Goal: Task Accomplishment & Management: Complete application form

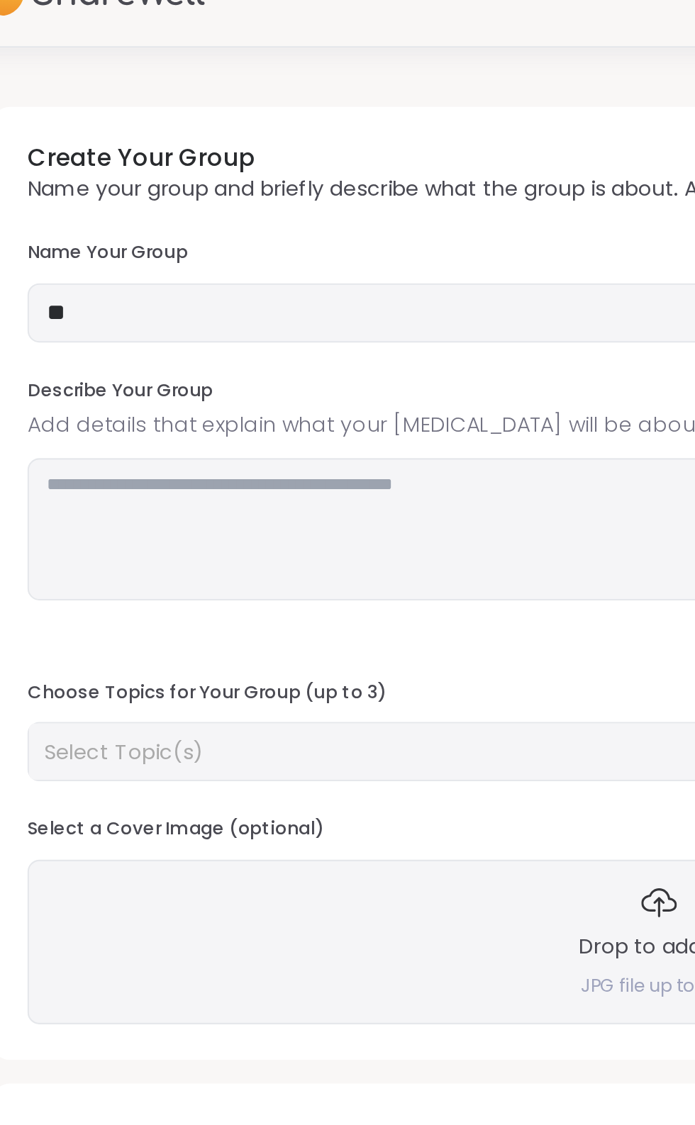
type input "*"
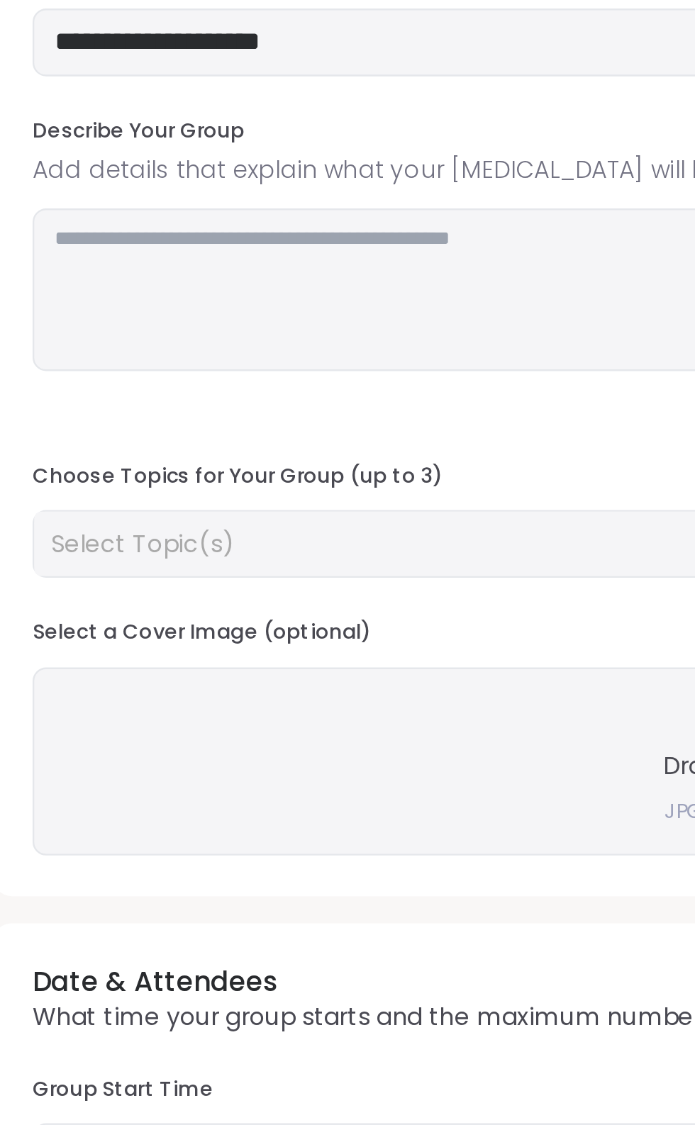
type input "**********"
click at [208, 269] on textarea at bounding box center [347, 287] width 604 height 68
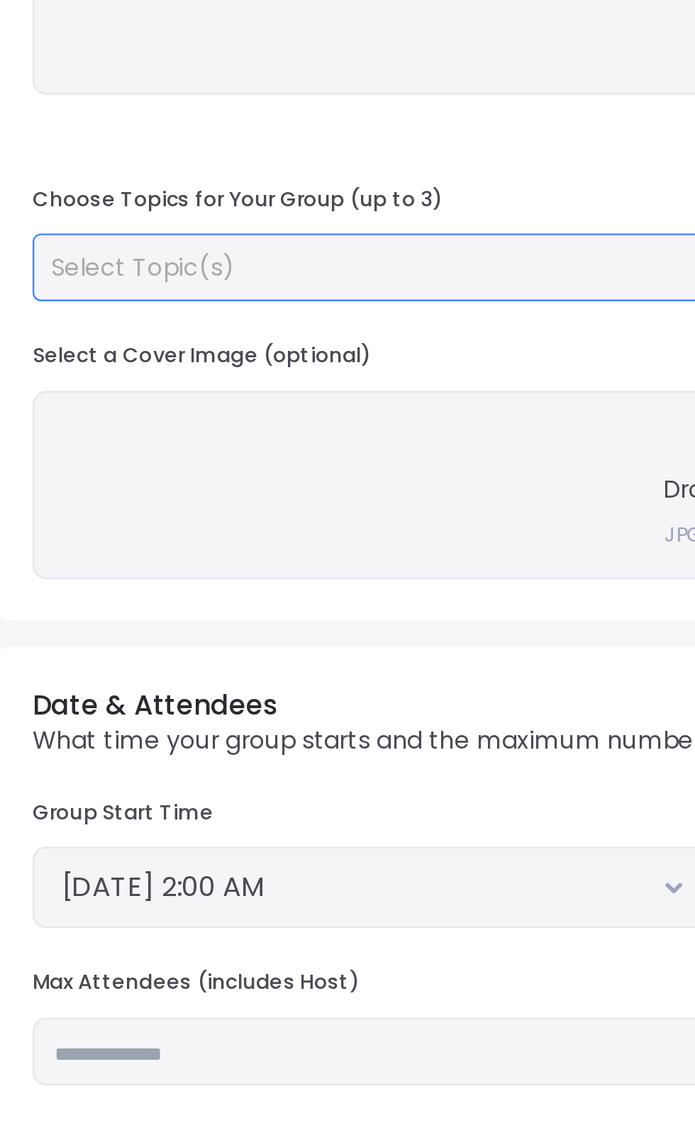
click at [223, 398] on div "Select Topic(s)" at bounding box center [339, 393] width 572 height 14
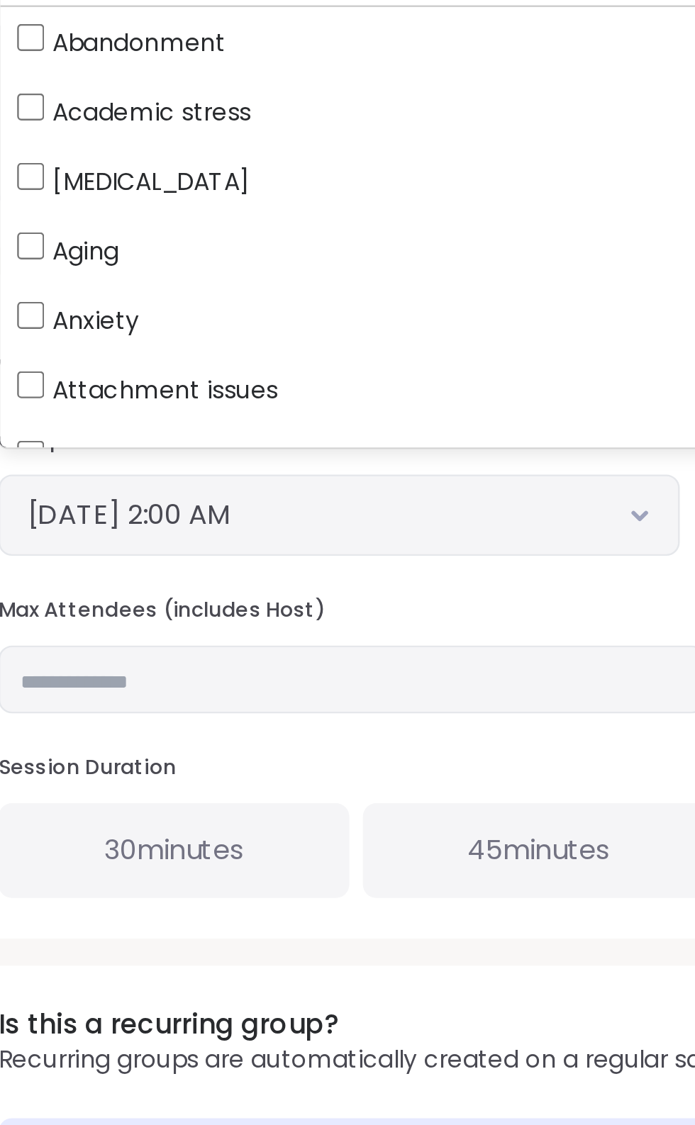
click at [97, 572] on span "Anxiety" at bounding box center [86, 571] width 36 height 14
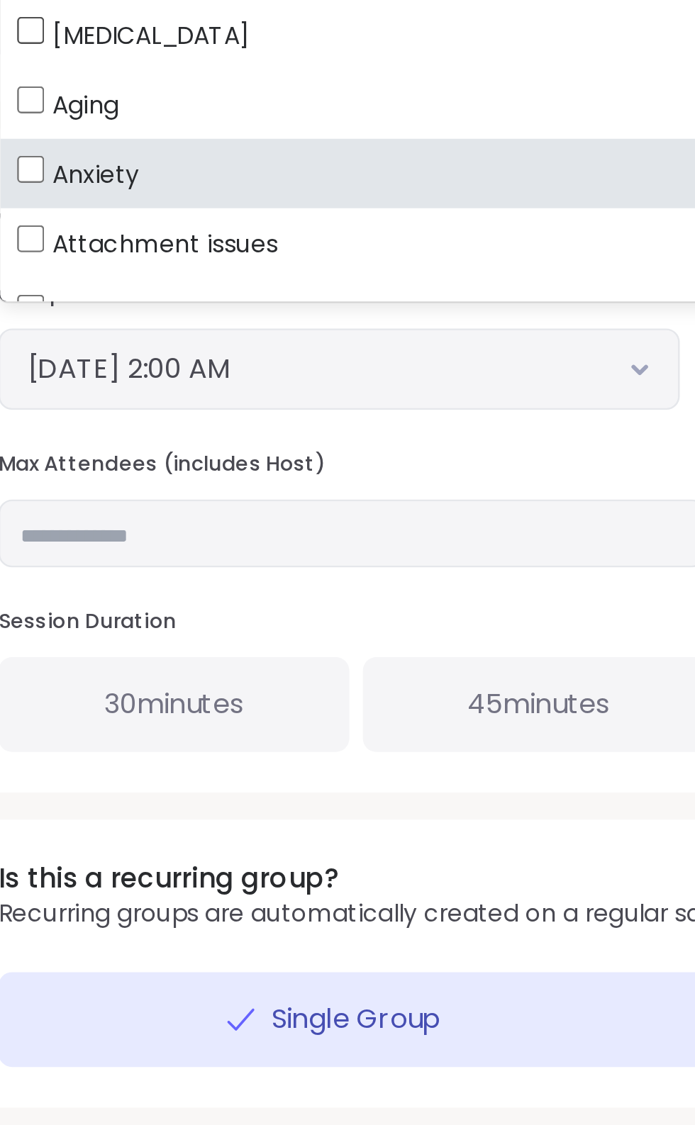
click at [155, 607] on span "Attachment issues" at bounding box center [115, 601] width 94 height 14
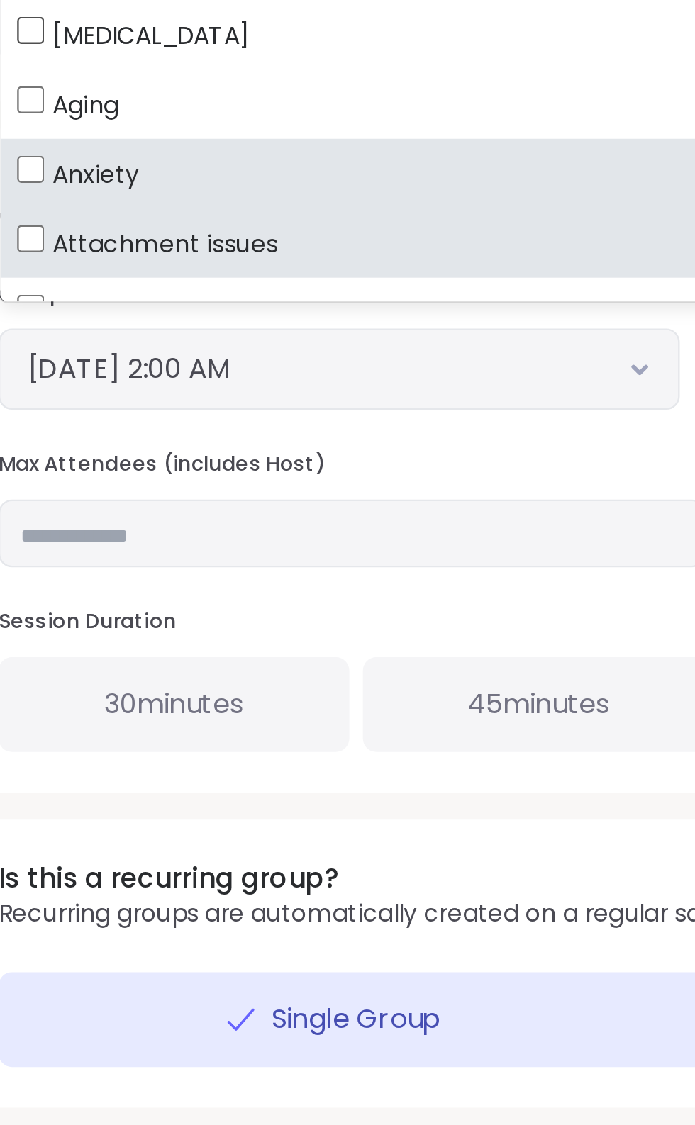
click at [80, 525] on label "ADHD" at bounding box center [347, 513] width 603 height 29
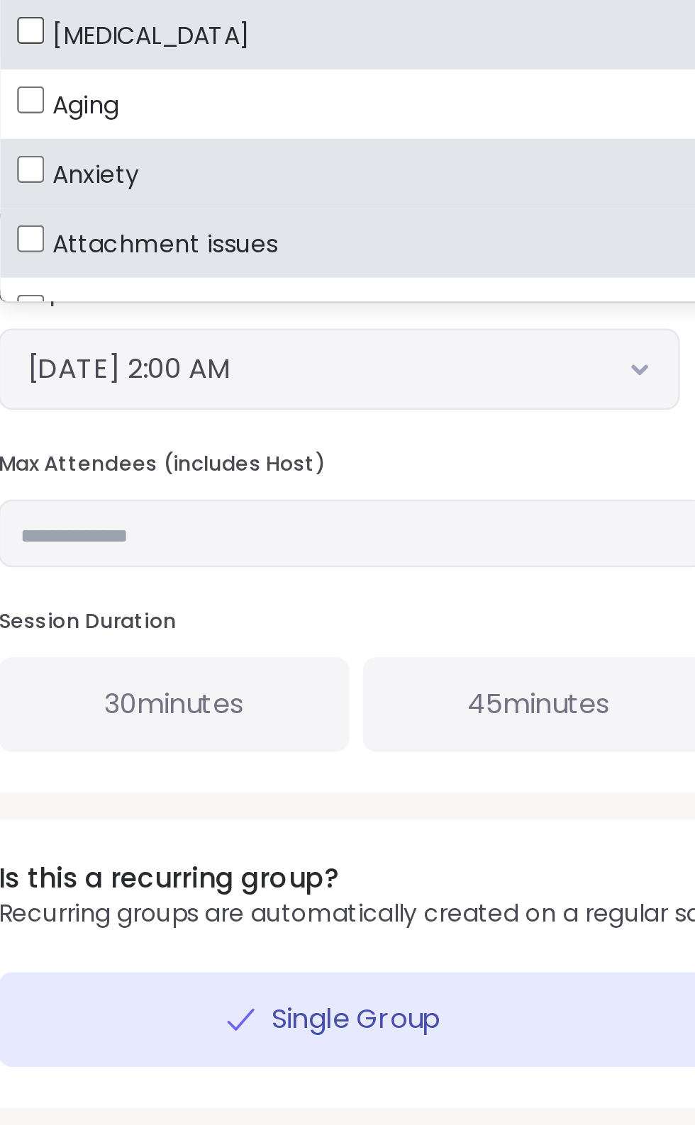
click at [87, 551] on label "Aging" at bounding box center [347, 542] width 603 height 29
click at [224, 656] on button "October 15, 2025 2:00 AM" at bounding box center [187, 653] width 261 height 17
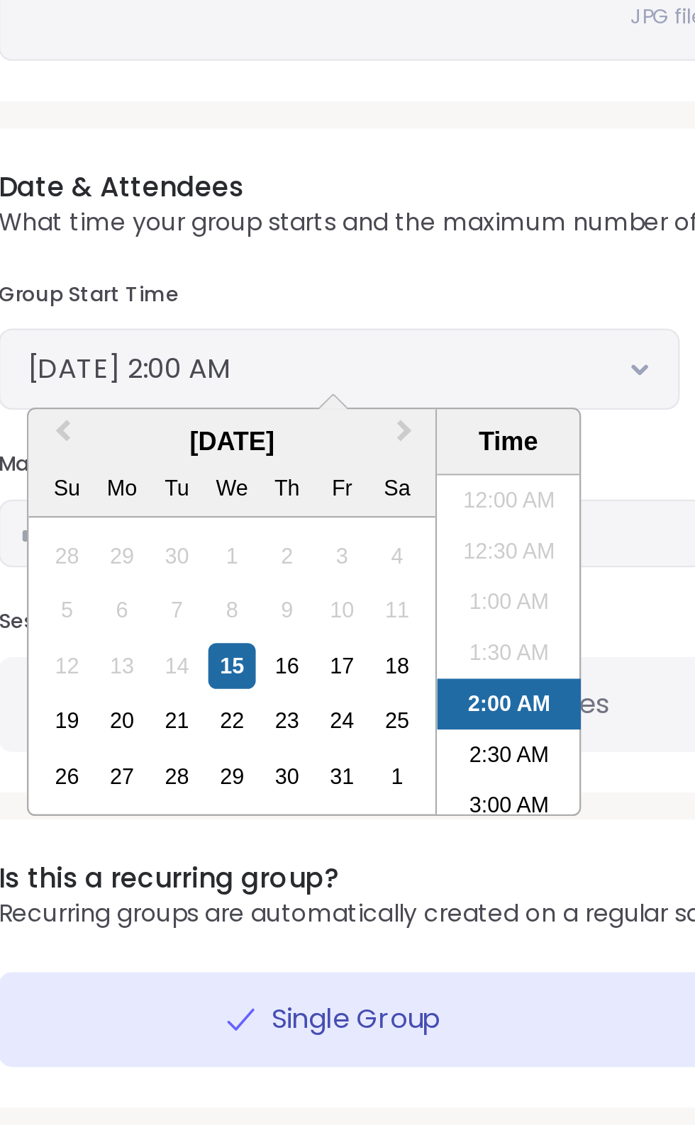
scroll to position [25, 0]
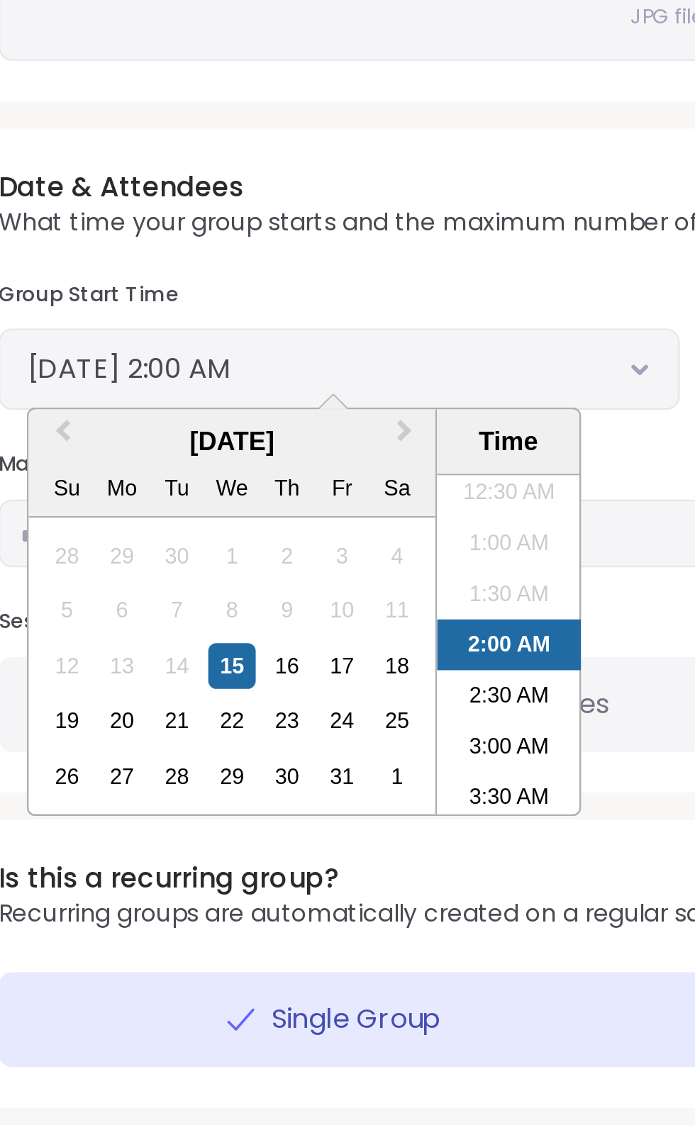
click at [213, 776] on div "18" at bounding box center [212, 776] width 19 height 19
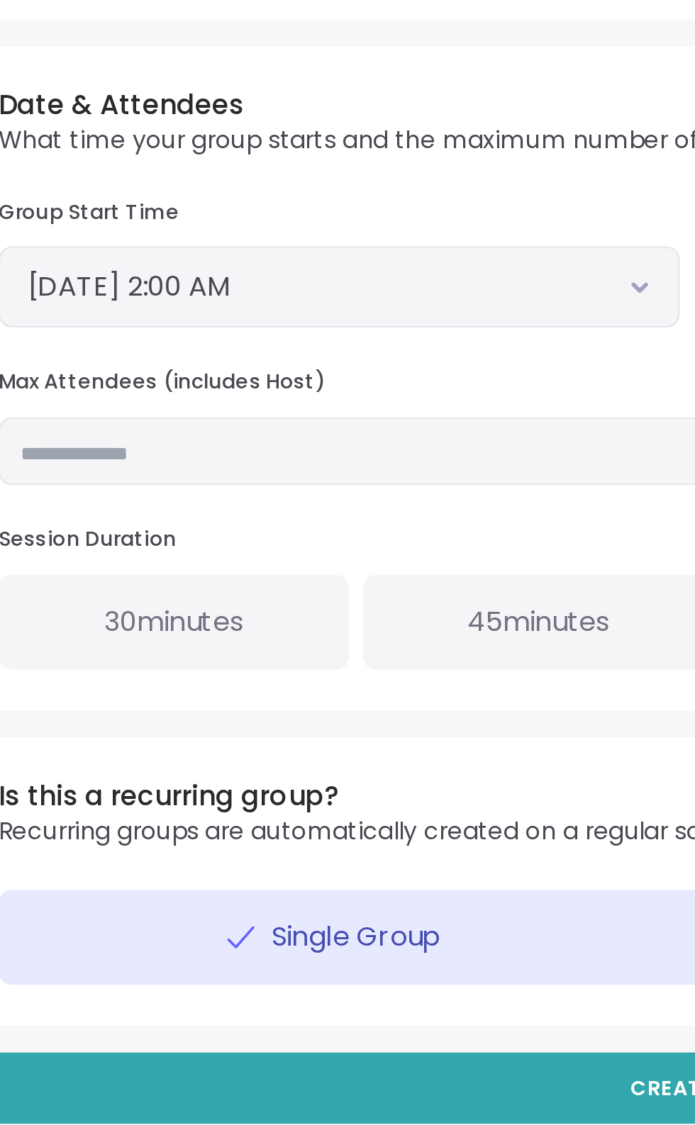
scroll to position [14, 0]
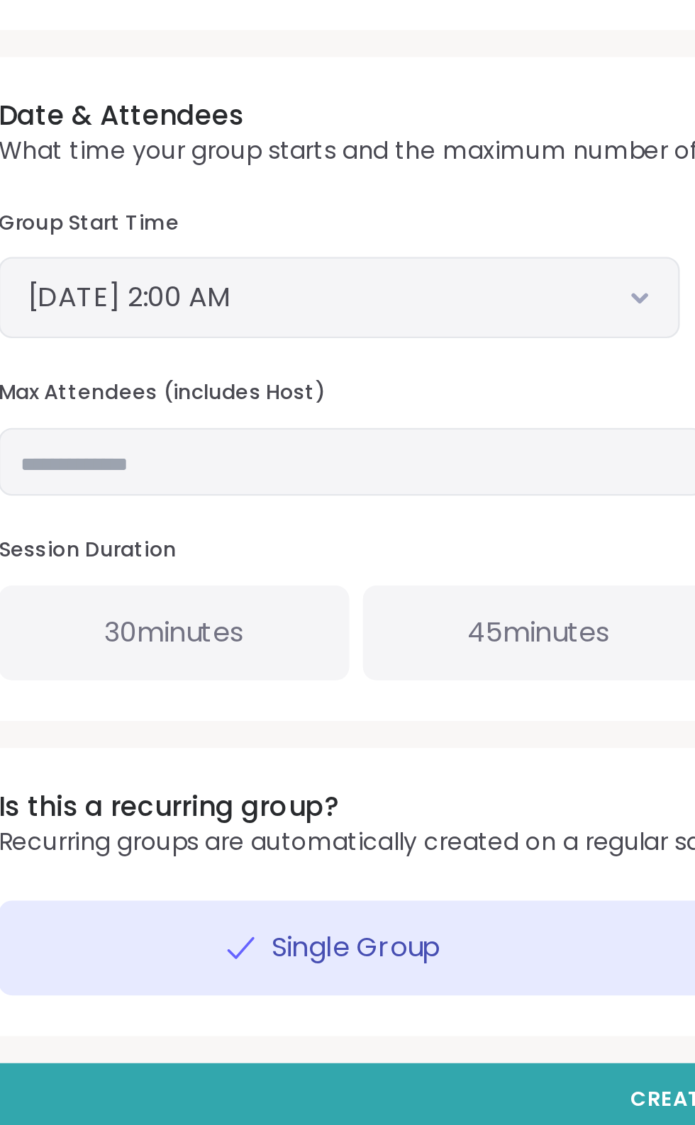
click at [232, 643] on button "October 18, 2025 2:00 AM" at bounding box center [187, 638] width 261 height 17
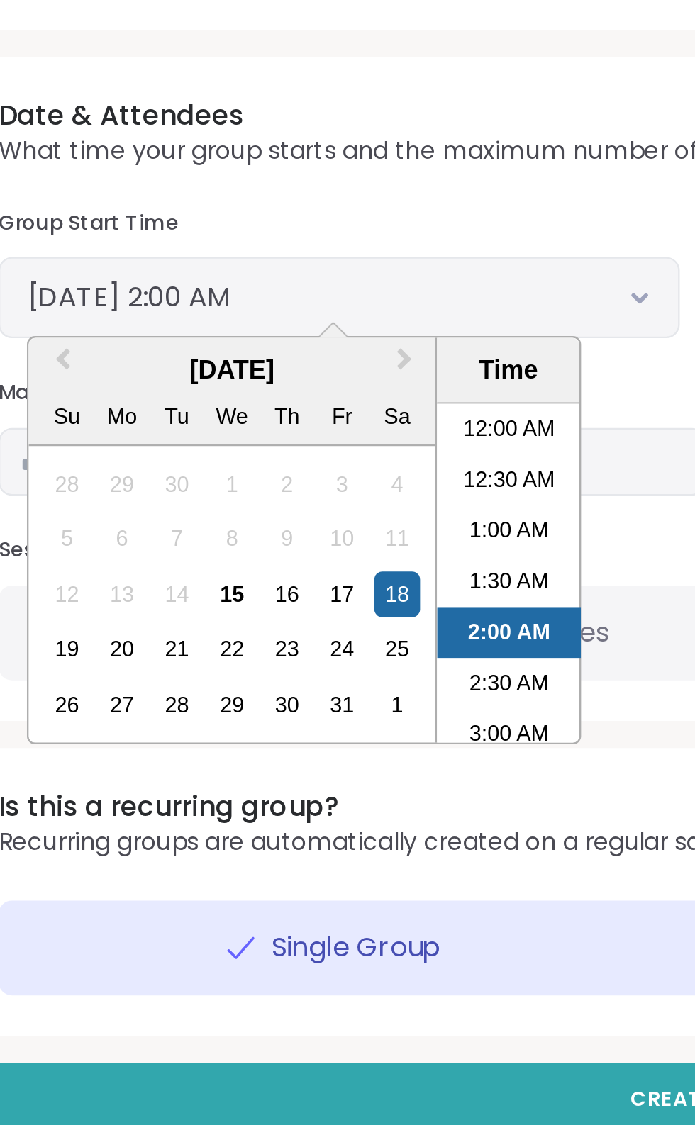
scroll to position [25, 0]
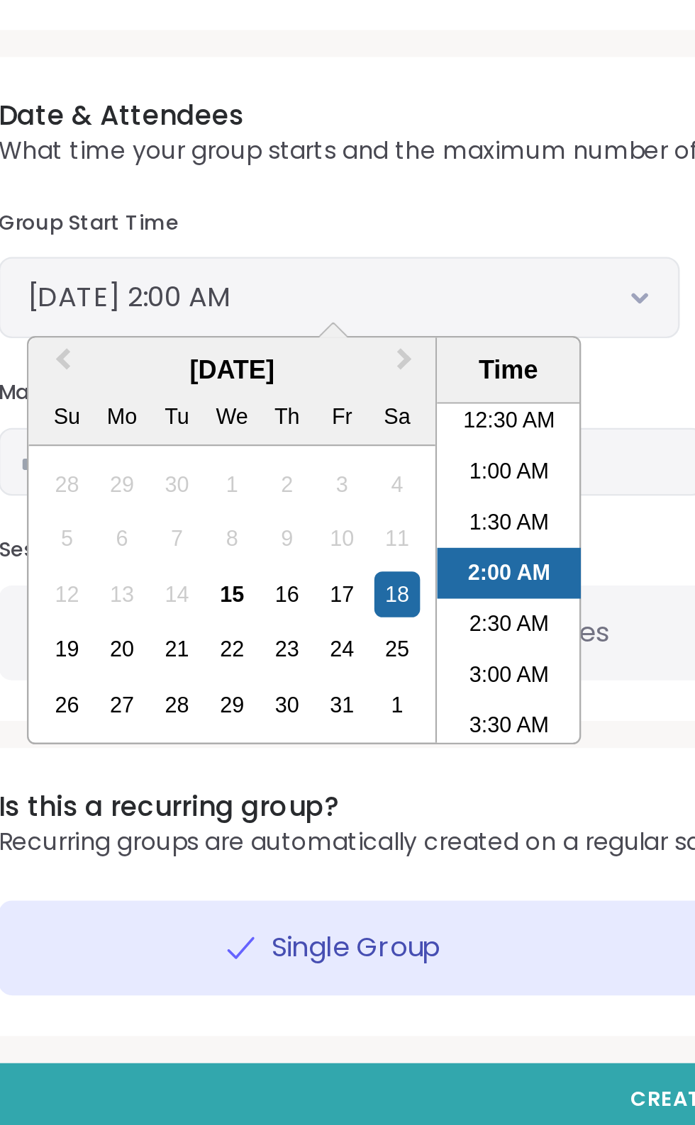
click at [190, 759] on div "17" at bounding box center [188, 762] width 19 height 19
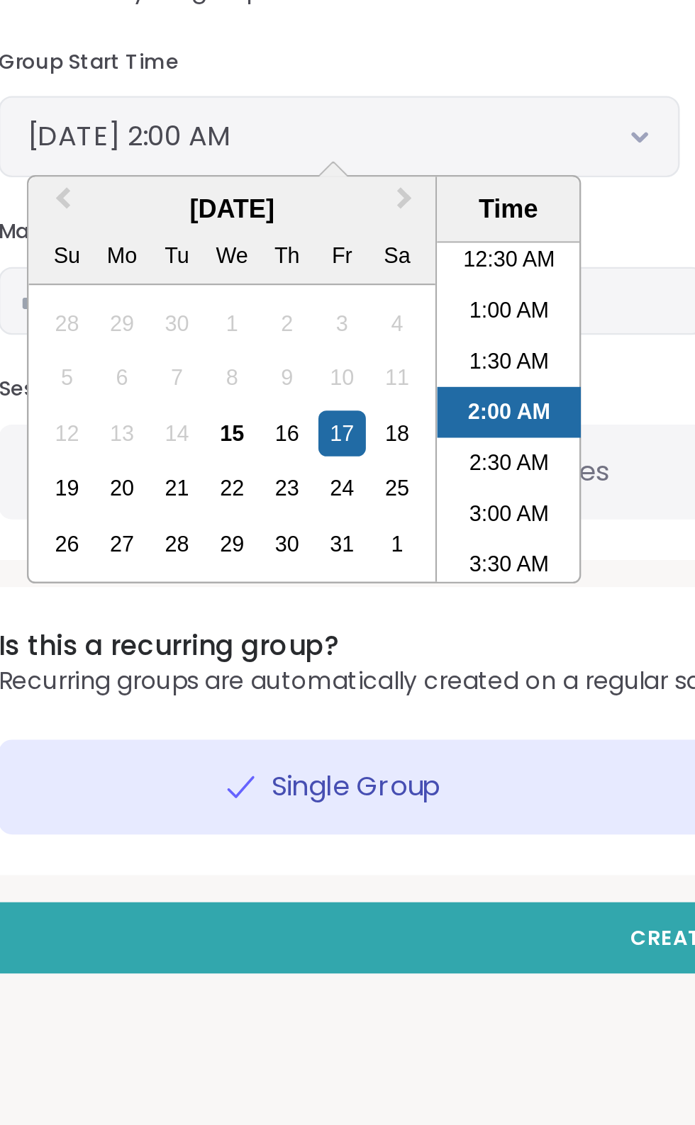
click at [265, 725] on li "1:00 AM" at bounding box center [259, 726] width 60 height 21
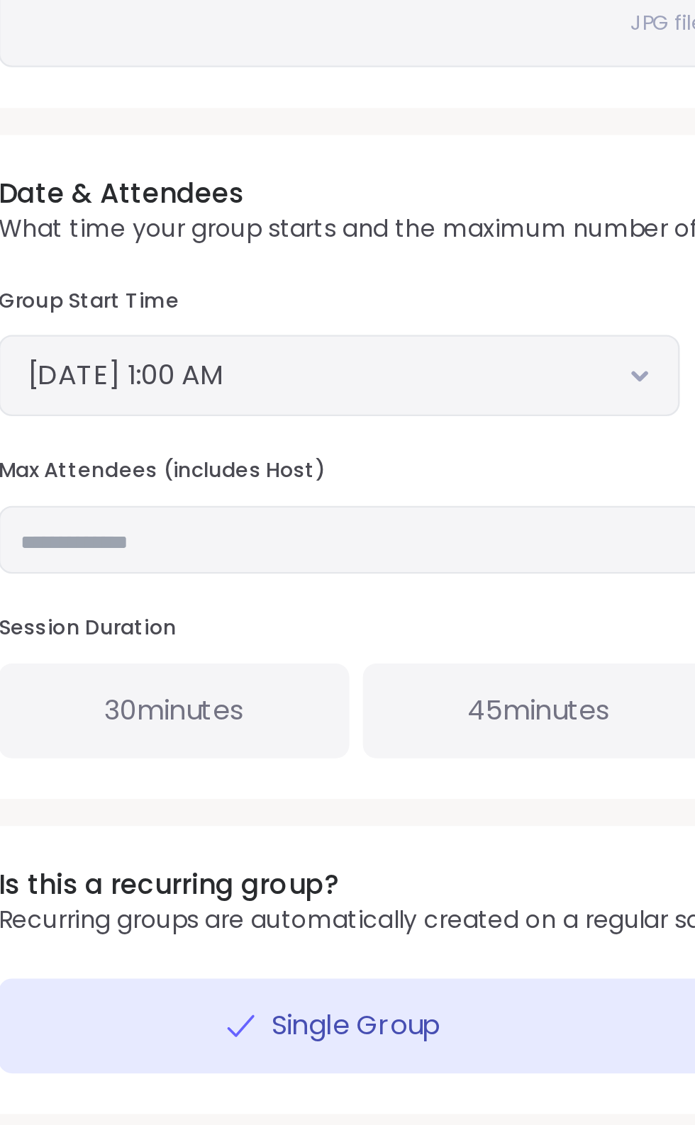
click at [235, 652] on button "October 17, 2025 1:00 AM" at bounding box center [187, 653] width 261 height 17
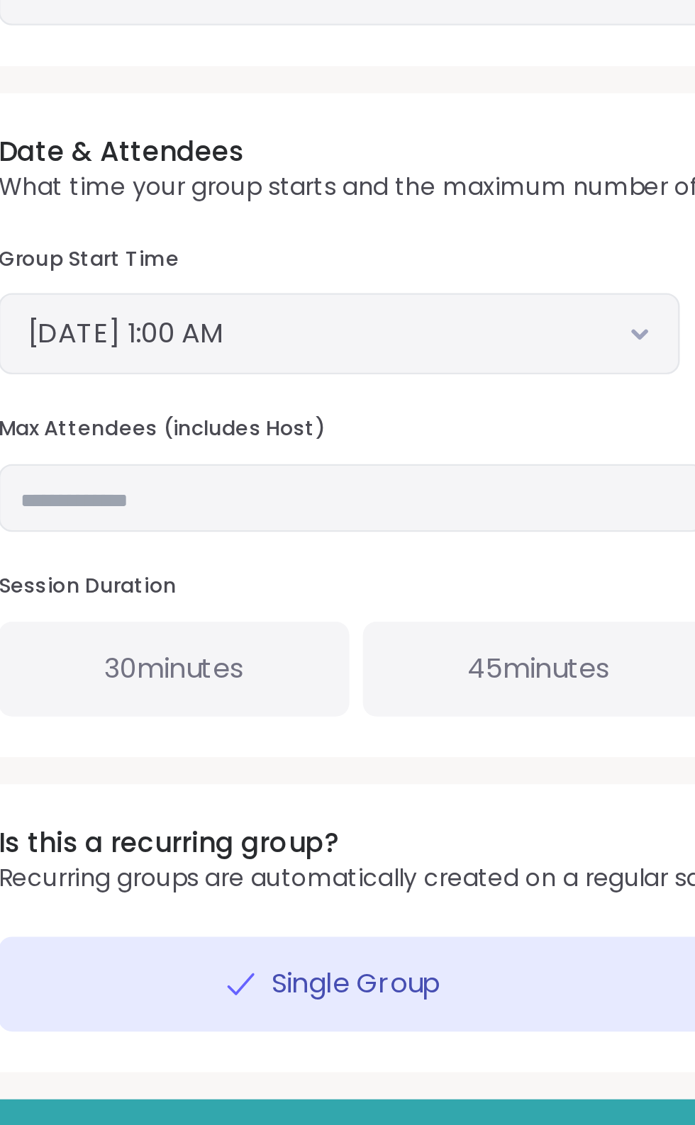
click at [275, 651] on button "October 17, 2025 1:00 AM" at bounding box center [187, 653] width 261 height 17
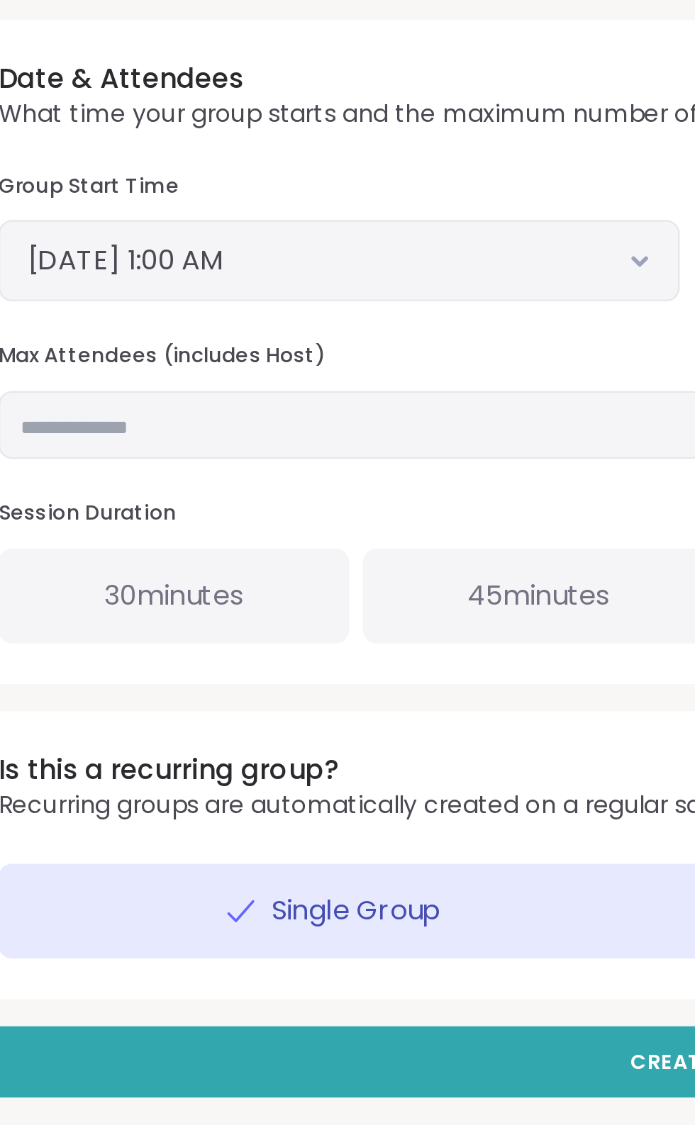
click at [289, 650] on button "October 17, 2025 1:00 AM" at bounding box center [187, 653] width 261 height 17
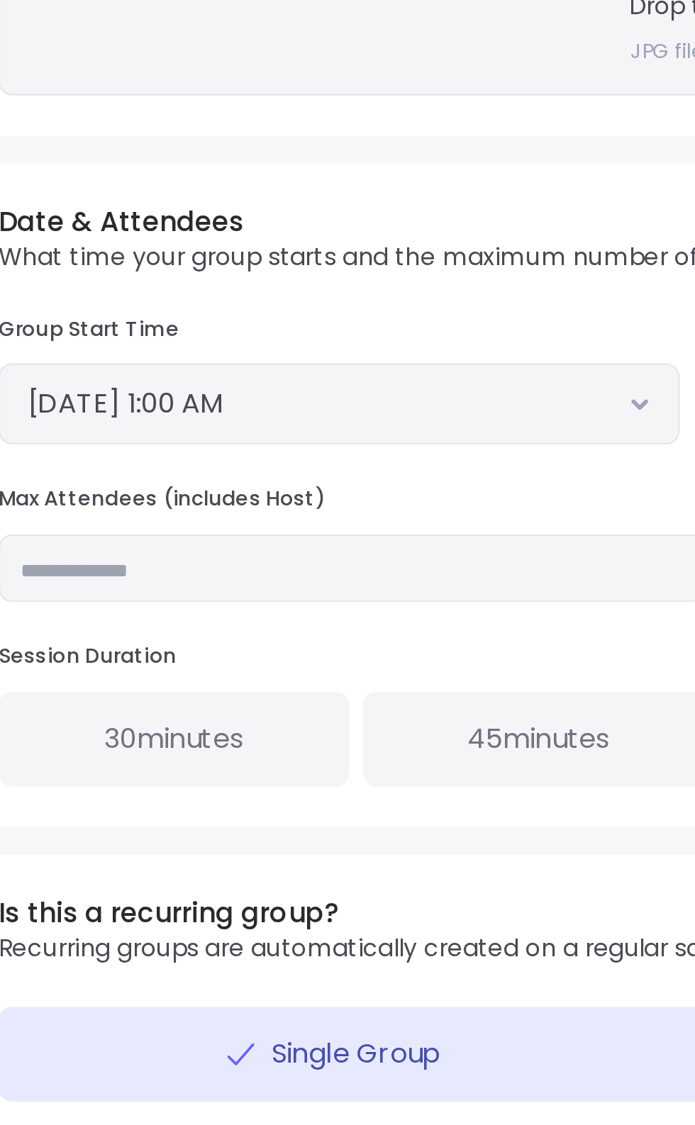
click at [273, 649] on button "October 17, 2025 1:00 AM" at bounding box center [187, 653] width 261 height 17
click at [321, 940] on div "Single Group" at bounding box center [194, 926] width 299 height 40
click at [284, 647] on button "October 17, 2025 1:00 AM" at bounding box center [187, 653] width 261 height 17
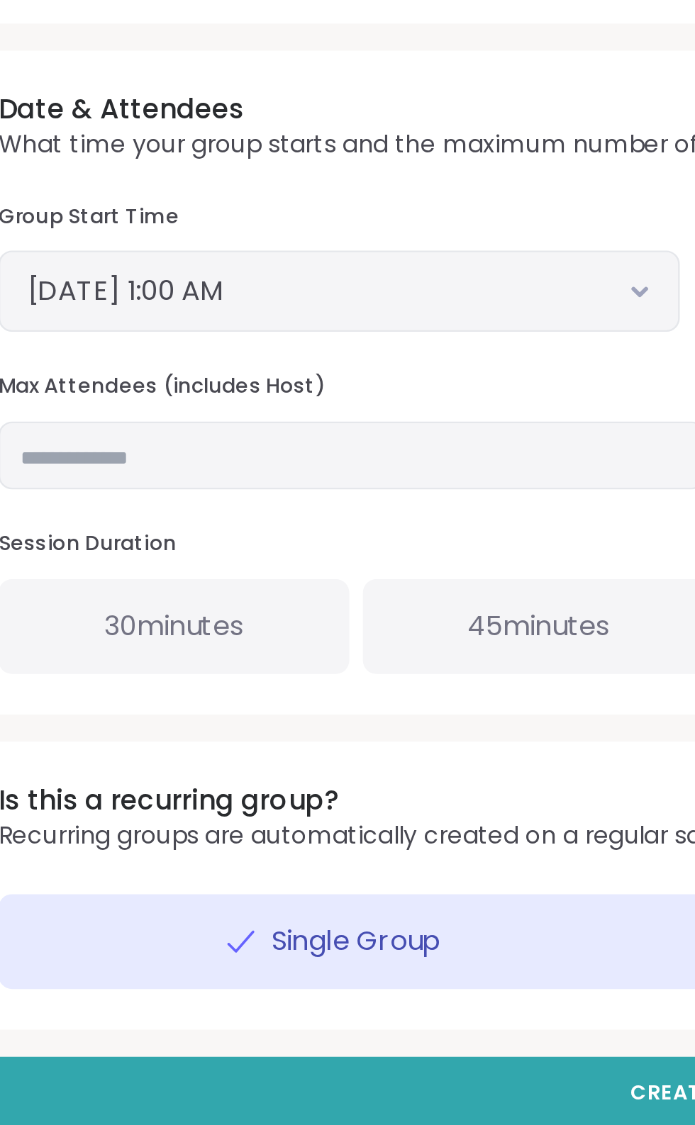
click at [303, 655] on button "October 17, 2025 1:00 AM" at bounding box center [187, 653] width 261 height 17
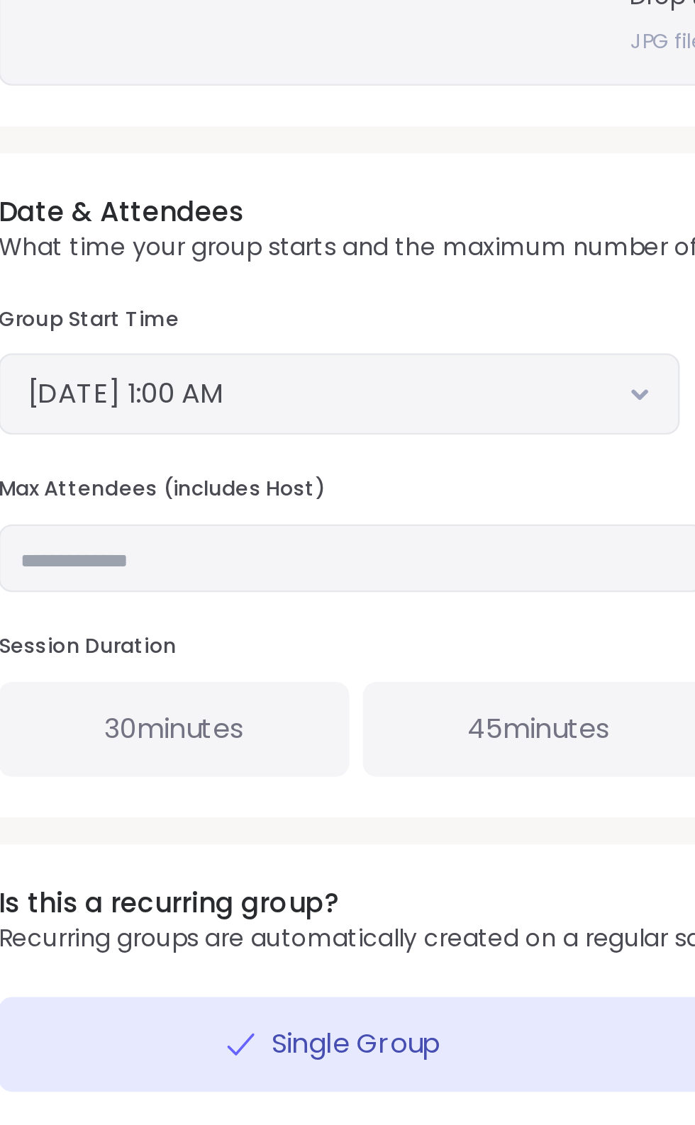
scroll to position [14, 0]
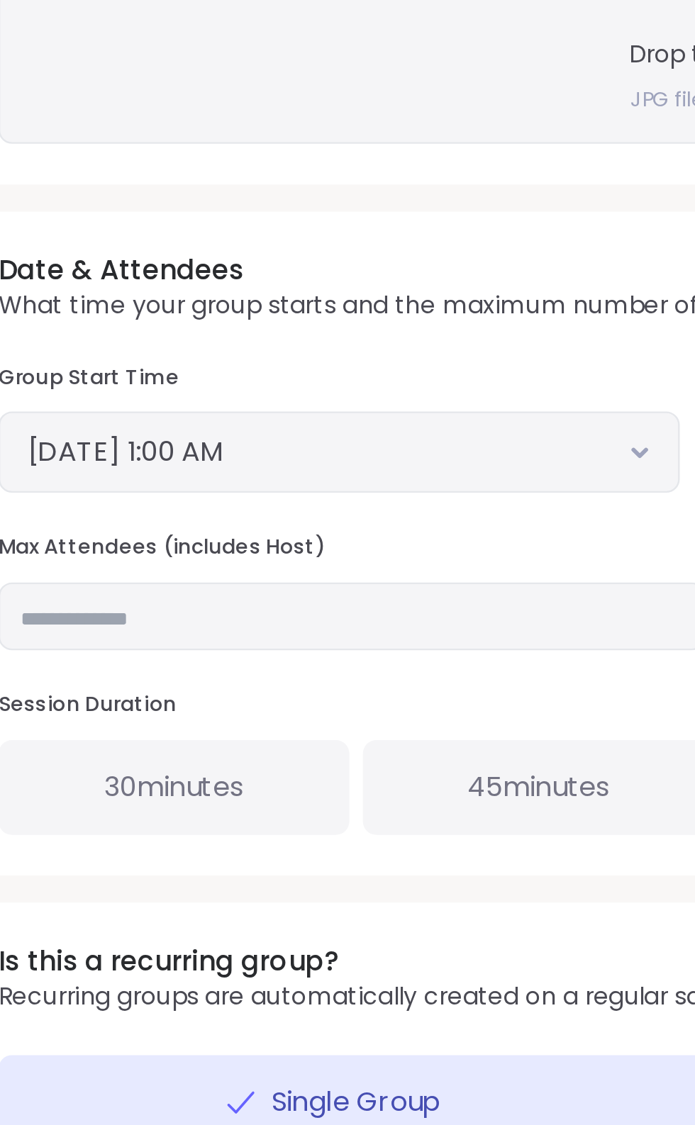
click at [275, 636] on button "October 17, 2025 1:00 AM" at bounding box center [187, 638] width 261 height 17
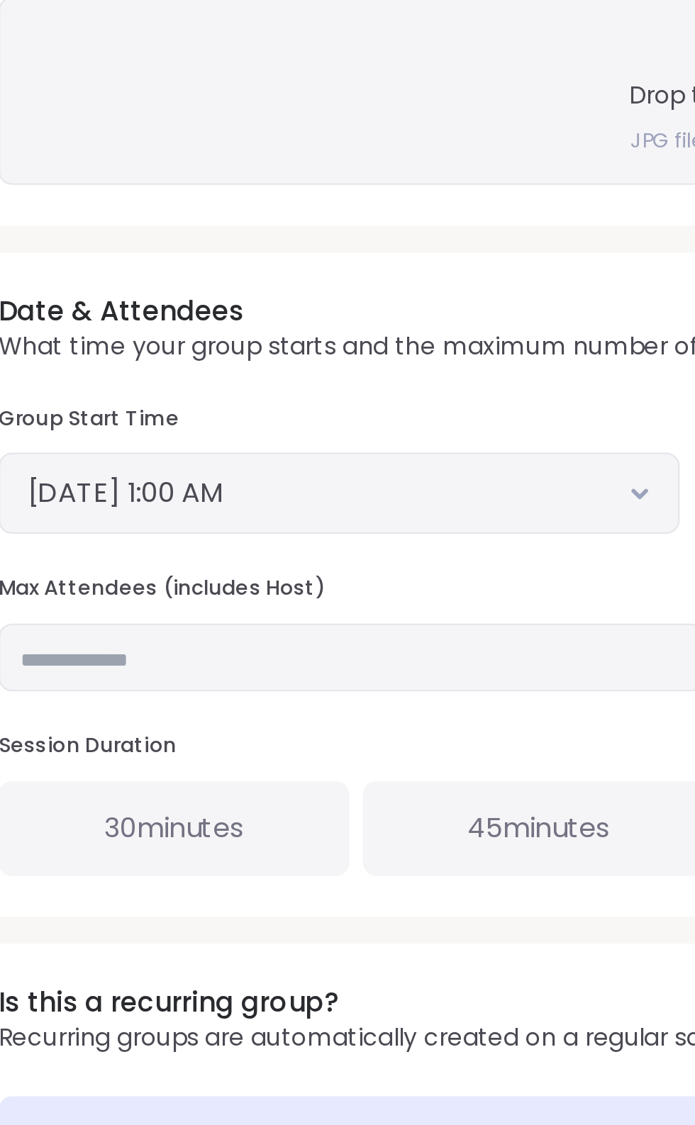
click at [284, 642] on button "October 17, 2025 1:00 AM" at bounding box center [187, 638] width 261 height 17
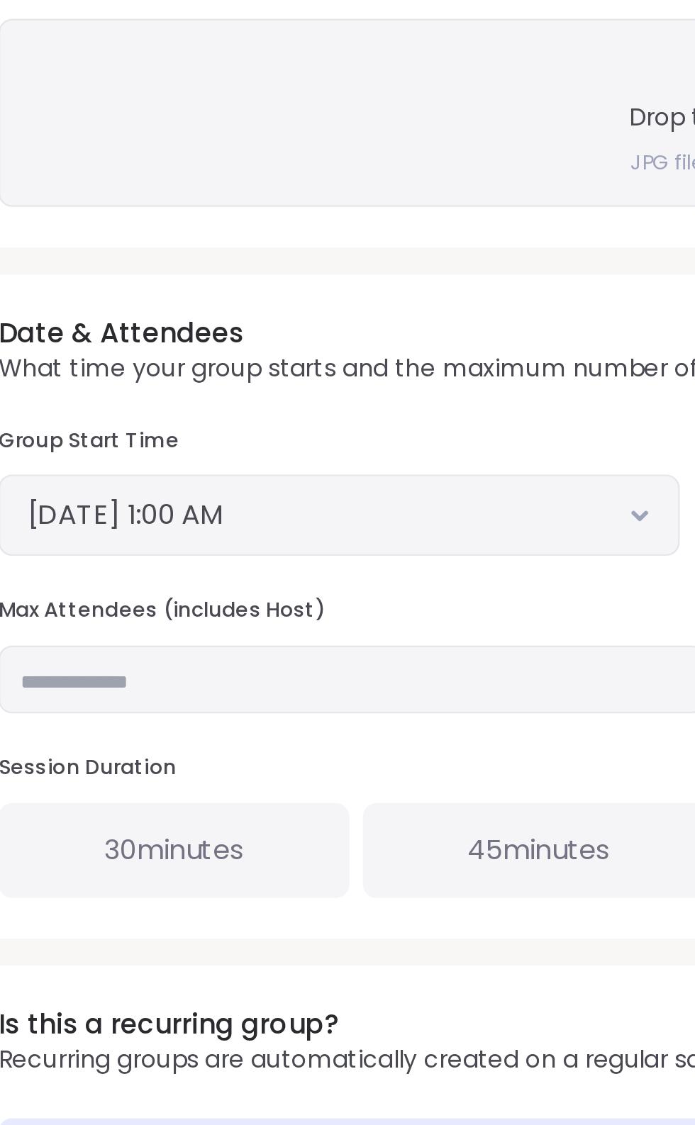
click at [289, 645] on button "October 17, 2025 1:00 AM" at bounding box center [187, 638] width 261 height 17
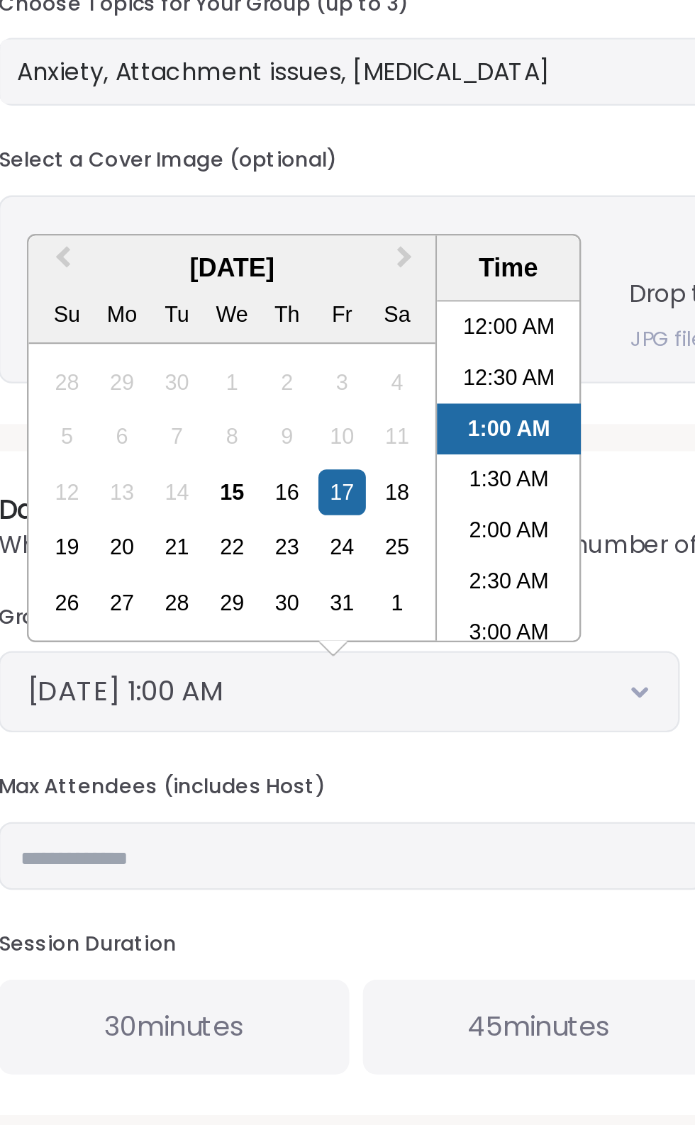
scroll to position [0, 0]
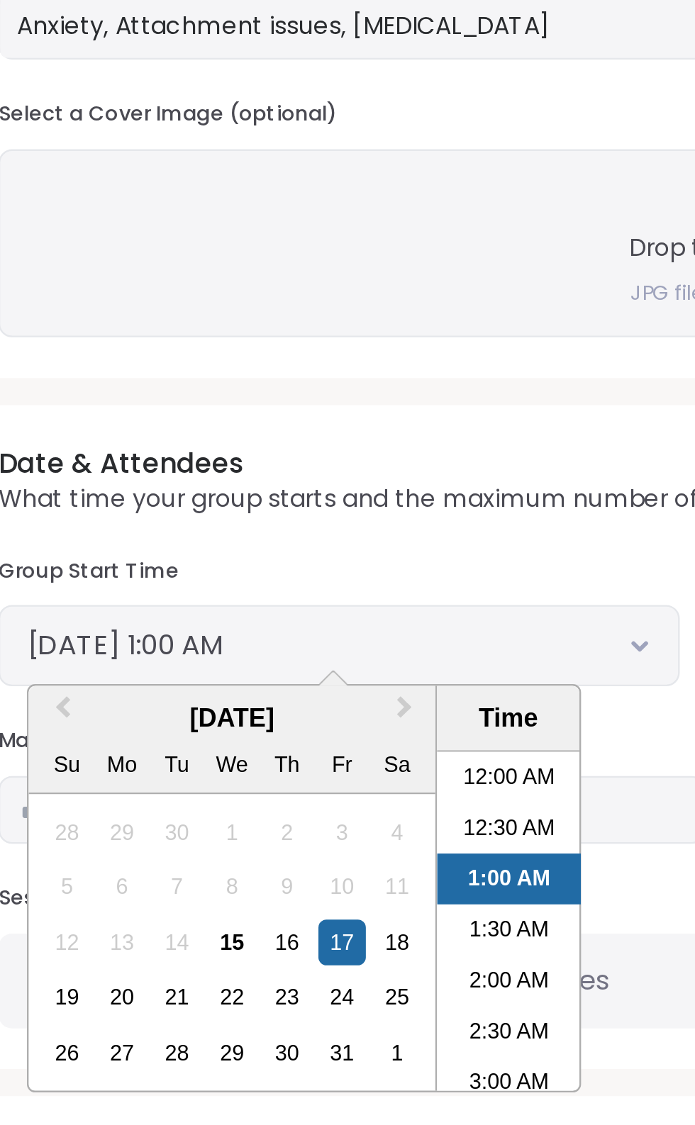
click at [269, 685] on div "Time" at bounding box center [259, 683] width 52 height 16
click at [260, 681] on div "Time" at bounding box center [259, 683] width 52 height 16
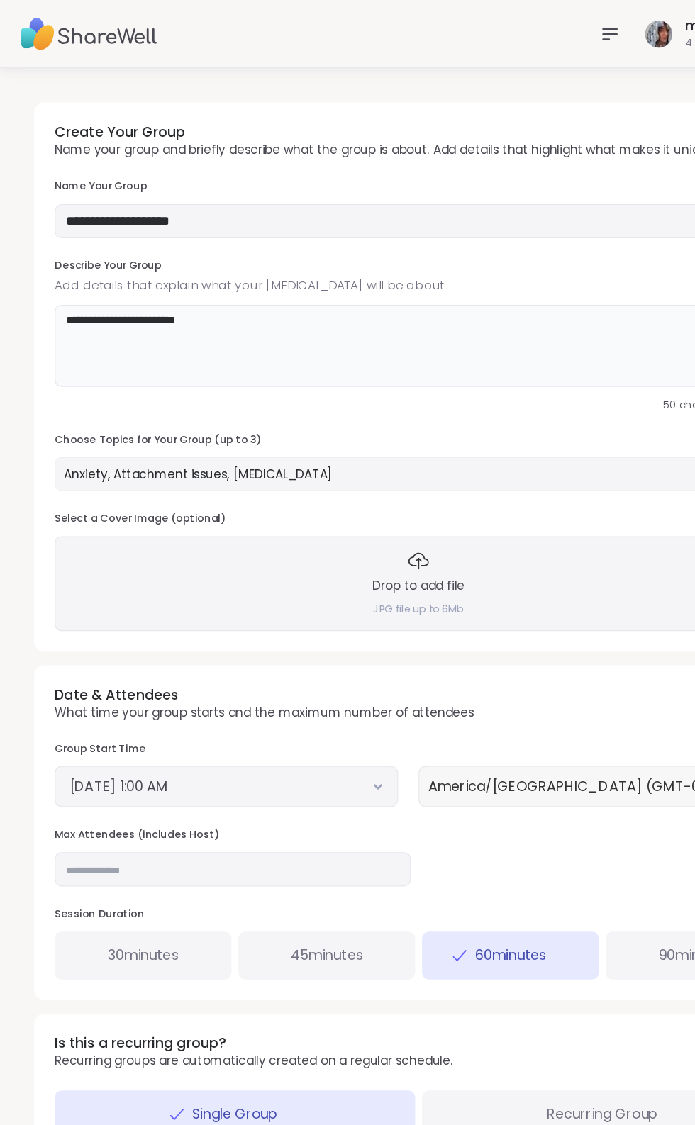
click at [218, 267] on textarea "**********" at bounding box center [347, 287] width 604 height 68
type textarea "*"
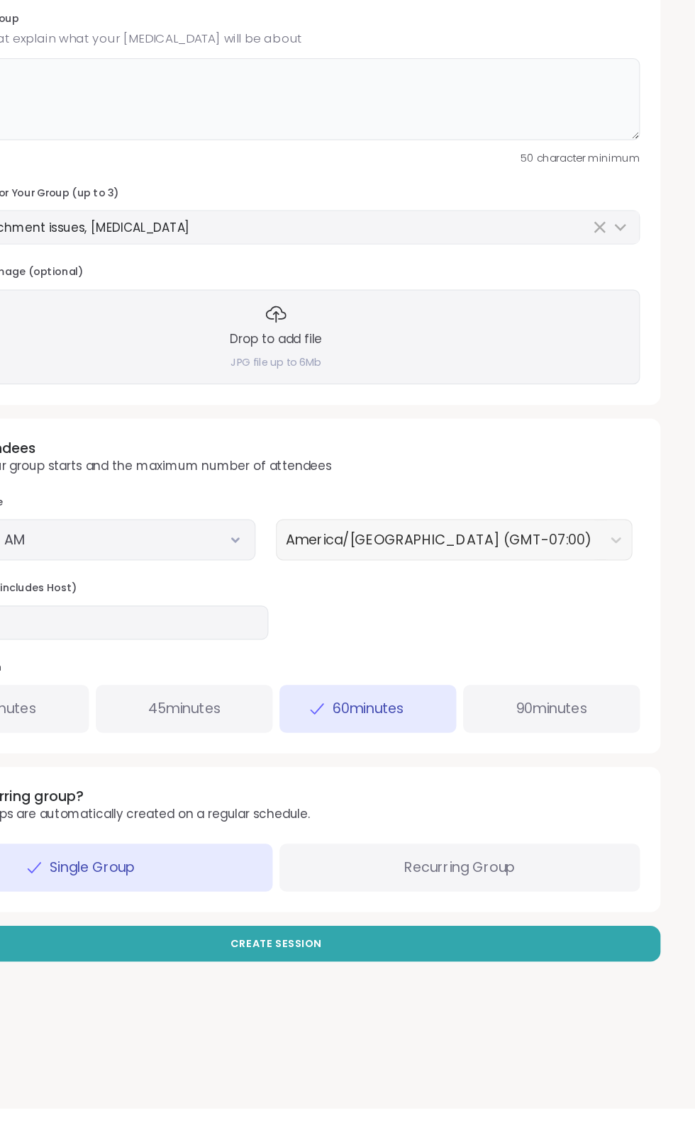
type textarea "**********"
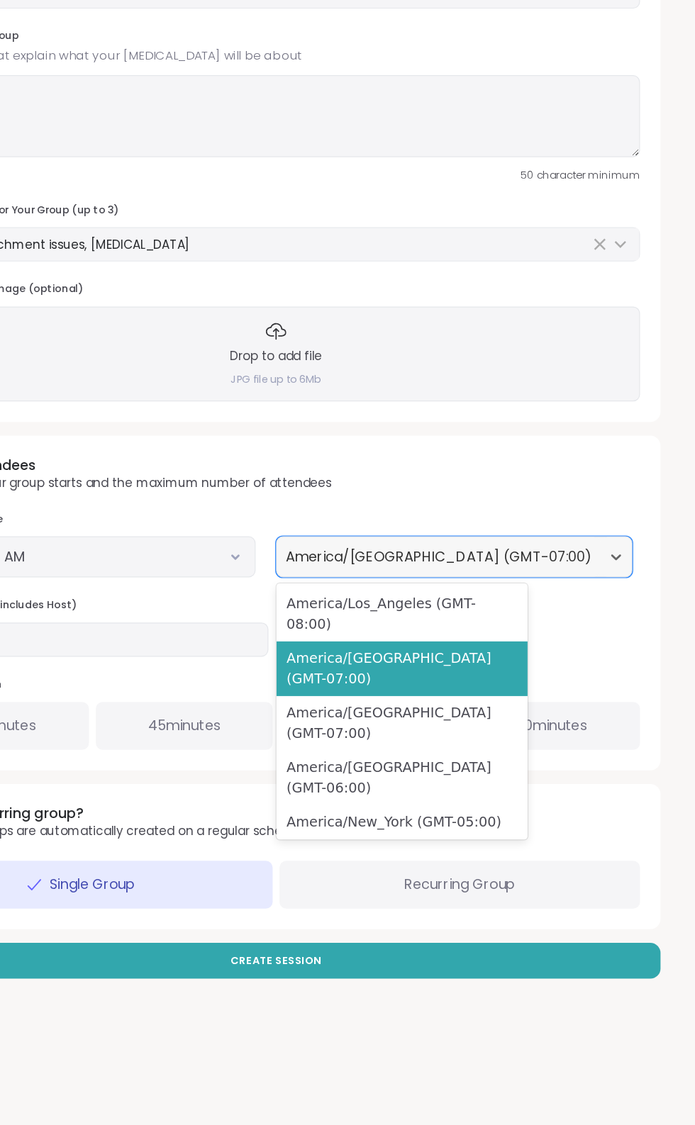
click at [629, 520] on div "Drop to add file JPG file up to 6Mb" at bounding box center [347, 484] width 604 height 78
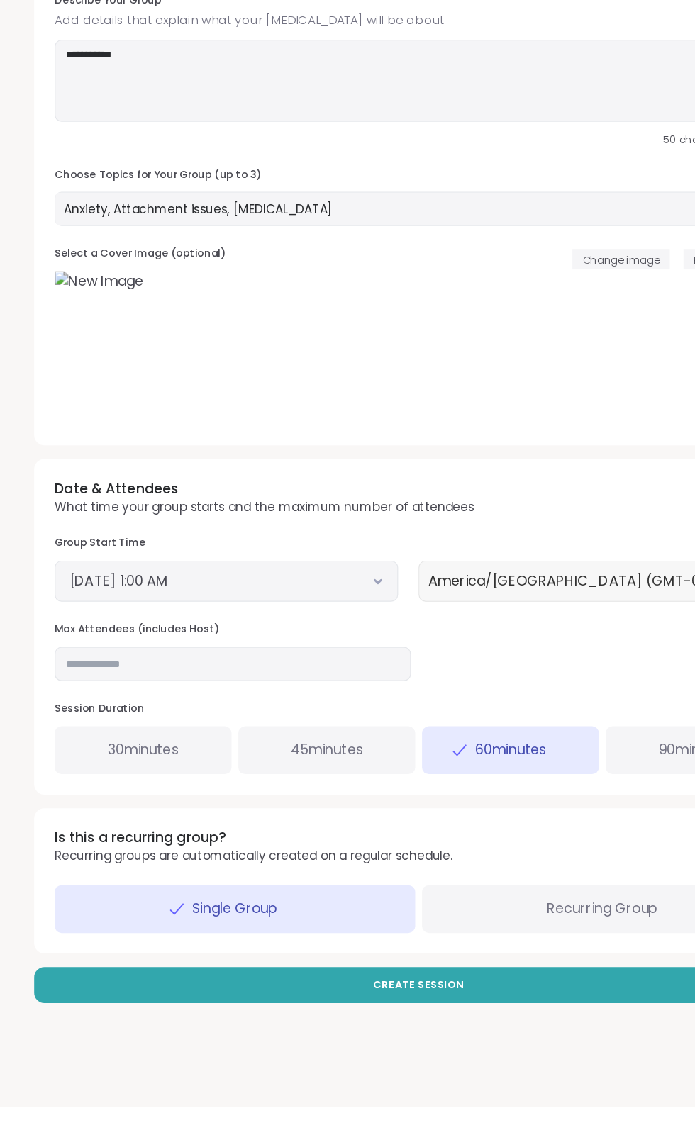
scroll to position [14, 0]
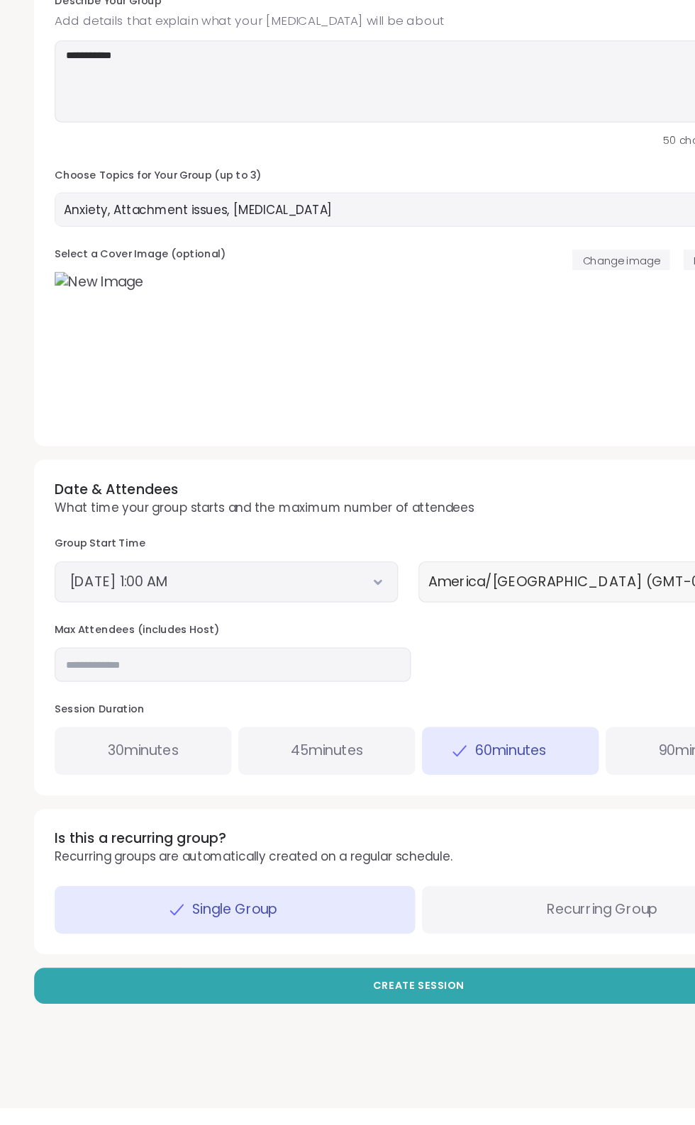
click at [116, 828] on span "30 minutes" at bounding box center [119, 828] width 58 height 17
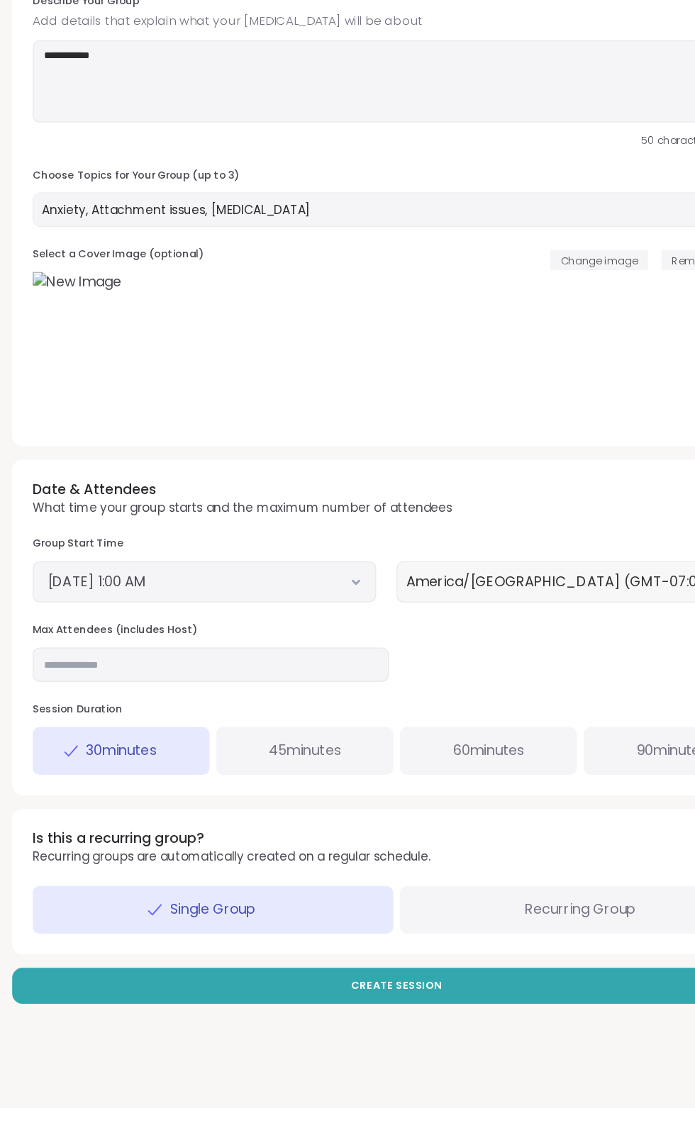
click at [285, 686] on button "October 17, 2025 1:00 AM" at bounding box center [187, 688] width 261 height 17
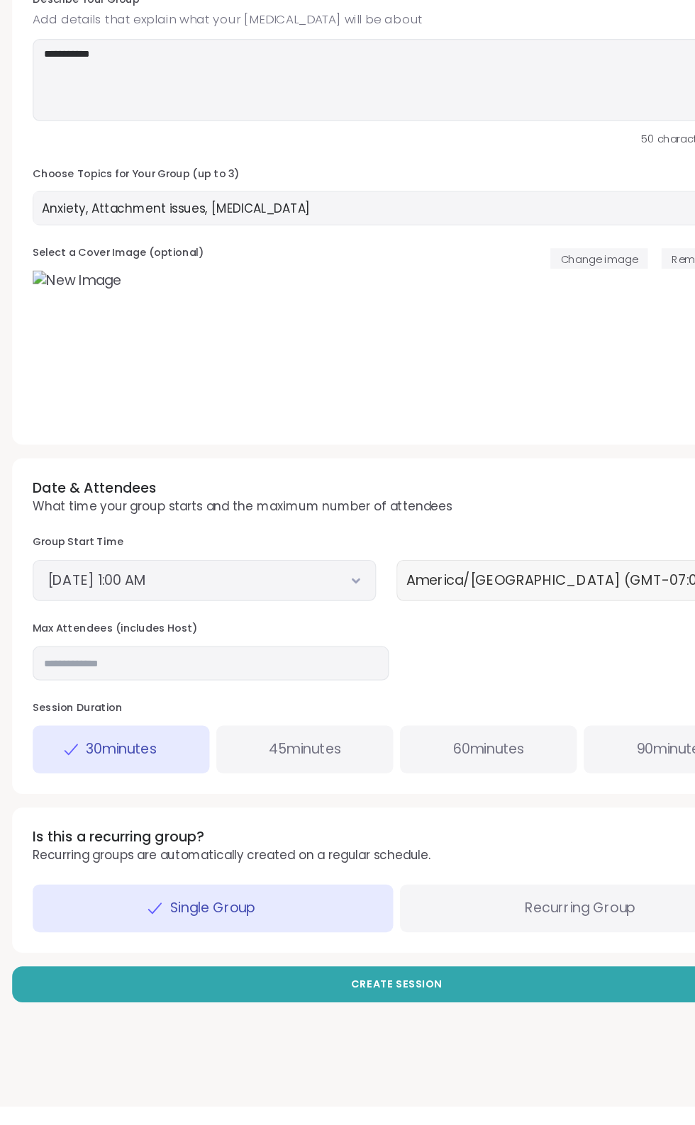
click at [289, 684] on button "October 17, 2025 1:00 AM" at bounding box center [187, 688] width 261 height 17
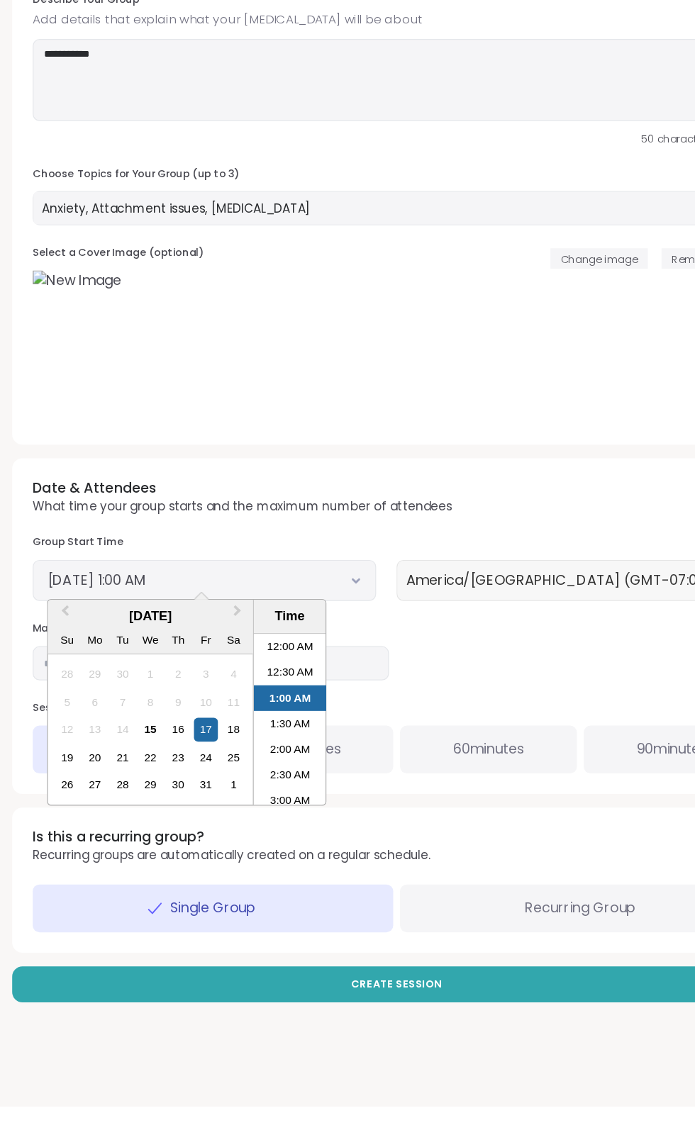
click at [211, 859] on div "1" at bounding box center [212, 858] width 19 height 19
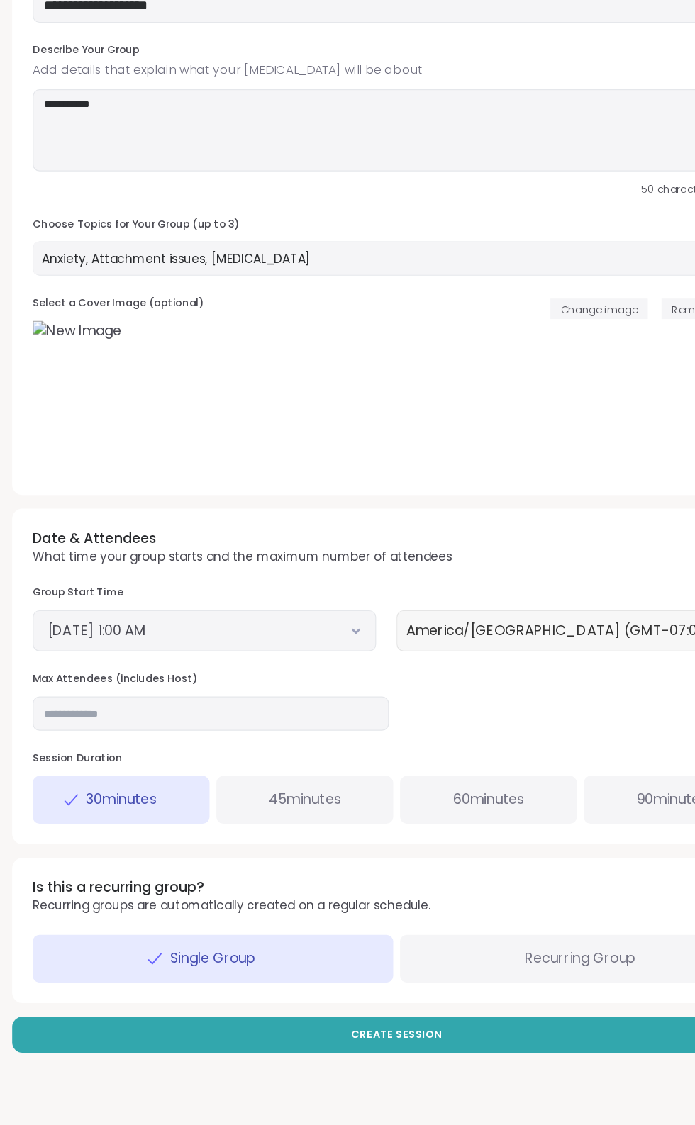
click at [280, 689] on button "November 1, 2025 1:00 AM" at bounding box center [187, 688] width 261 height 17
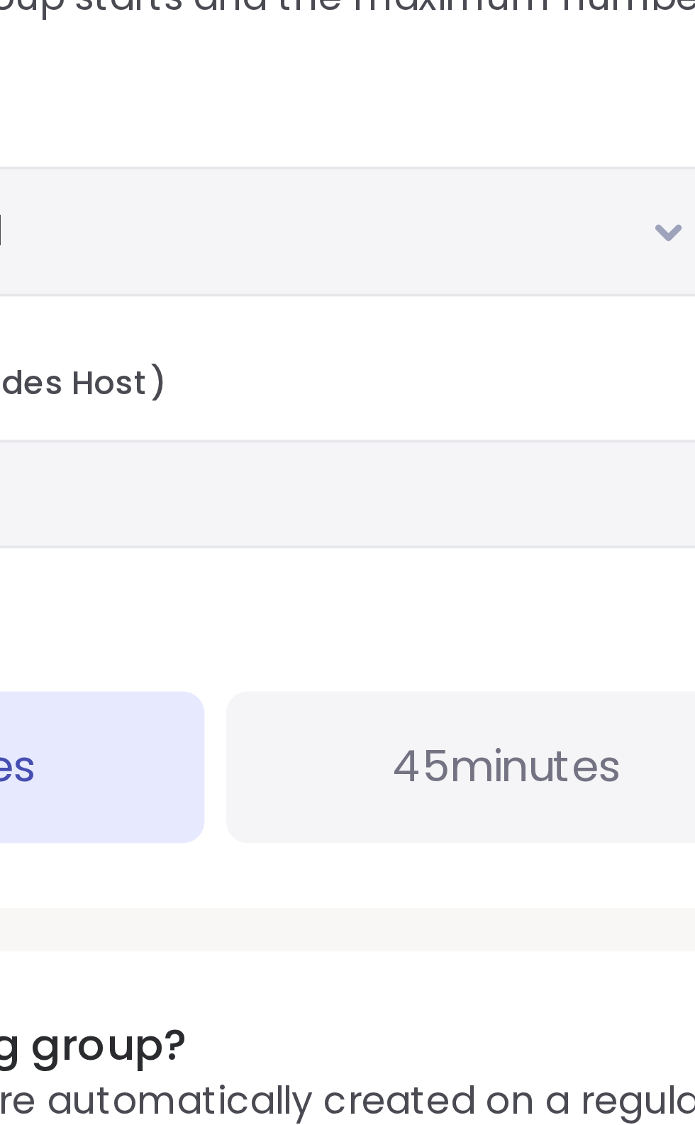
click at [295, 689] on button "November 1, 2025 1:00 AM" at bounding box center [187, 688] width 261 height 17
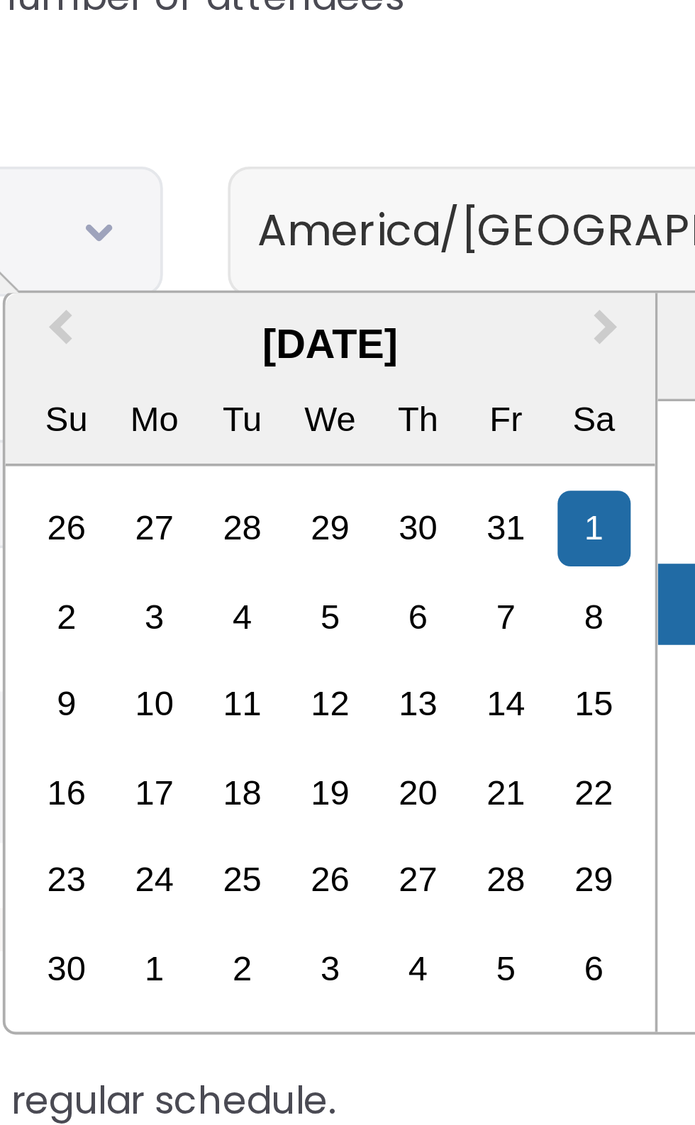
scroll to position [11, 0]
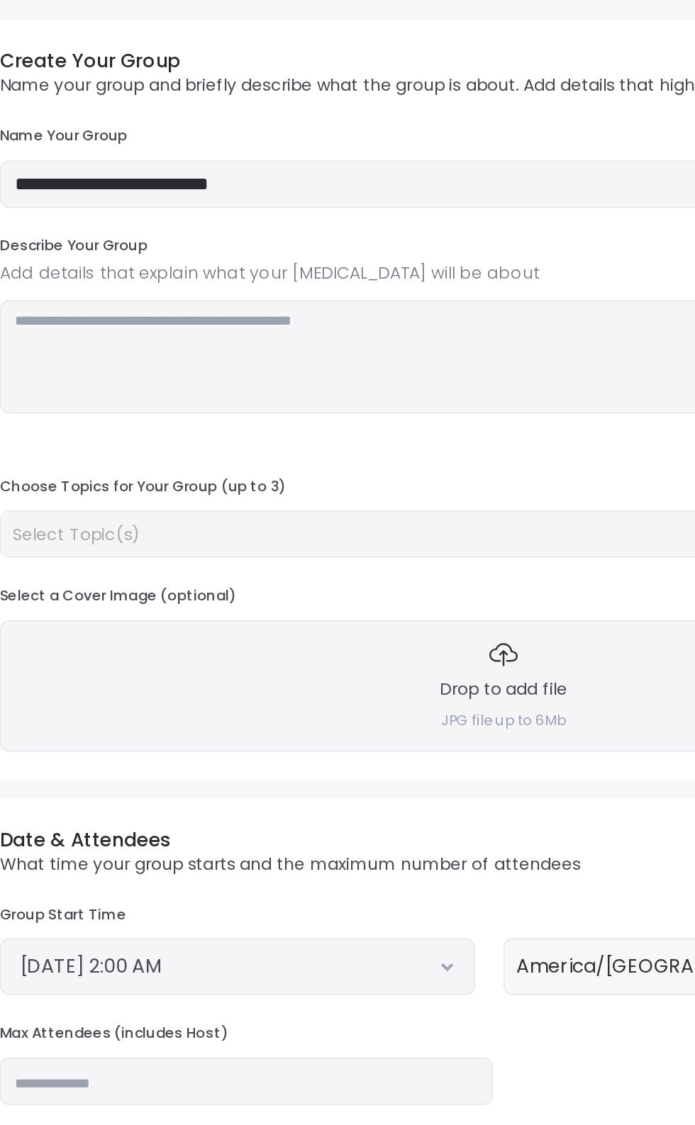
type input "**********"
click at [323, 269] on textarea at bounding box center [347, 287] width 604 height 68
click at [432, 158] on h3 "Name Your Group" at bounding box center [347, 155] width 604 height 12
click at [233, 270] on textarea "**********" at bounding box center [347, 287] width 604 height 68
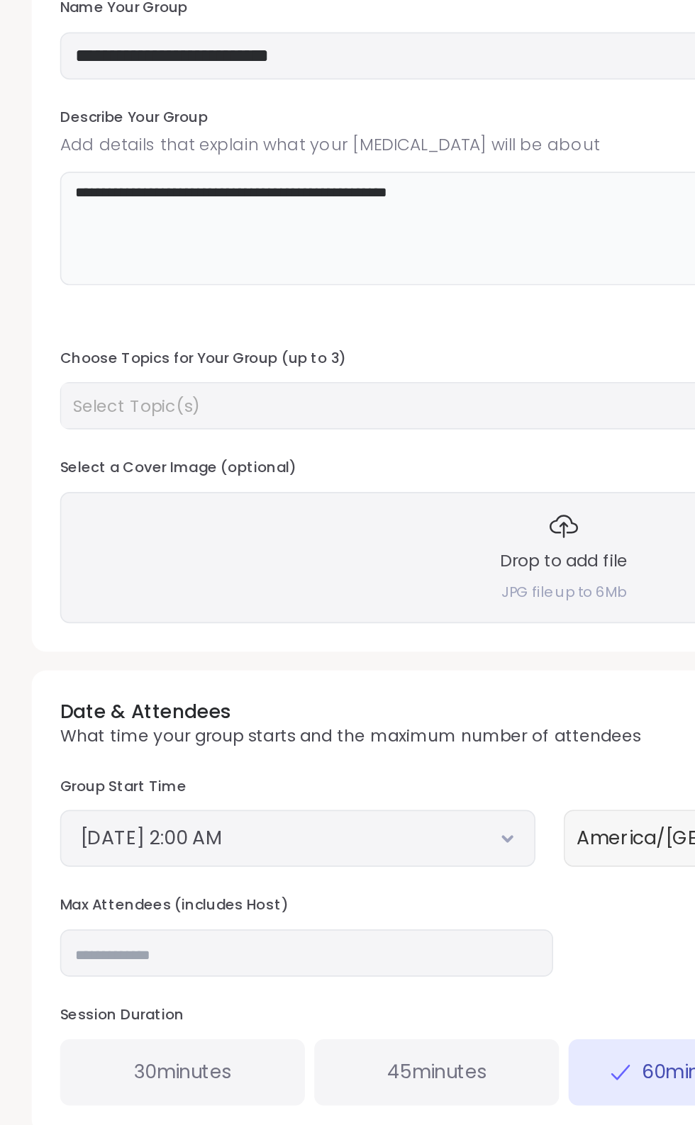
type textarea "**********"
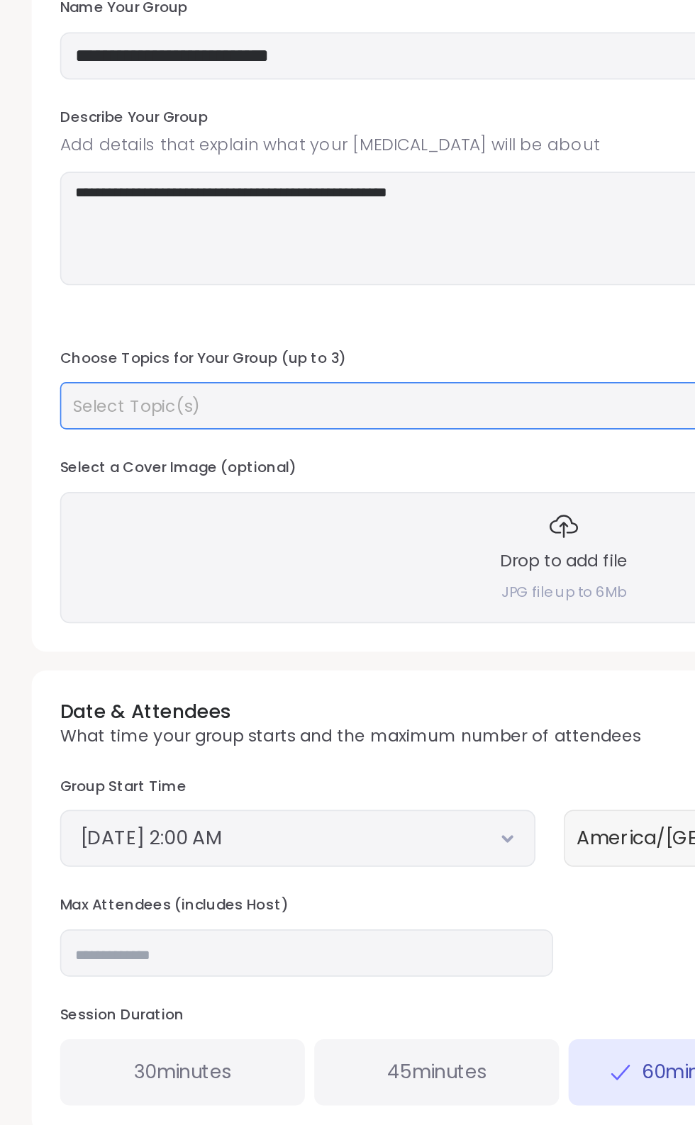
click at [254, 394] on div "Select Topic(s)" at bounding box center [339, 393] width 572 height 14
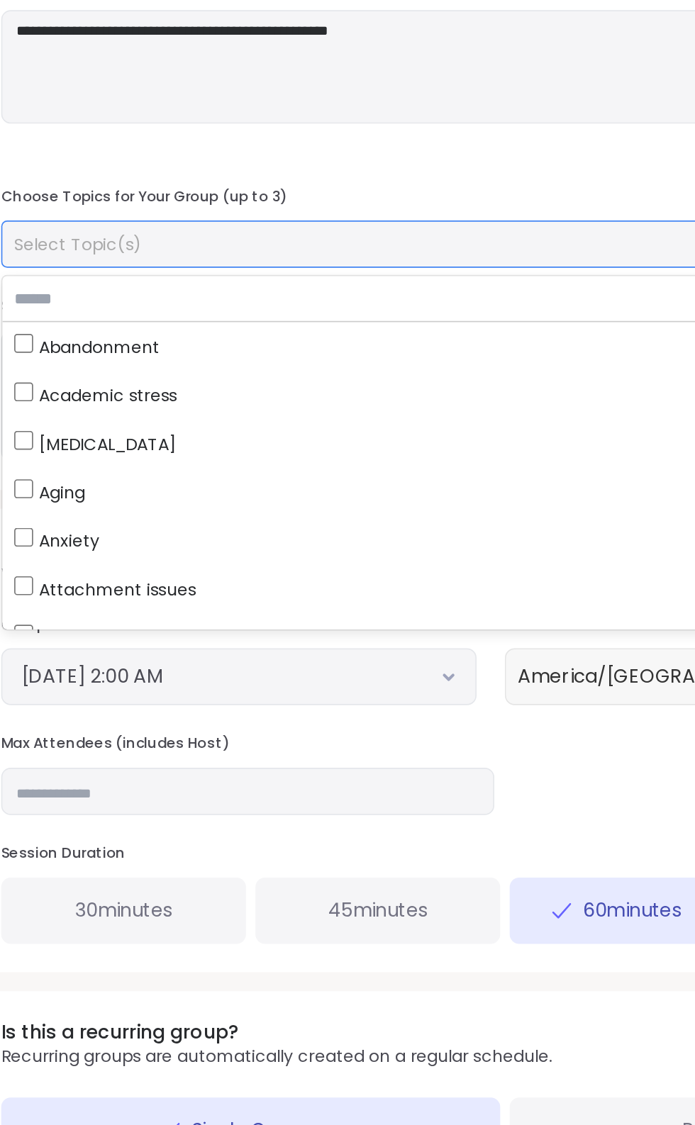
click at [61, 471] on label "Academic stress" at bounding box center [347, 483] width 603 height 29
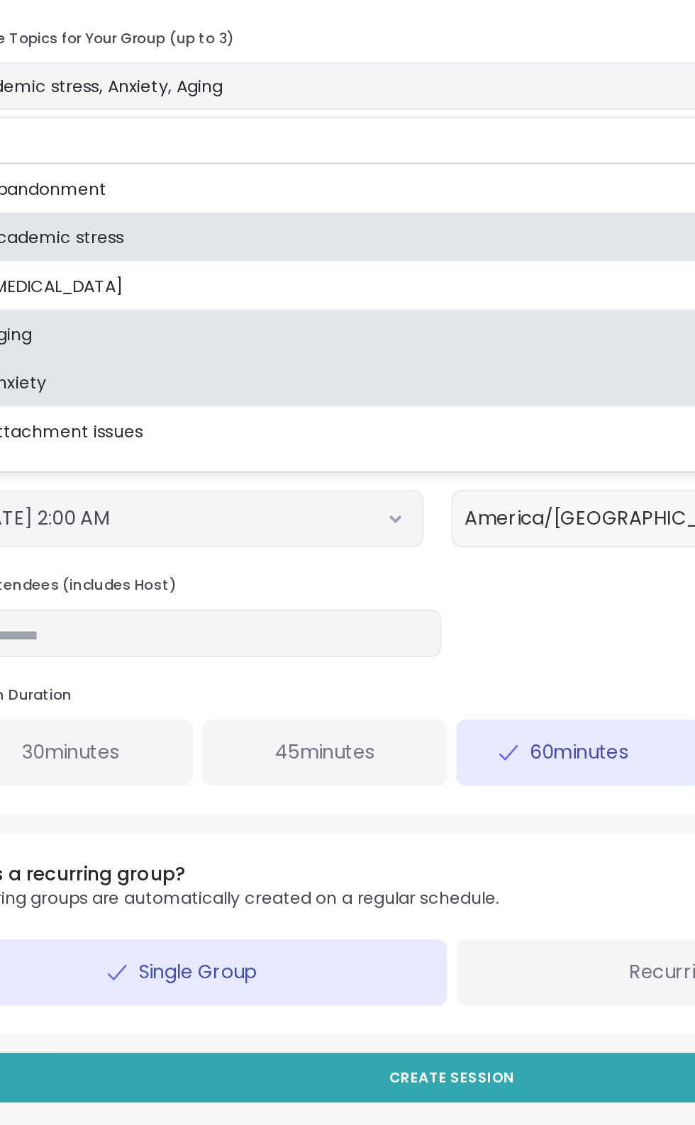
click at [138, 798] on span "30 minutes" at bounding box center [119, 793] width 58 height 17
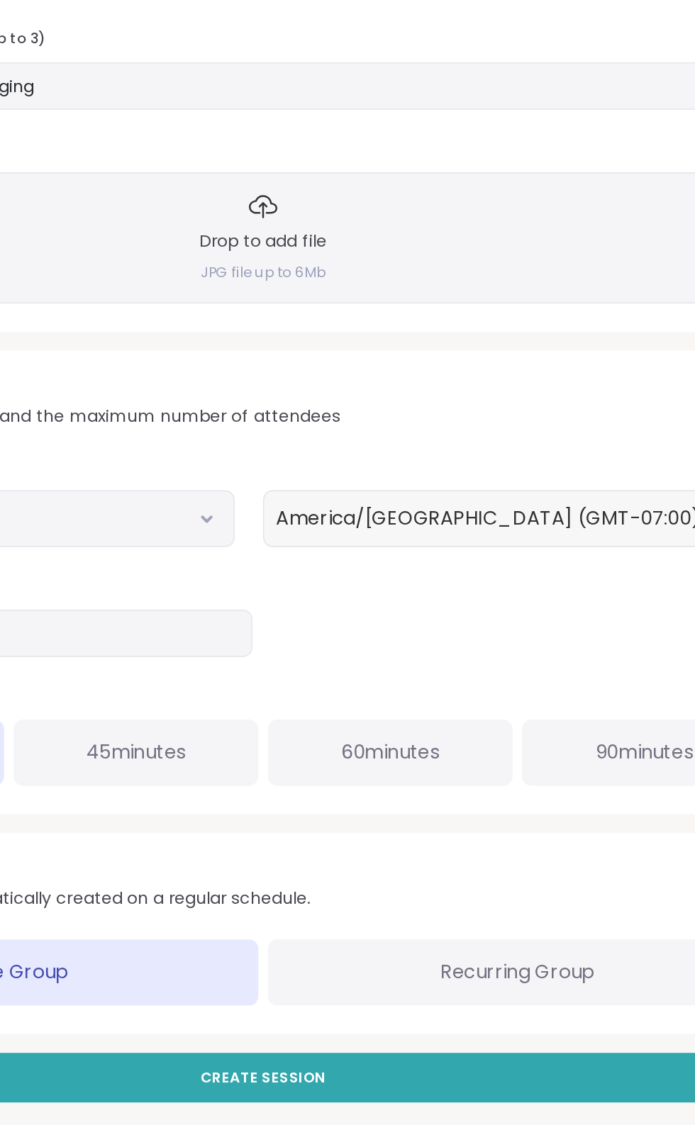
click at [433, 467] on div "Drop to add file JPG file up to 6Mb" at bounding box center [347, 484] width 604 height 78
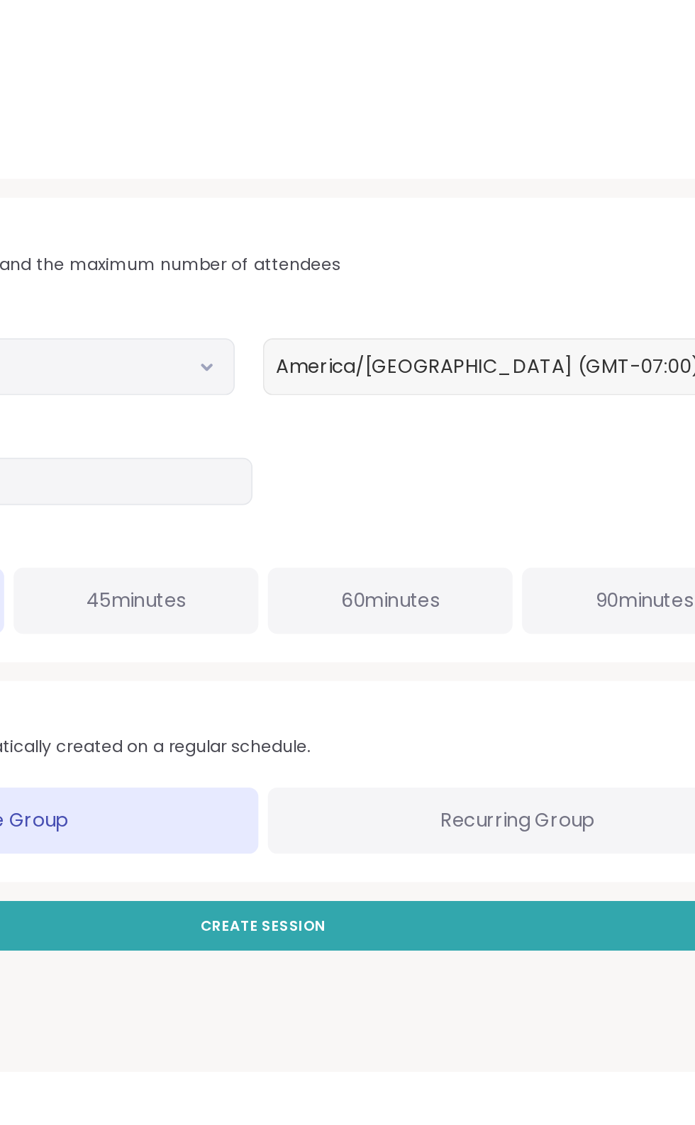
scroll to position [14, 0]
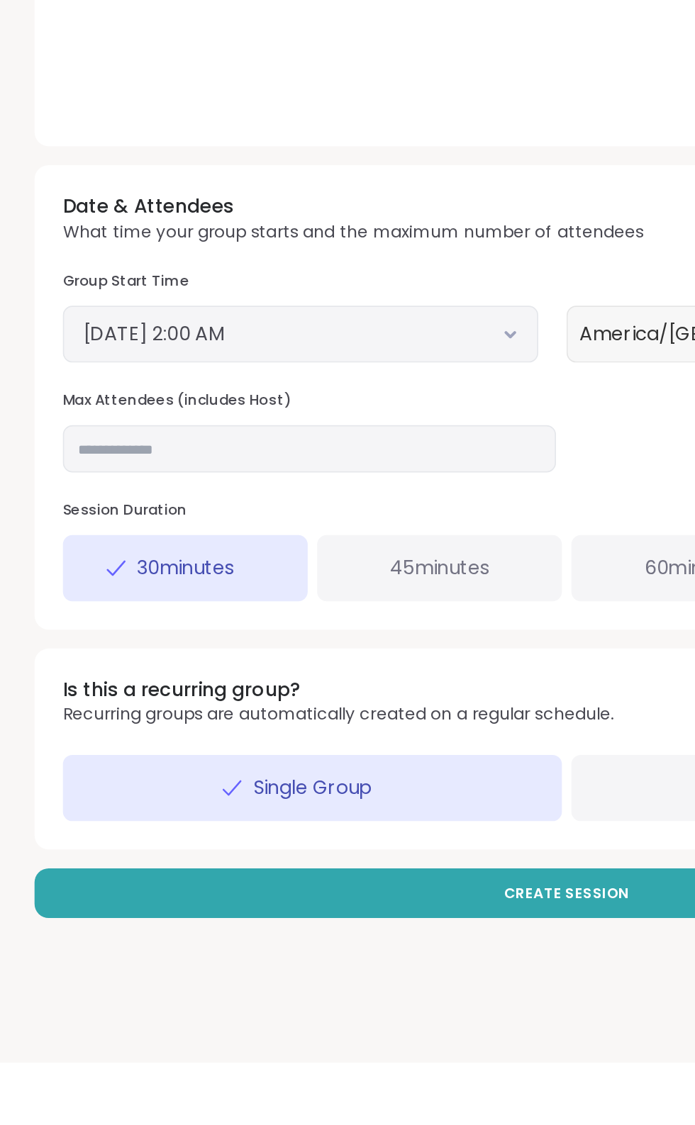
click at [284, 686] on button "October 15, 2025 2:00 AM" at bounding box center [187, 688] width 261 height 17
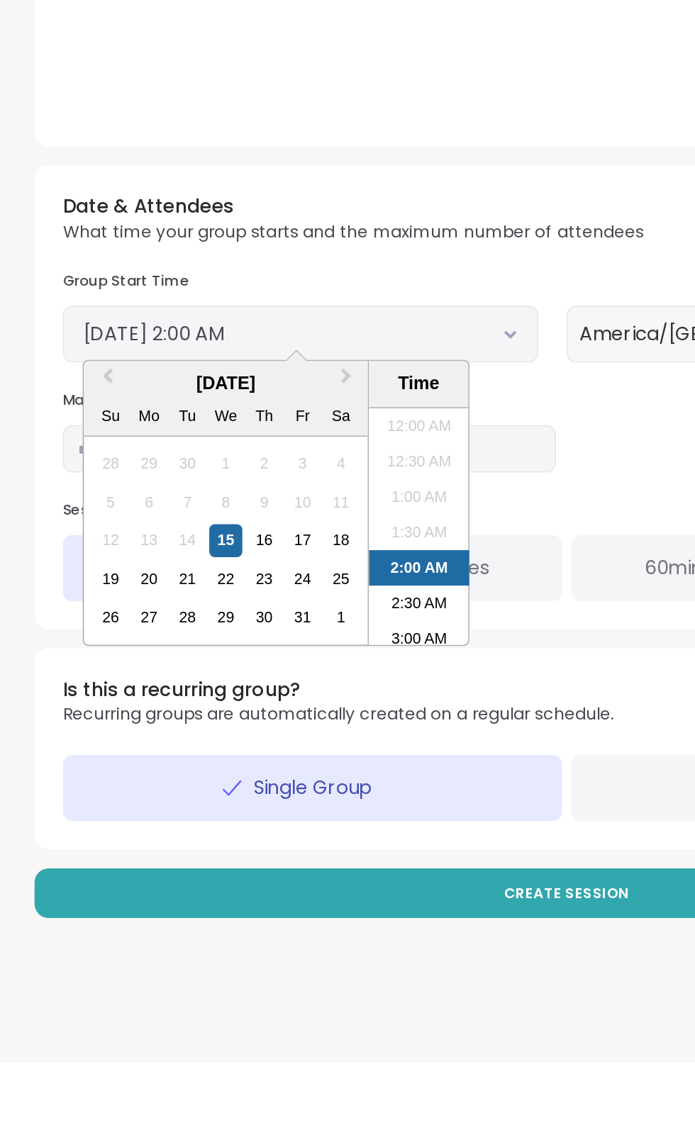
scroll to position [25, 0]
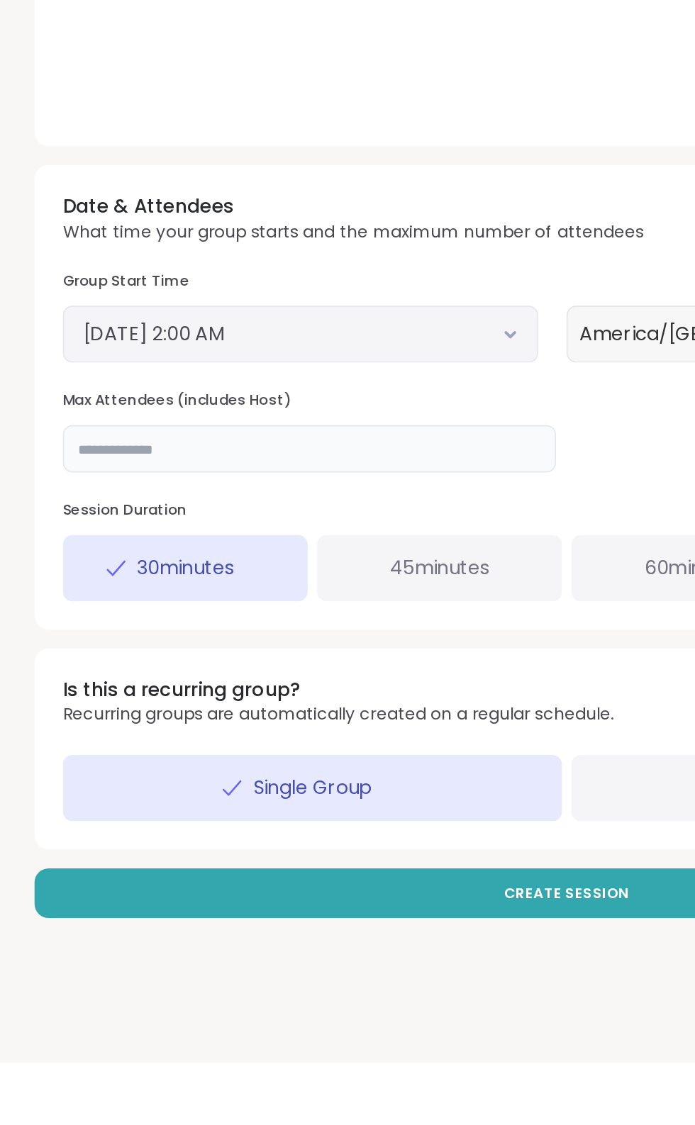
click at [291, 755] on input "**" at bounding box center [193, 757] width 296 height 28
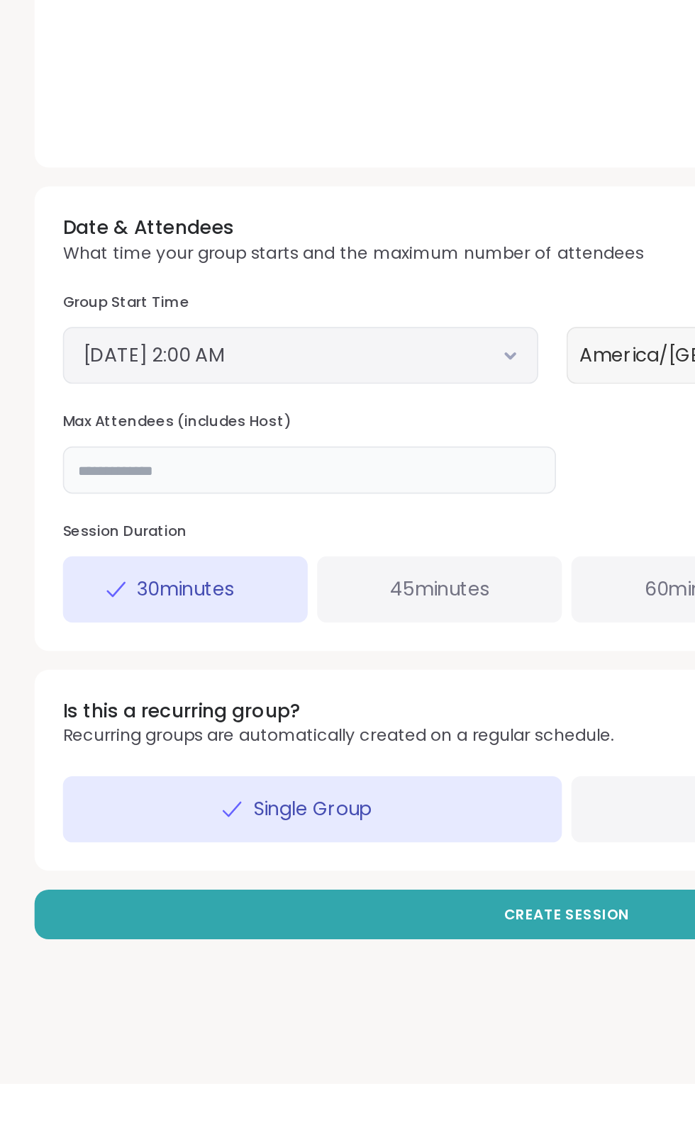
scroll to position [14, 0]
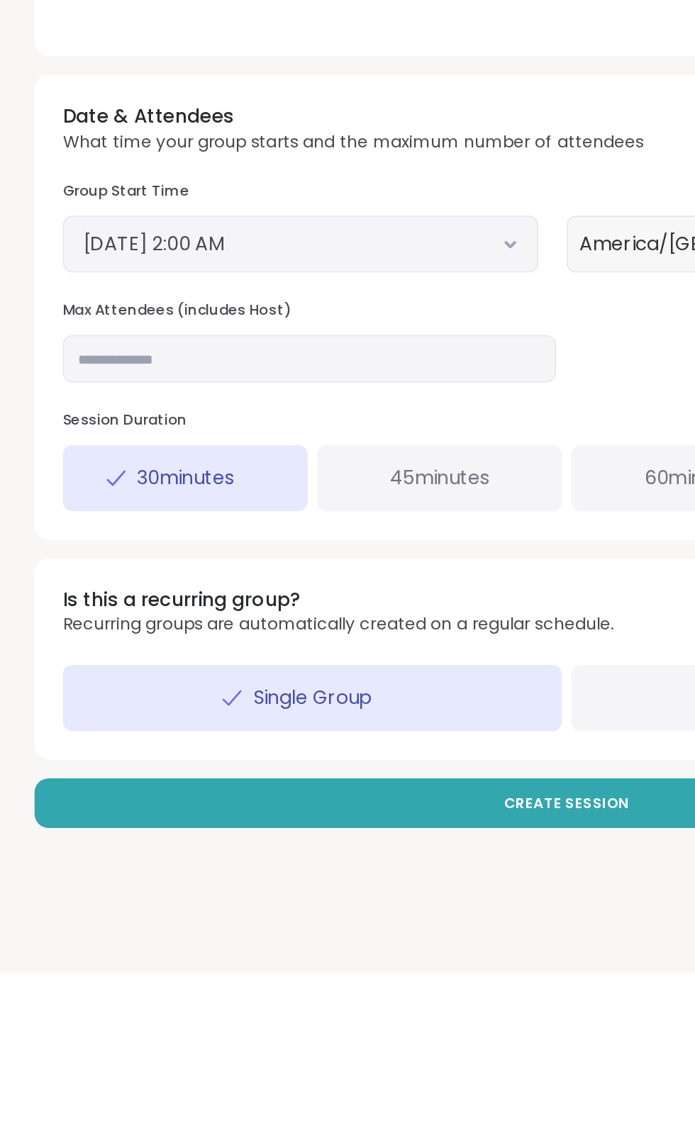
click at [313, 688] on icon at bounding box center [313, 689] width 9 height 6
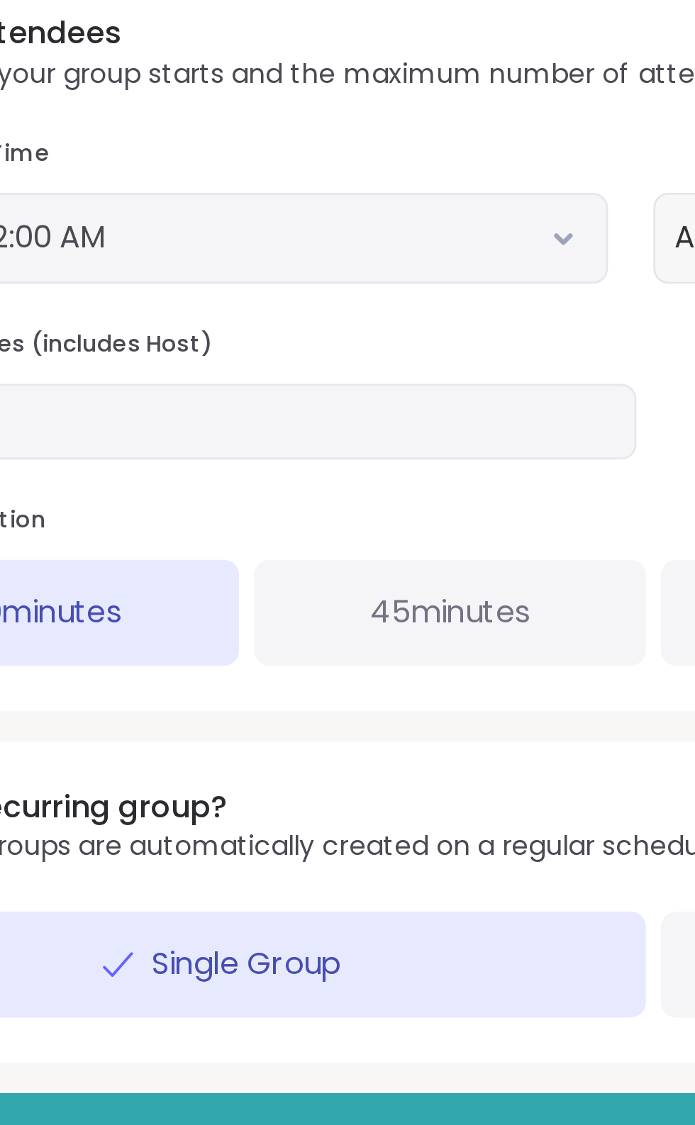
scroll to position [12, 0]
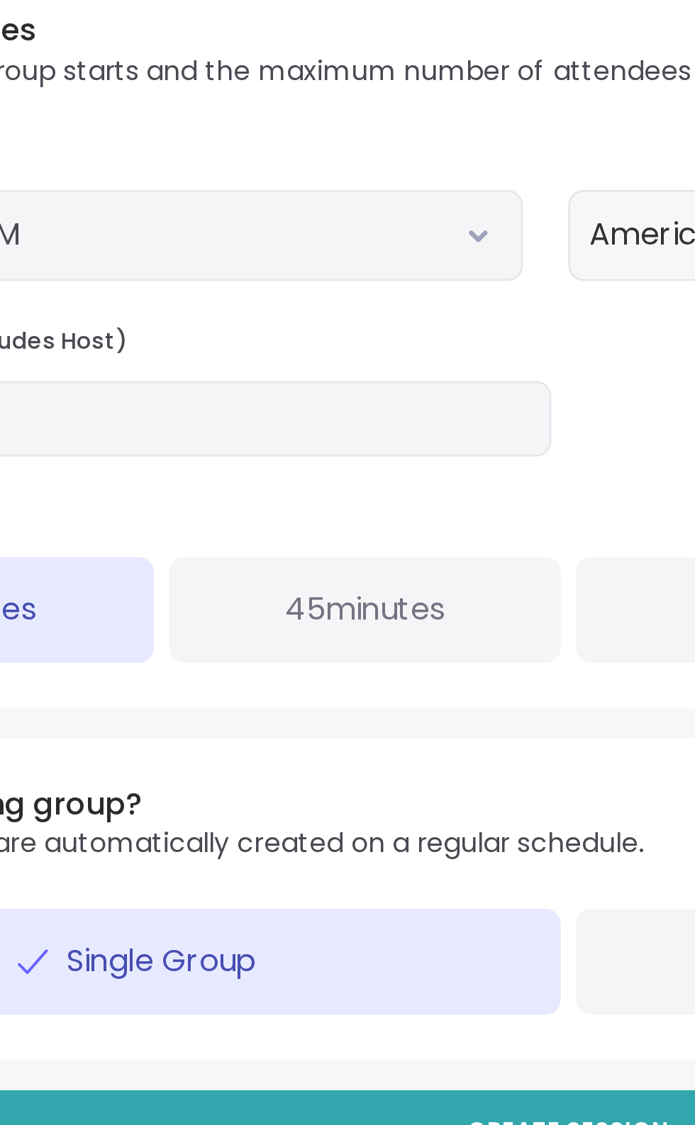
click at [313, 690] on icon at bounding box center [313, 691] width 9 height 6
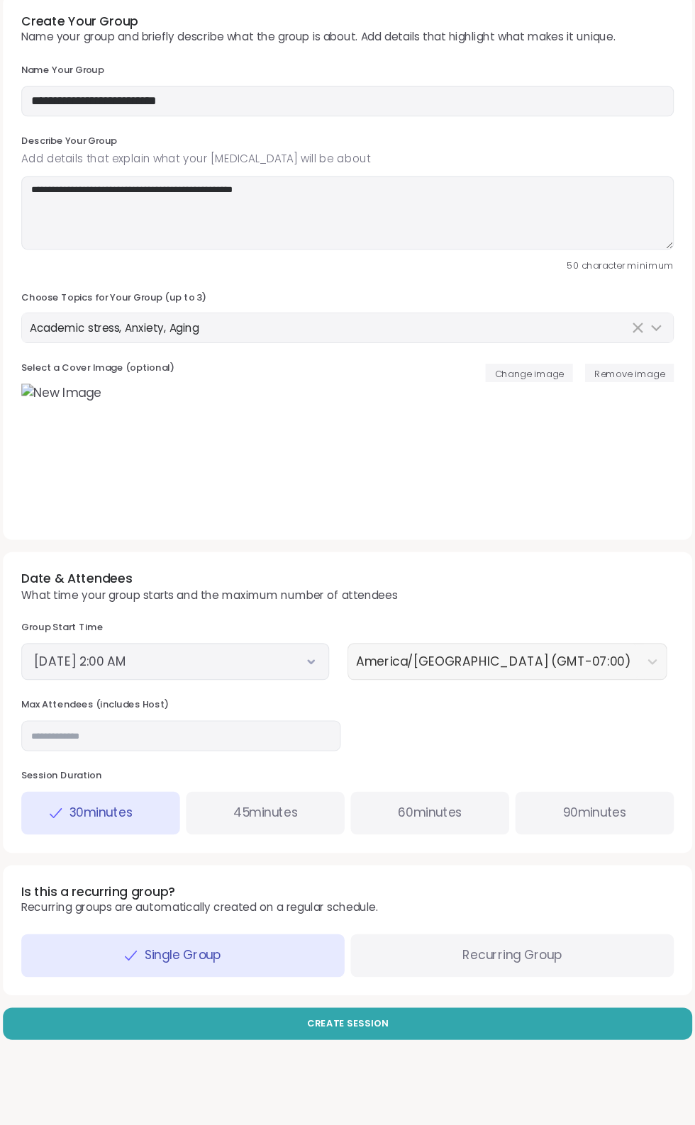
scroll to position [11, 0]
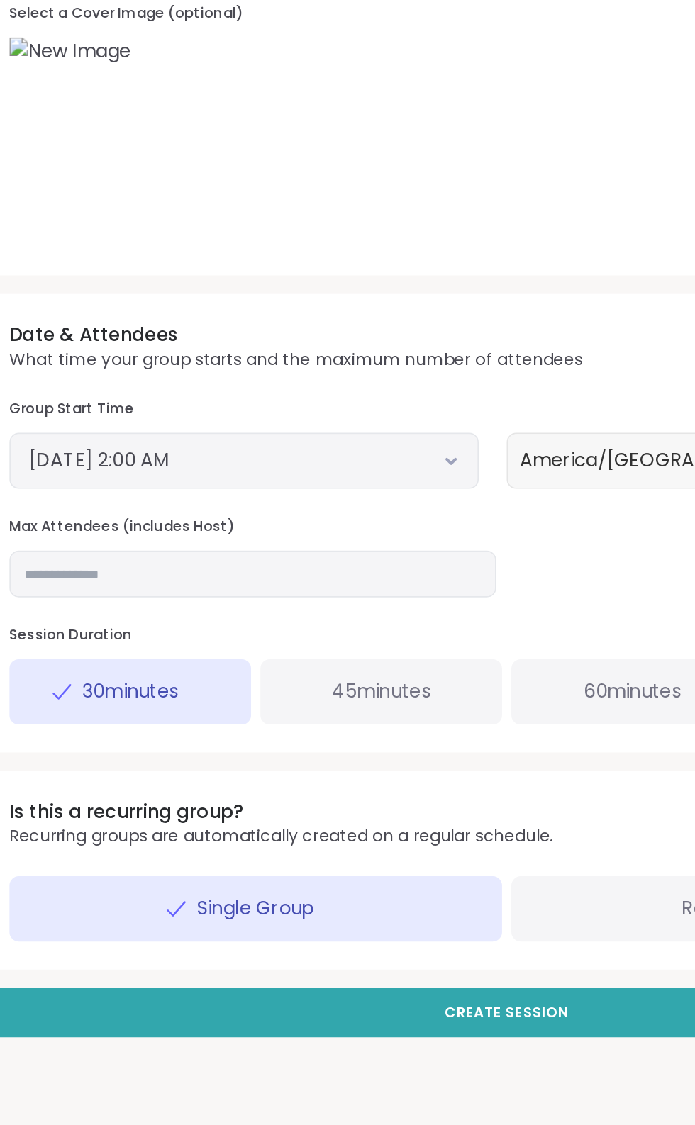
click at [296, 694] on button "October 15, 2025 2:00 AM" at bounding box center [187, 691] width 261 height 17
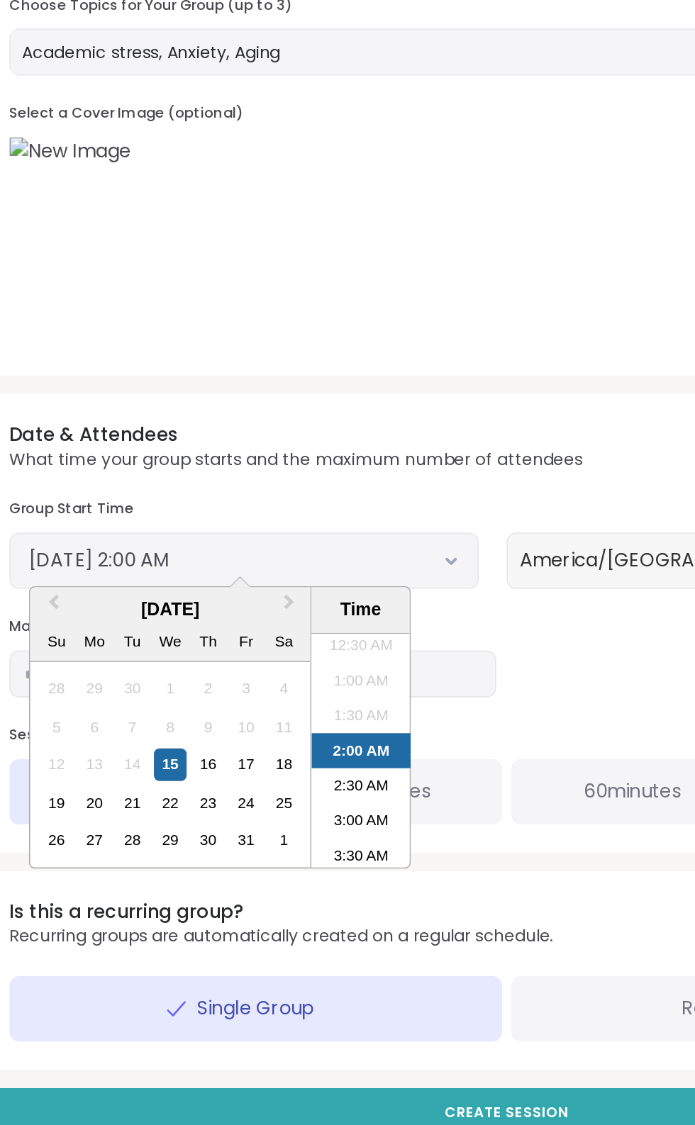
scroll to position [0, 0]
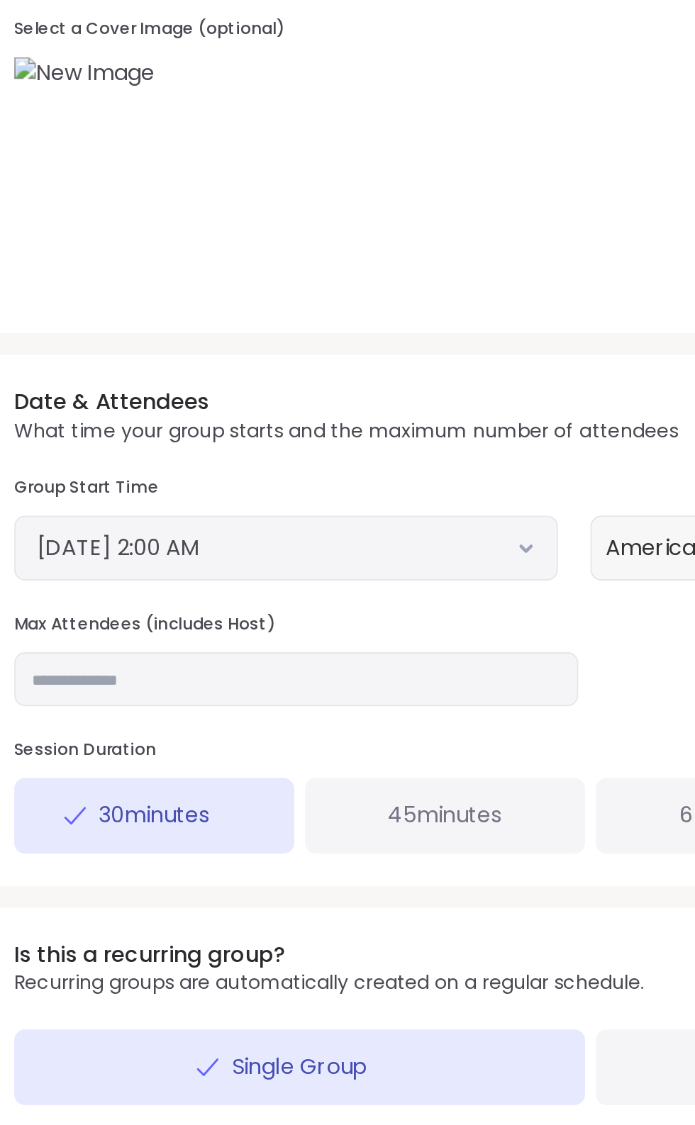
click at [279, 698] on button "October 15, 2025 2:00 AM" at bounding box center [187, 702] width 261 height 17
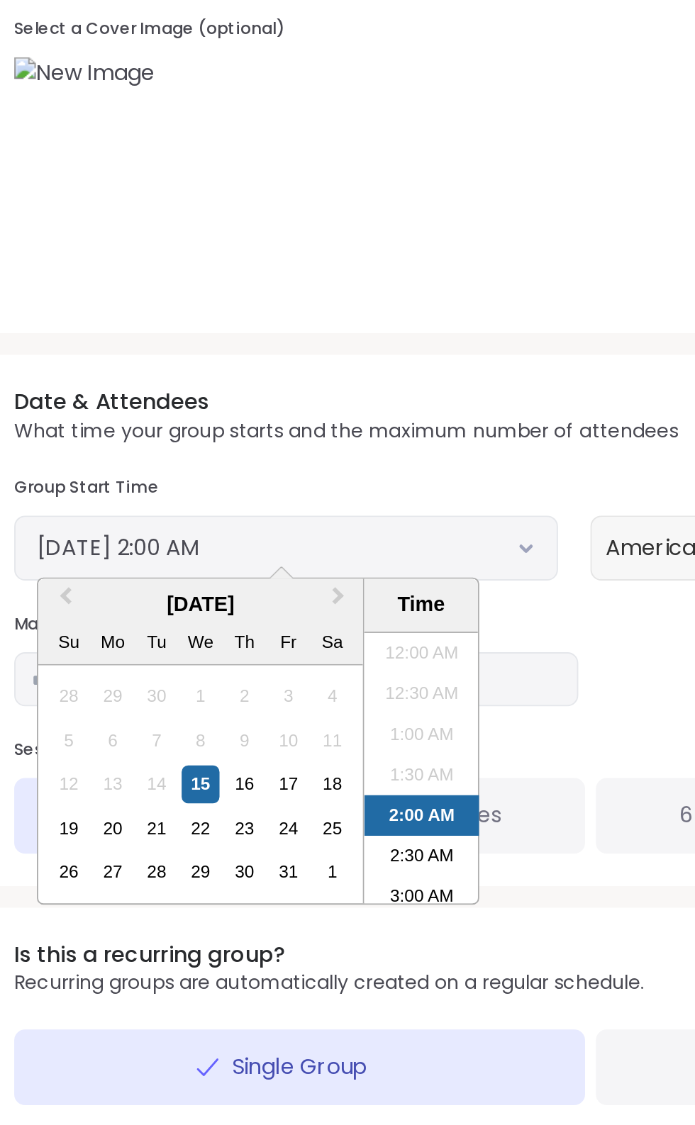
scroll to position [25, 0]
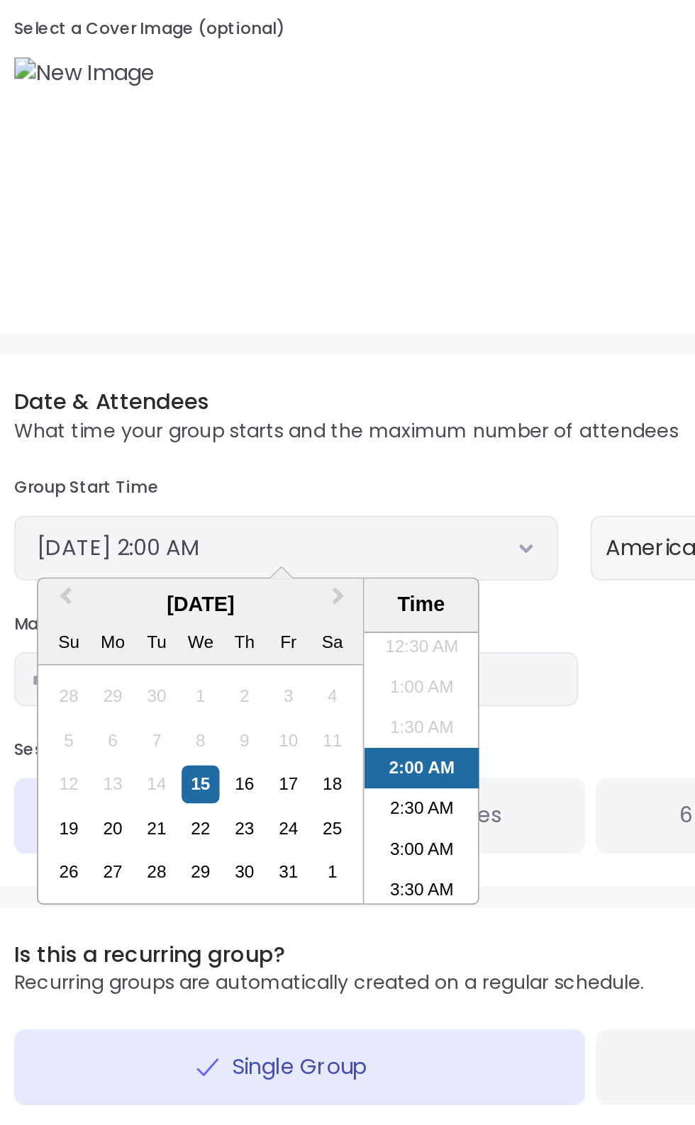
click at [212, 872] on div "1" at bounding box center [212, 872] width 19 height 19
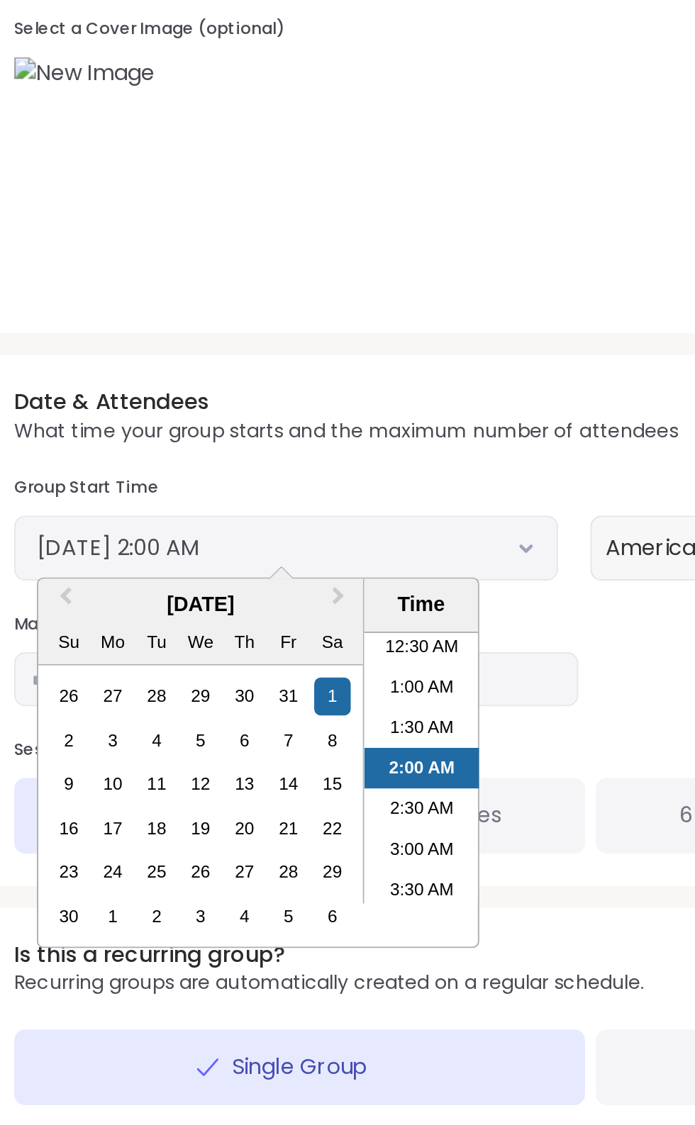
click at [145, 853] on div "19" at bounding box center [142, 849] width 19 height 19
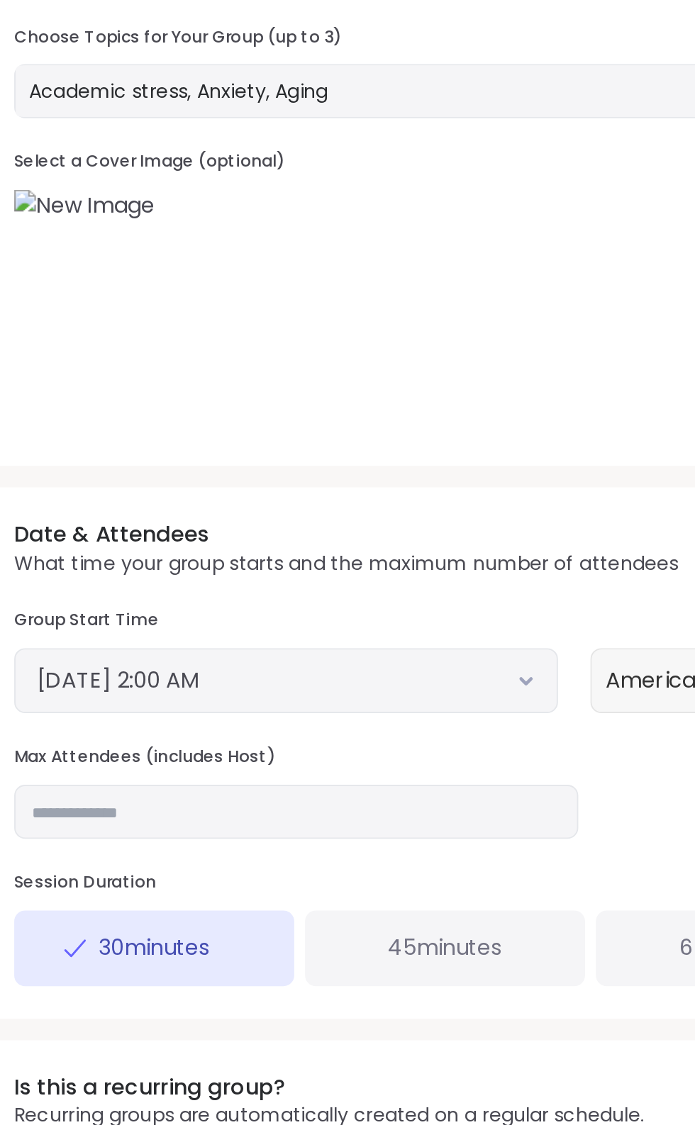
click at [313, 702] on icon at bounding box center [313, 703] width 9 height 6
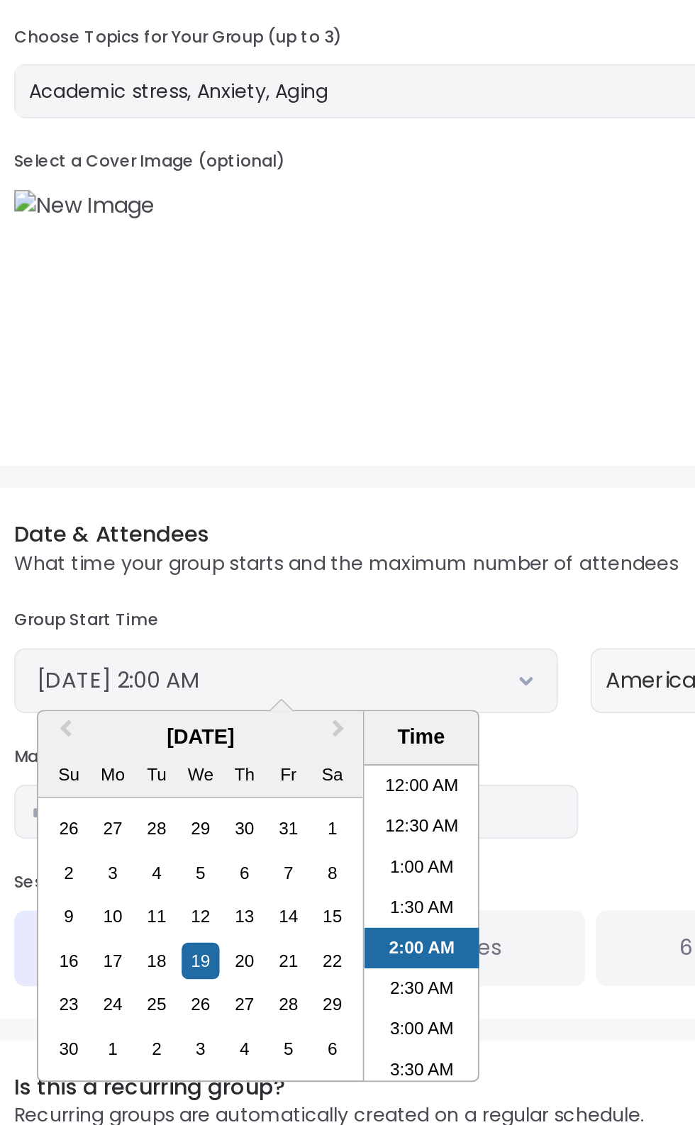
scroll to position [13, 0]
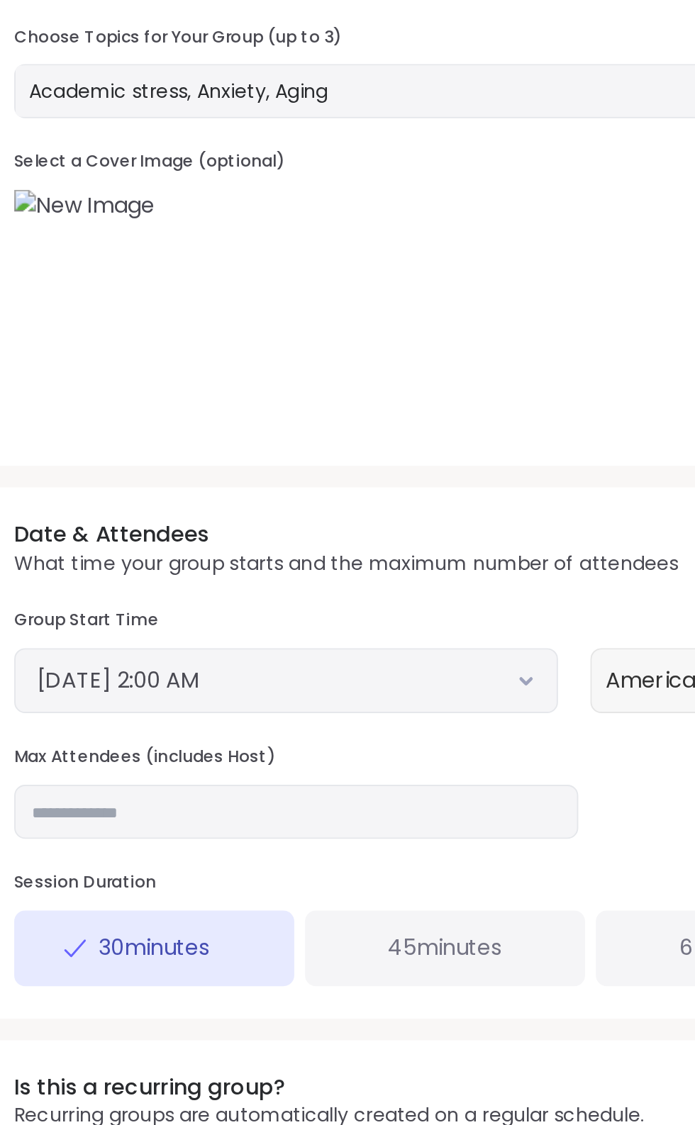
click at [324, 745] on h3 "Max Attendees (includes Host)" at bounding box center [193, 743] width 296 height 12
click at [313, 702] on icon at bounding box center [313, 703] width 9 height 6
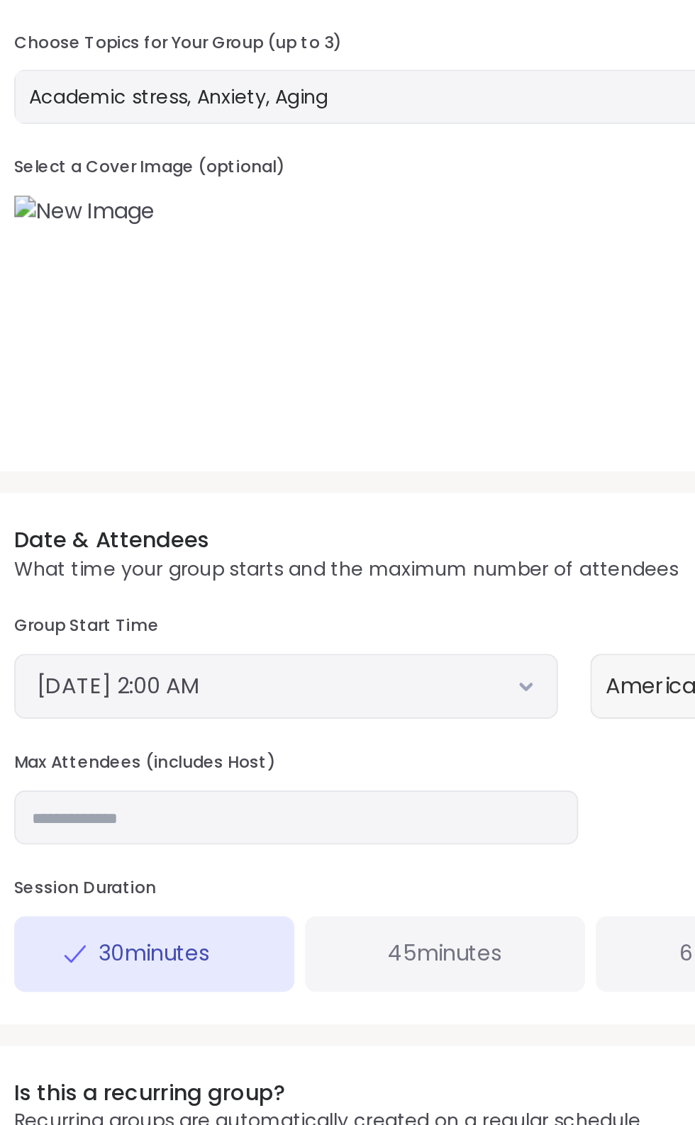
click at [317, 701] on icon at bounding box center [313, 703] width 9 height 6
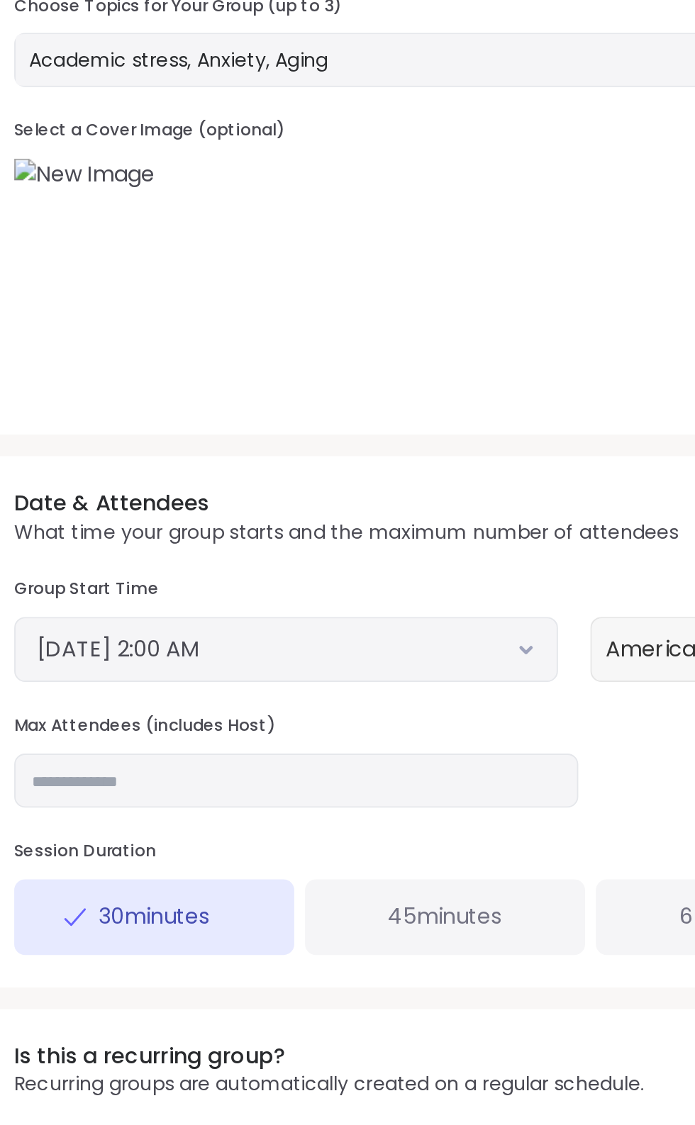
click at [301, 708] on button "November 19, 2025 2:00 AM" at bounding box center [187, 702] width 261 height 17
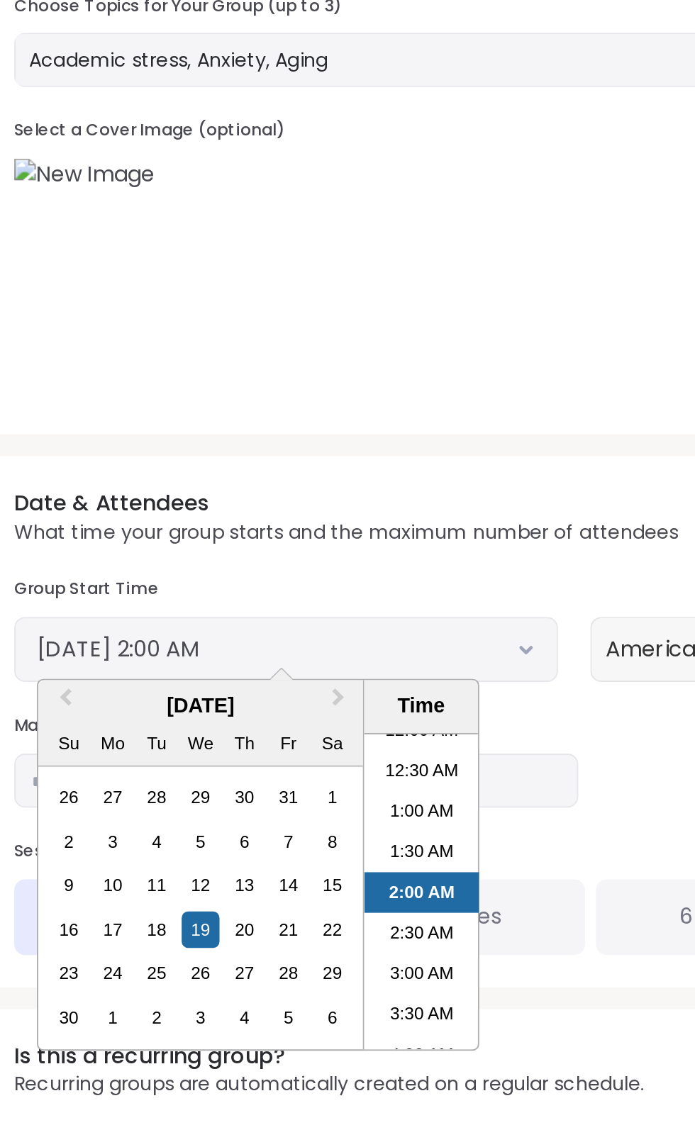
click at [189, 895] on div "5" at bounding box center [188, 895] width 19 height 19
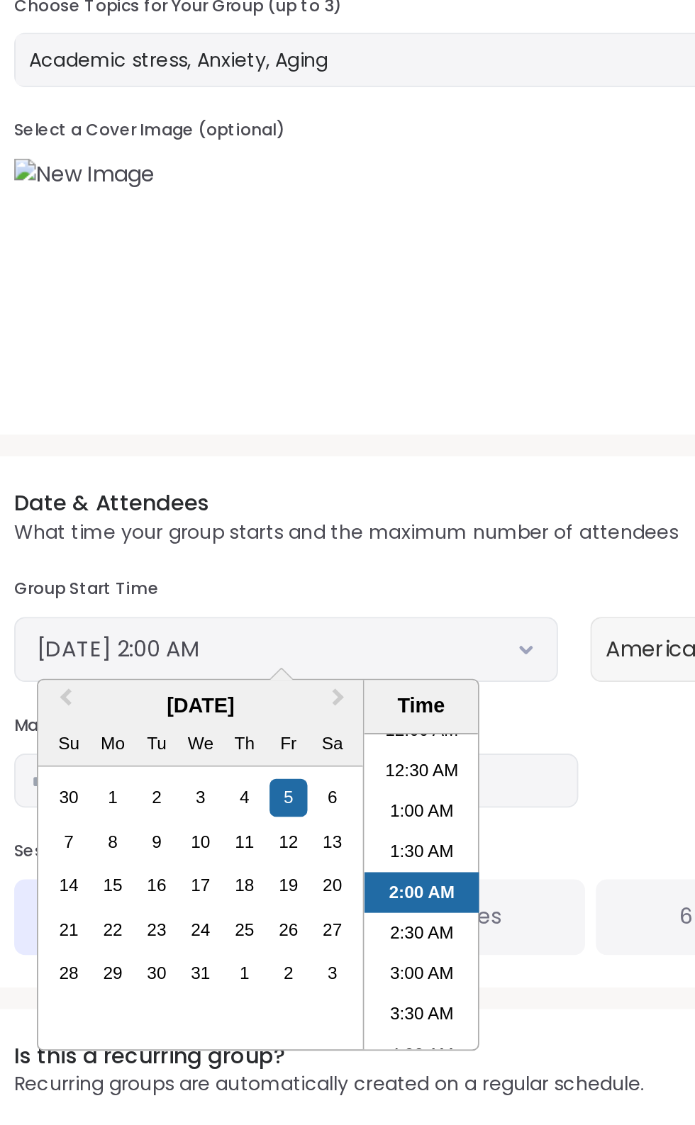
click at [96, 825] on div "15" at bounding box center [96, 826] width 19 height 19
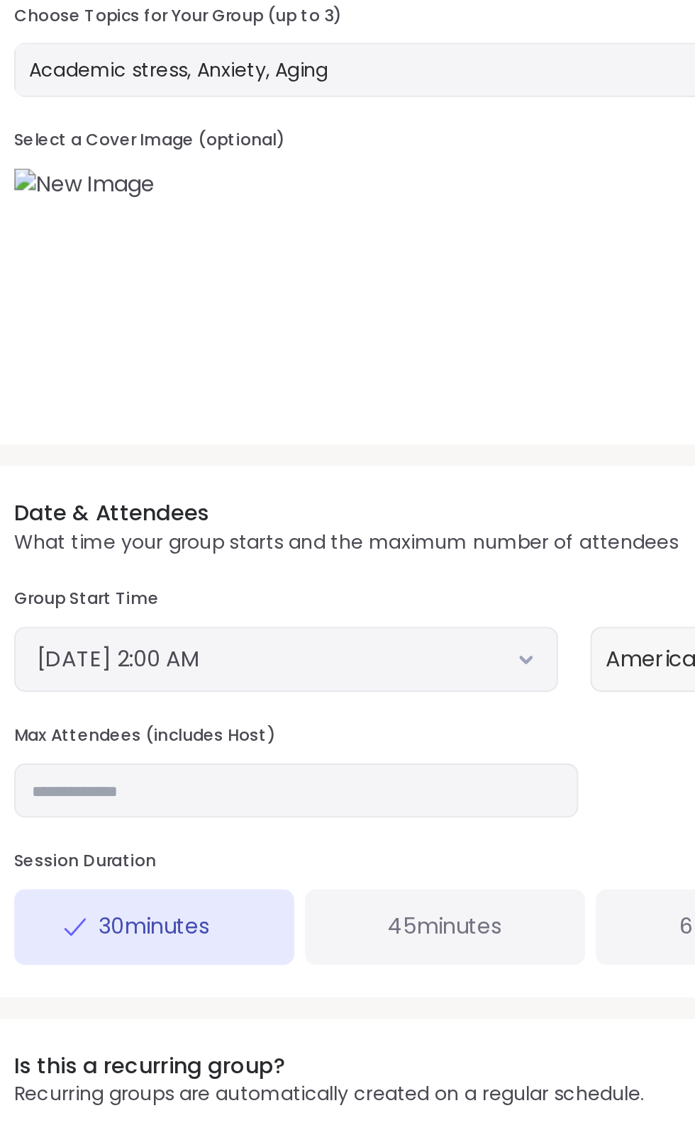
click at [300, 702] on button "December 15, 2025 2:00 AM" at bounding box center [187, 702] width 261 height 17
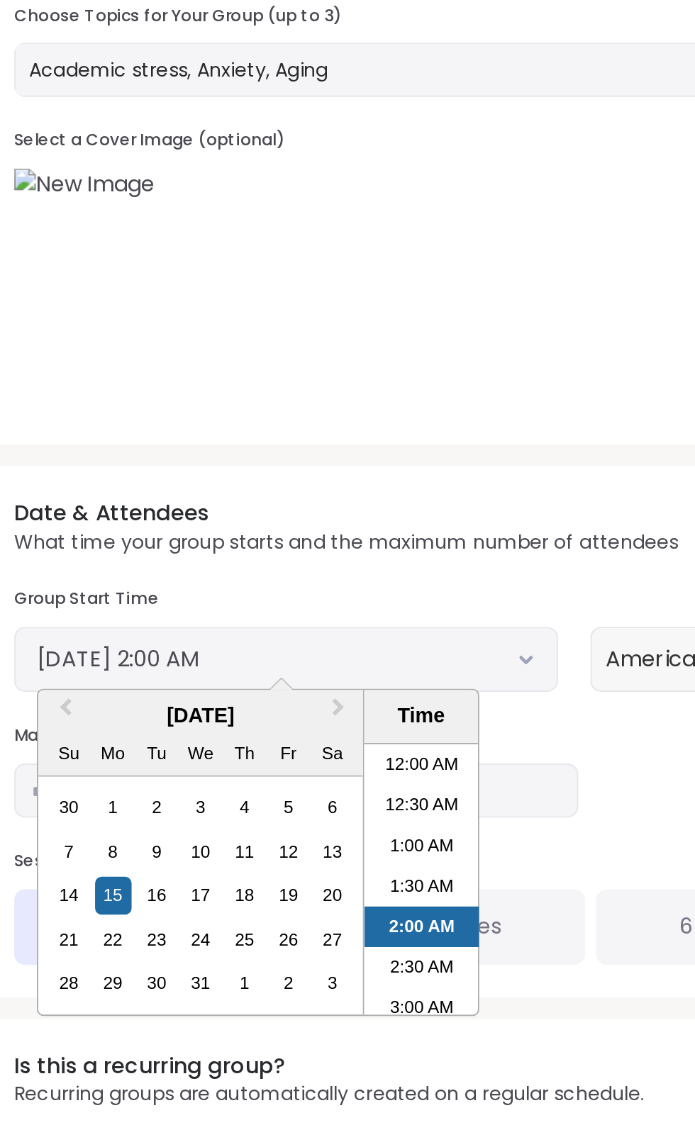
scroll to position [25, 0]
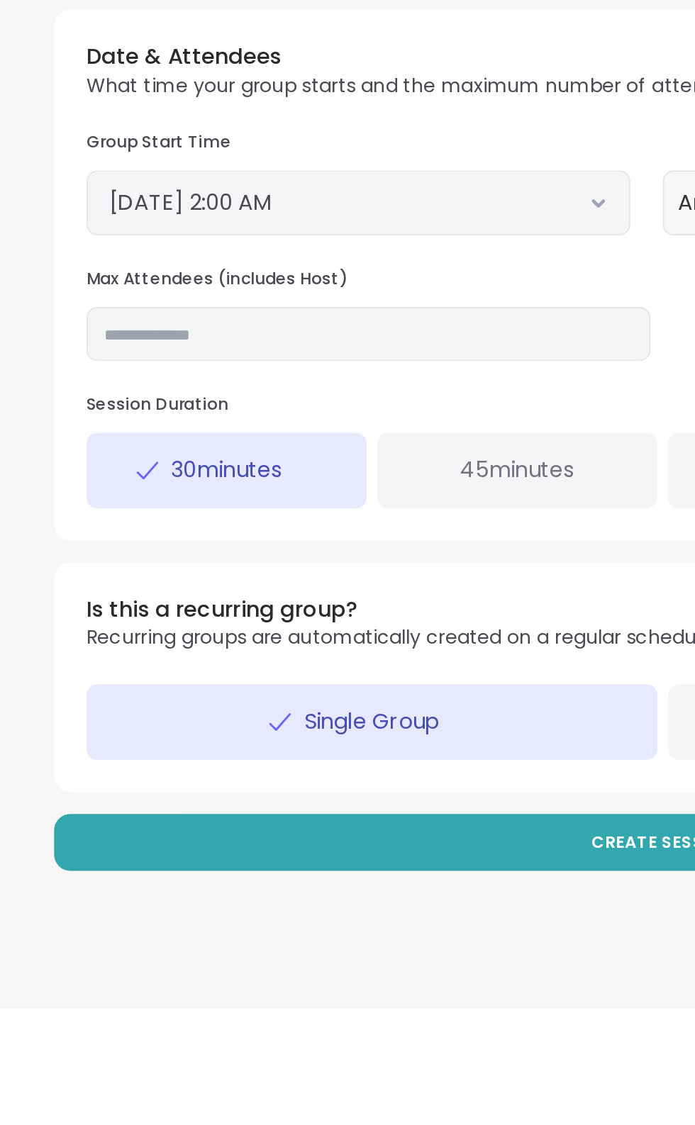
click at [272, 925] on p "Recurring groups are automatically created on a regular schedule." at bounding box center [210, 931] width 330 height 14
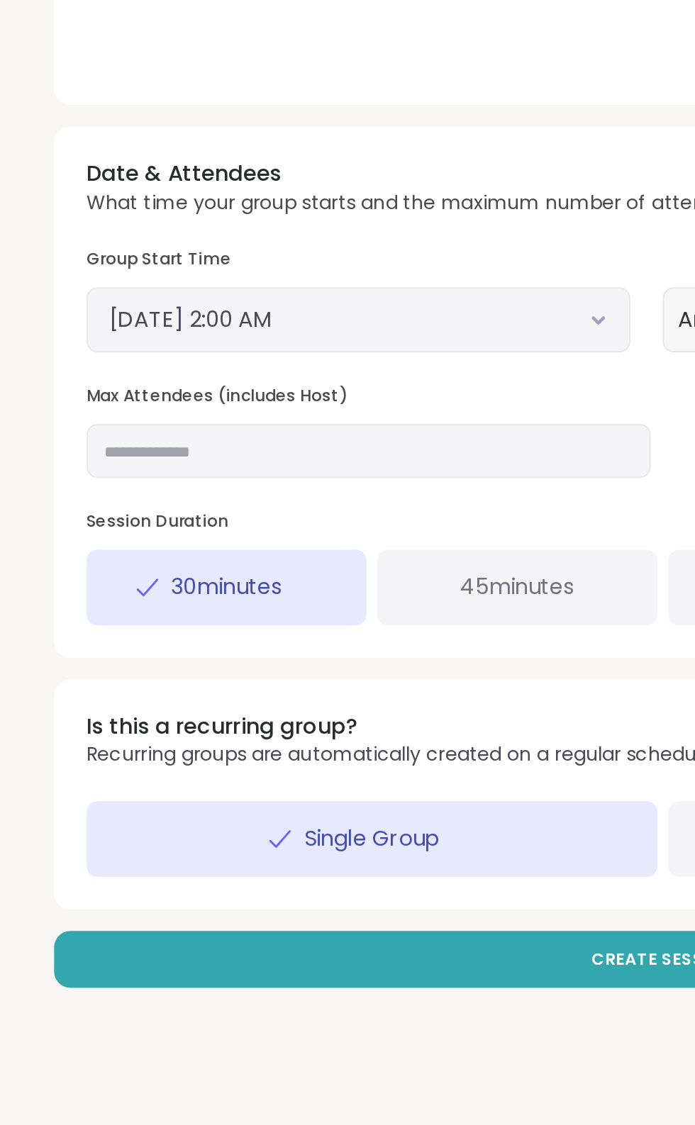
scroll to position [0, 0]
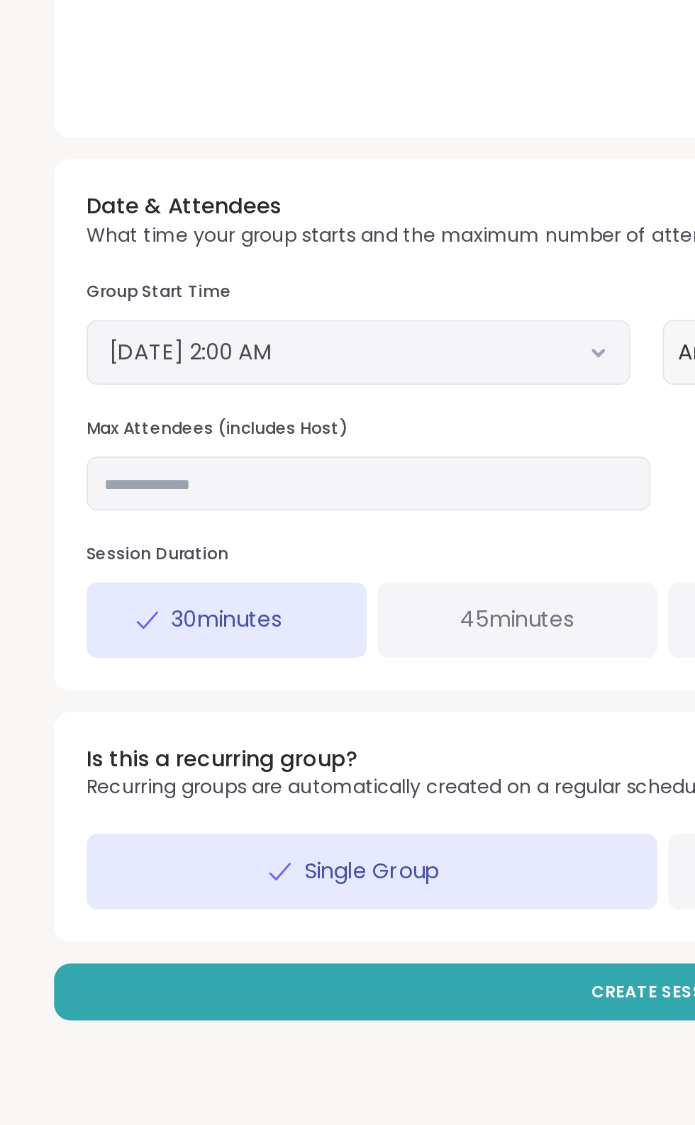
click at [313, 701] on icon at bounding box center [313, 703] width 9 height 6
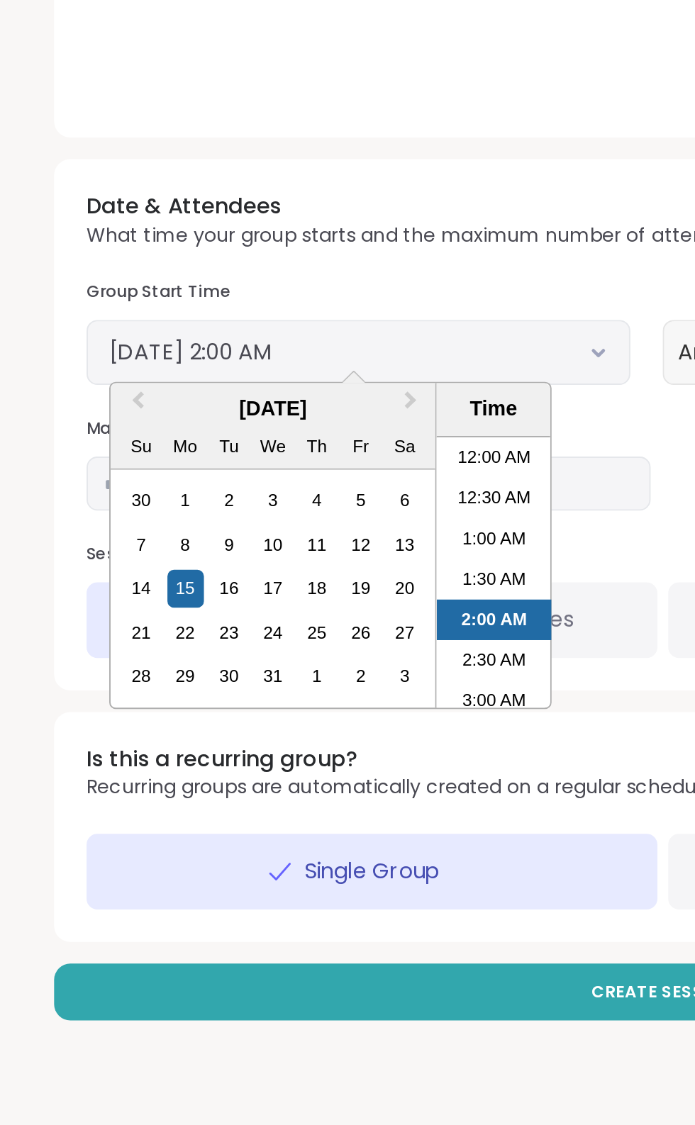
scroll to position [25, 0]
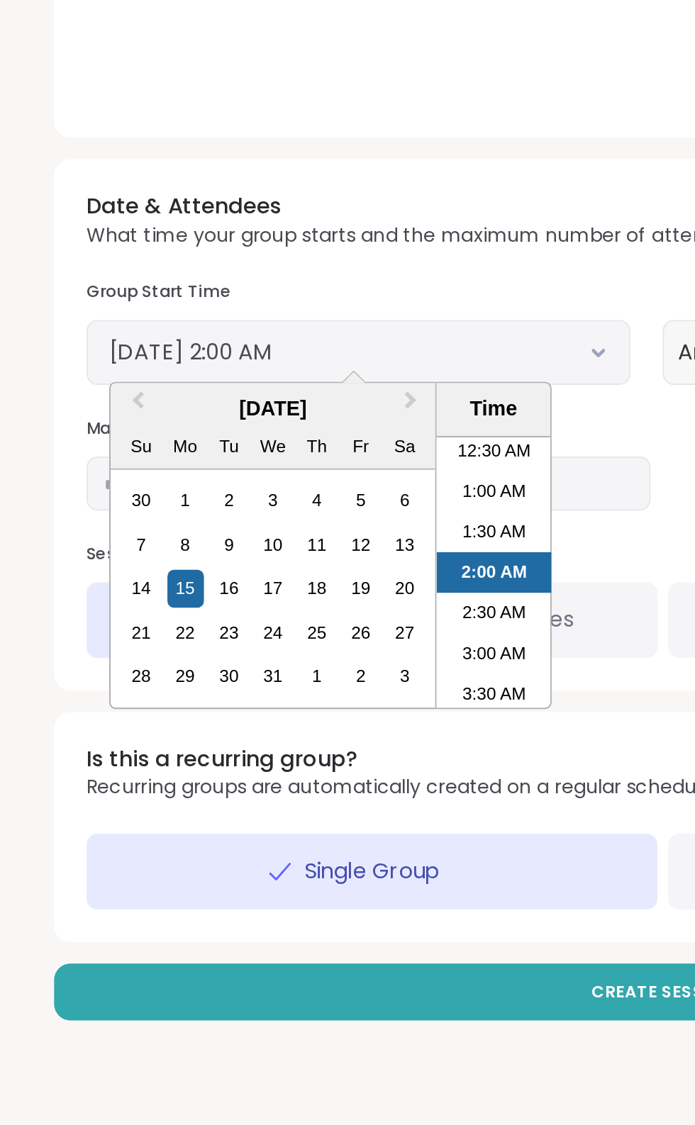
click at [72, 727] on span "Previous Month" at bounding box center [72, 730] width 0 height 21
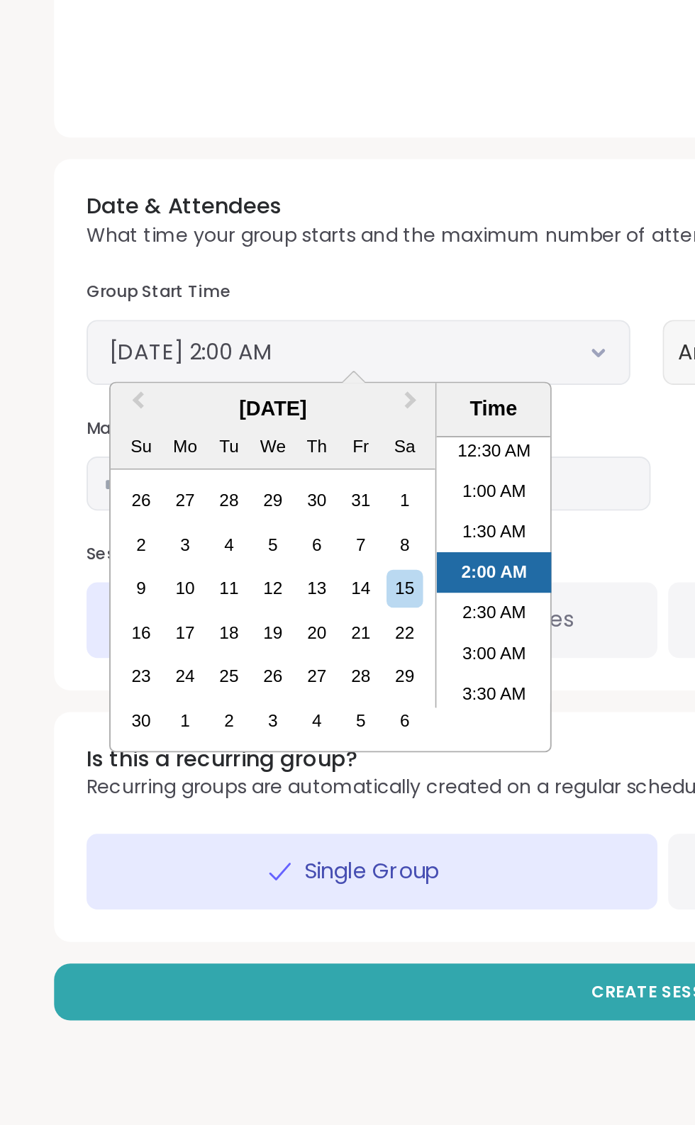
click at [96, 895] on div "1" at bounding box center [96, 895] width 19 height 19
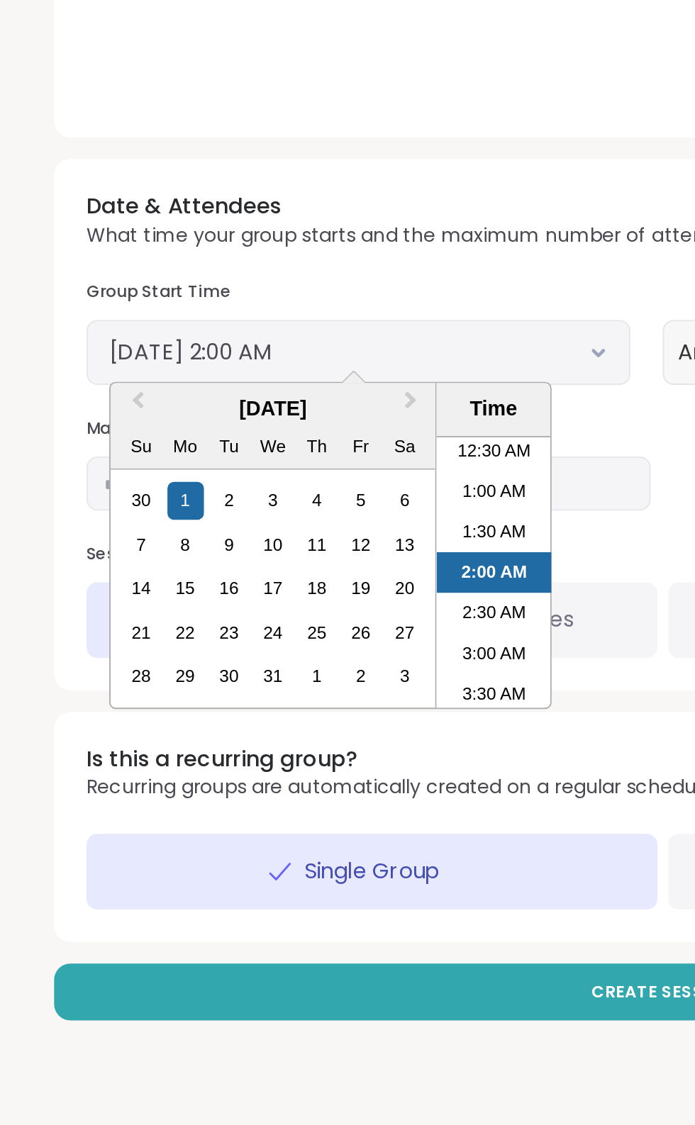
click at [259, 732] on div "Time" at bounding box center [259, 733] width 52 height 16
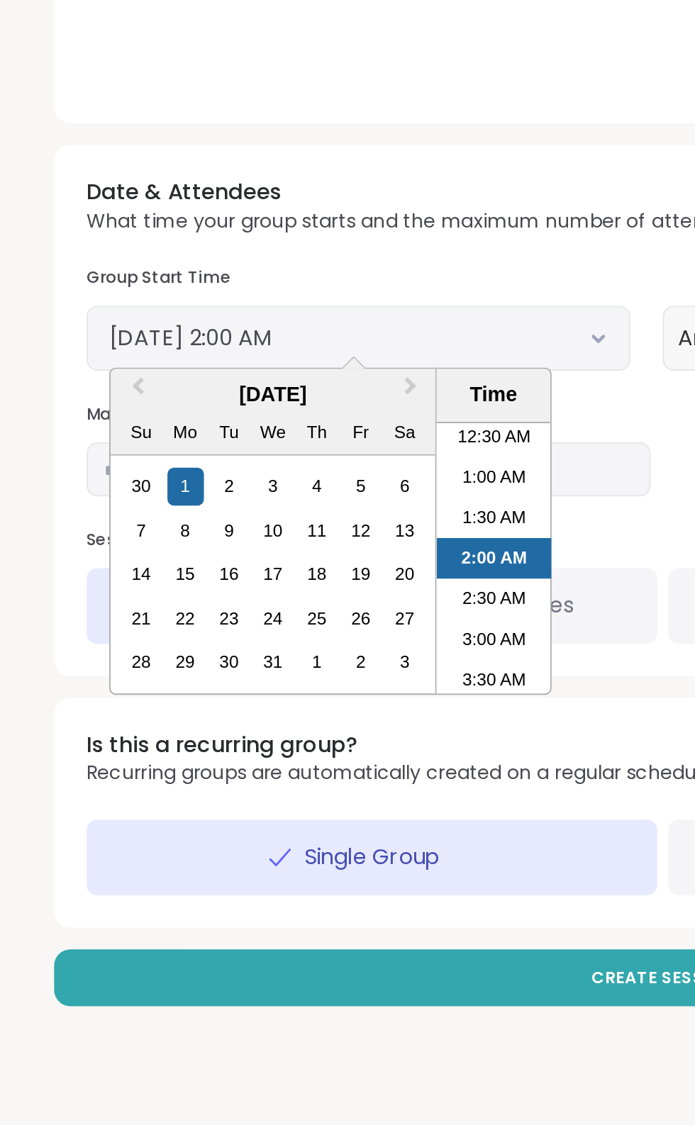
click at [260, 880] on li "3:30 AM" at bounding box center [259, 882] width 60 height 21
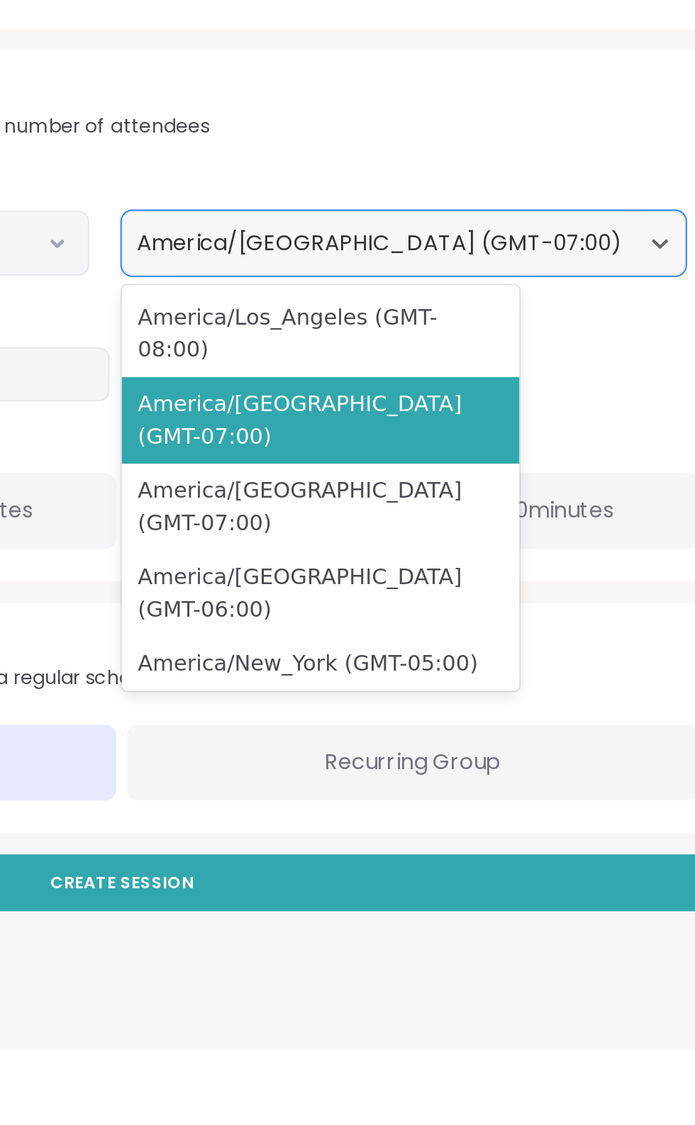
click at [498, 909] on div "America/New_York (GMT-05:00)" at bounding box center [451, 923] width 208 height 28
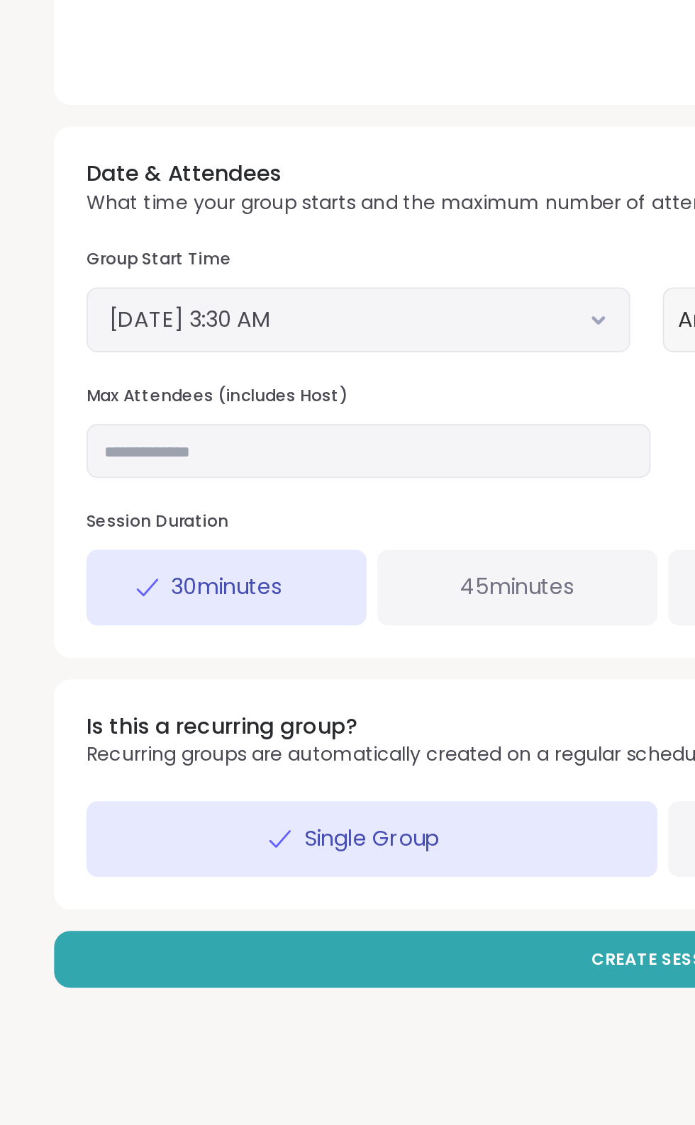
click at [313, 702] on icon at bounding box center [313, 703] width 9 height 6
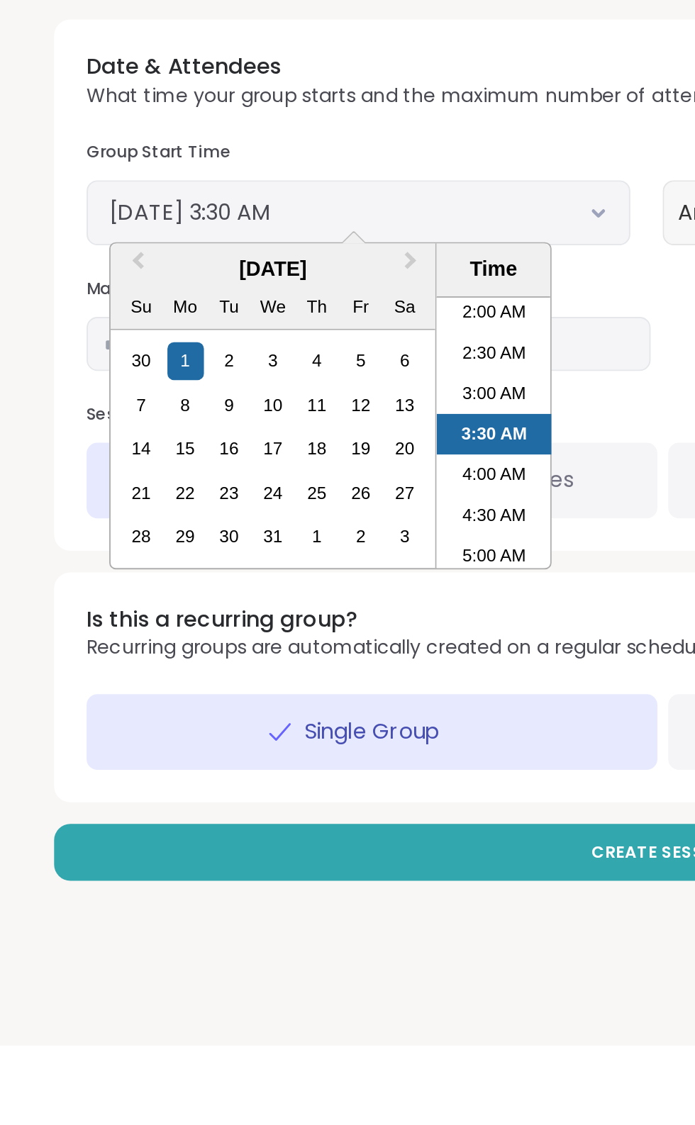
scroll to position [14, 0]
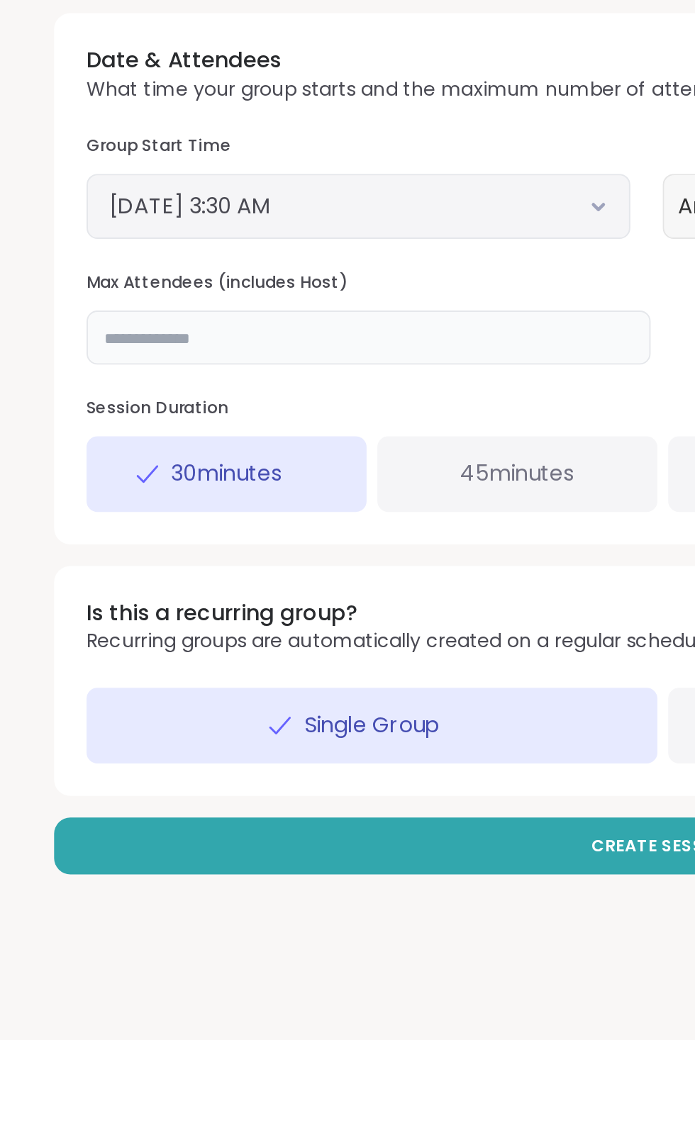
click at [291, 762] on input "**" at bounding box center [193, 757] width 296 height 28
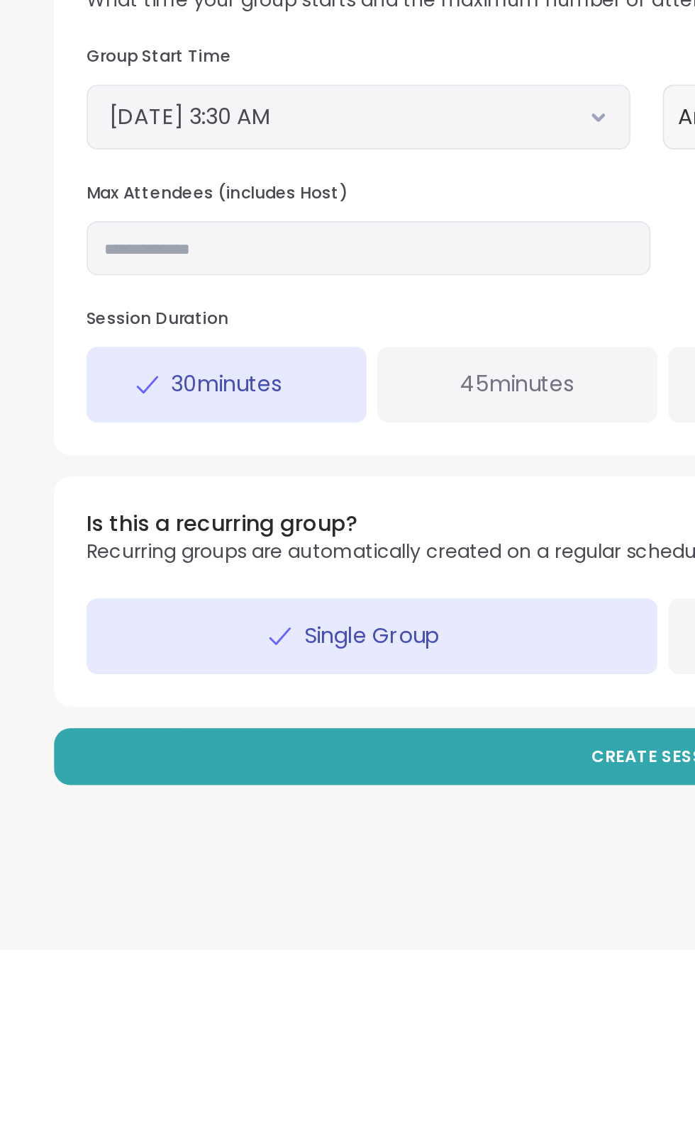
click at [313, 688] on icon at bounding box center [313, 689] width 9 height 6
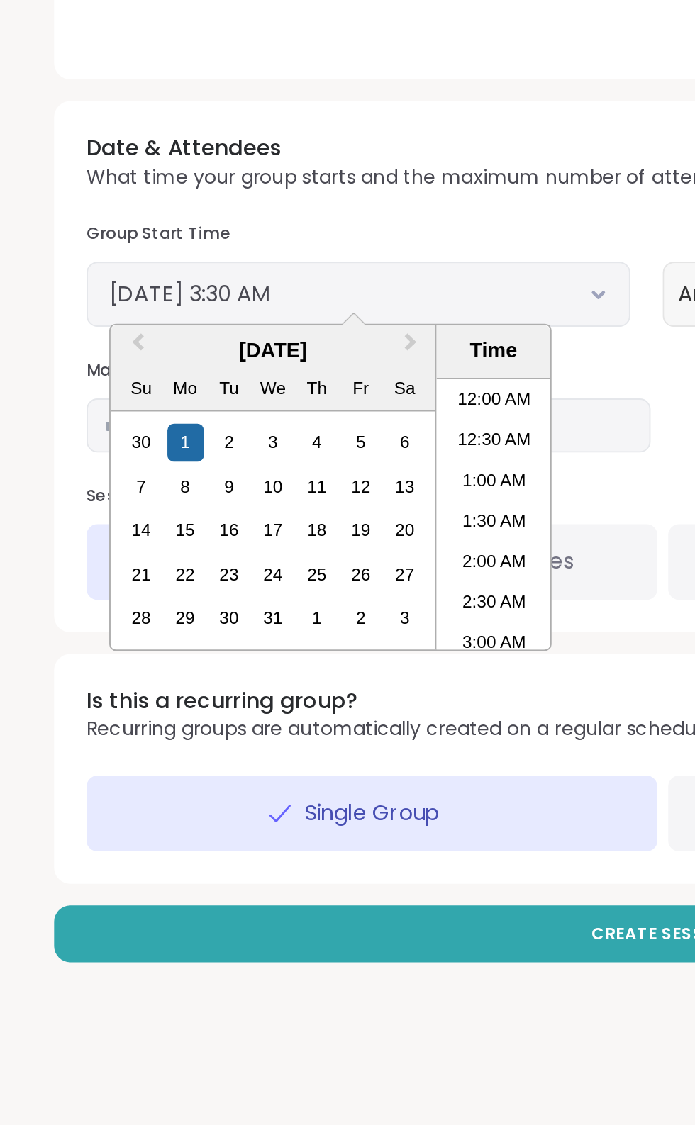
scroll to position [88, 0]
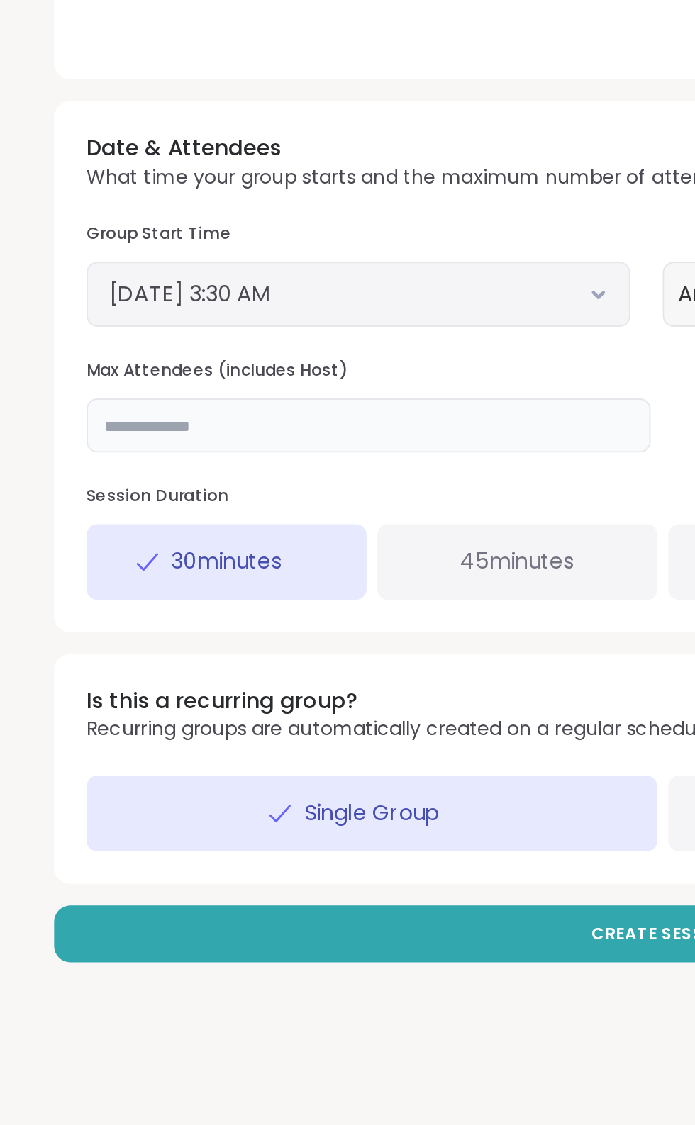
click at [291, 761] on input "**" at bounding box center [193, 758] width 296 height 28
click at [313, 689] on icon at bounding box center [313, 689] width 9 height 6
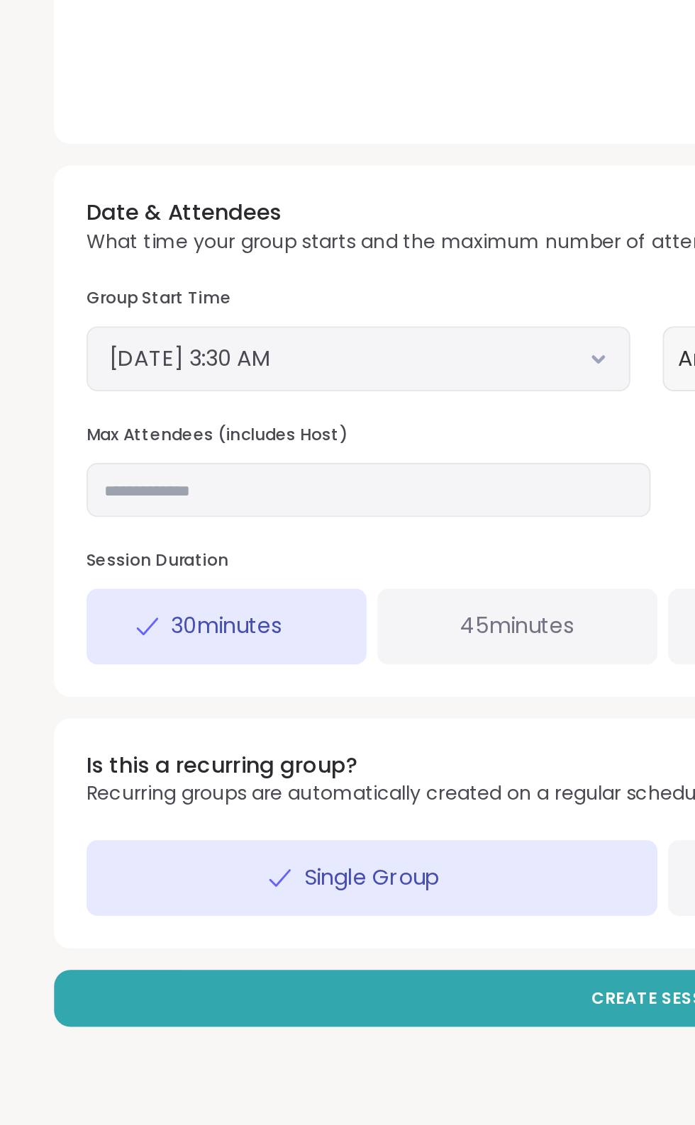
scroll to position [0, 0]
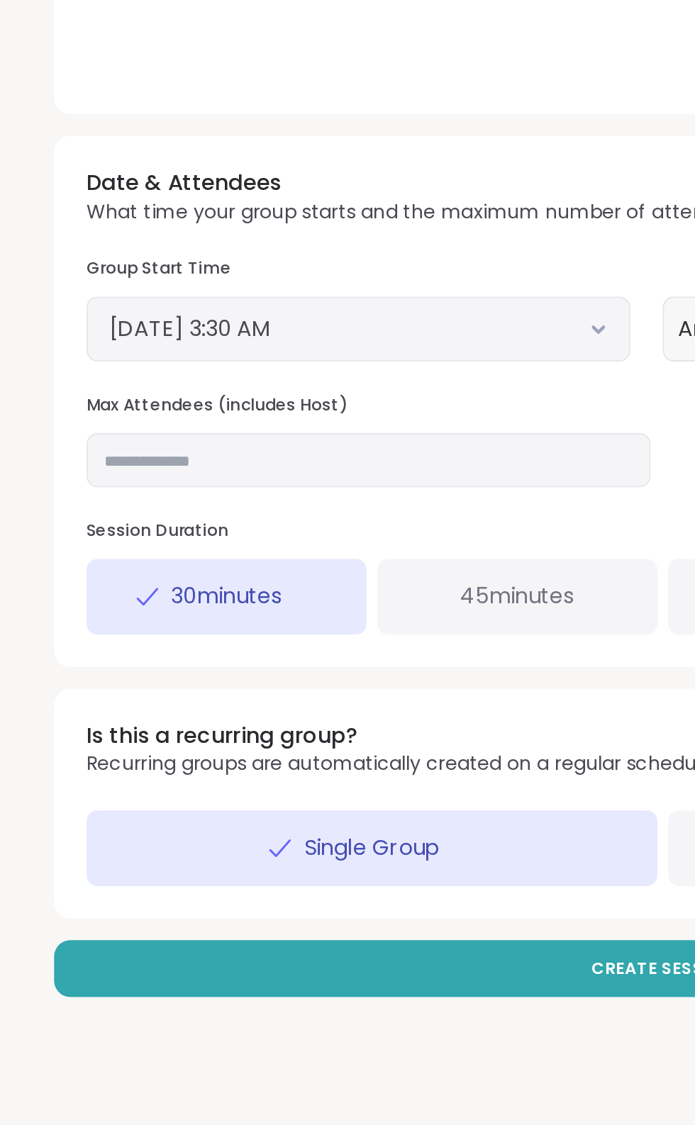
click at [313, 702] on icon at bounding box center [313, 703] width 9 height 6
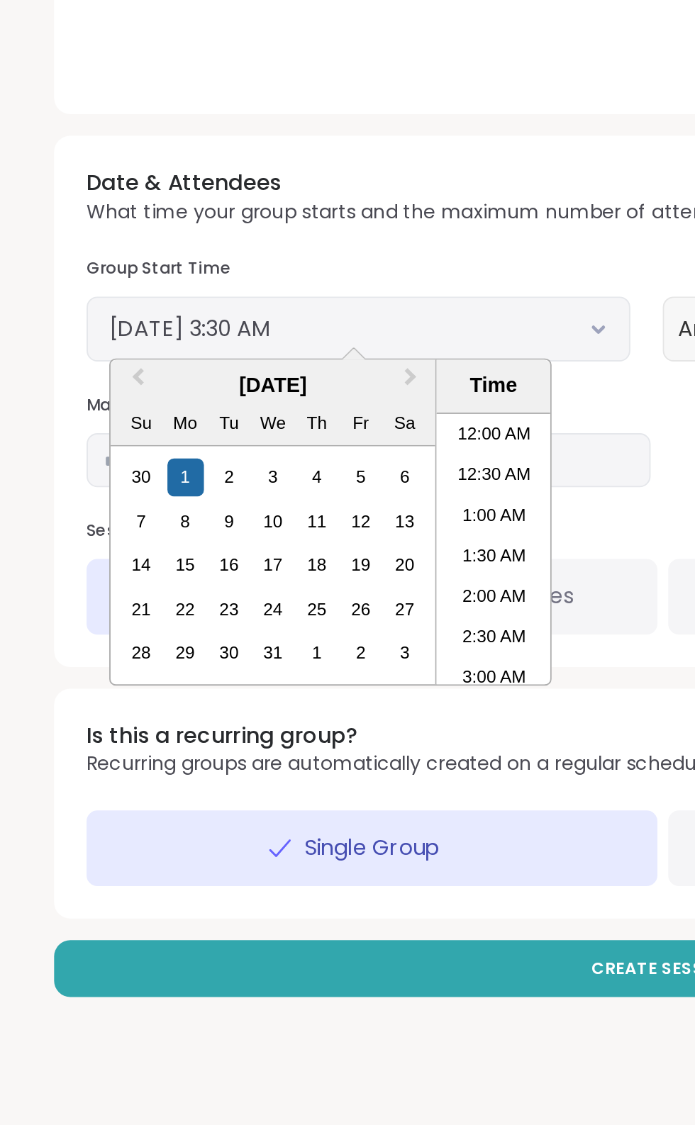
scroll to position [88, 0]
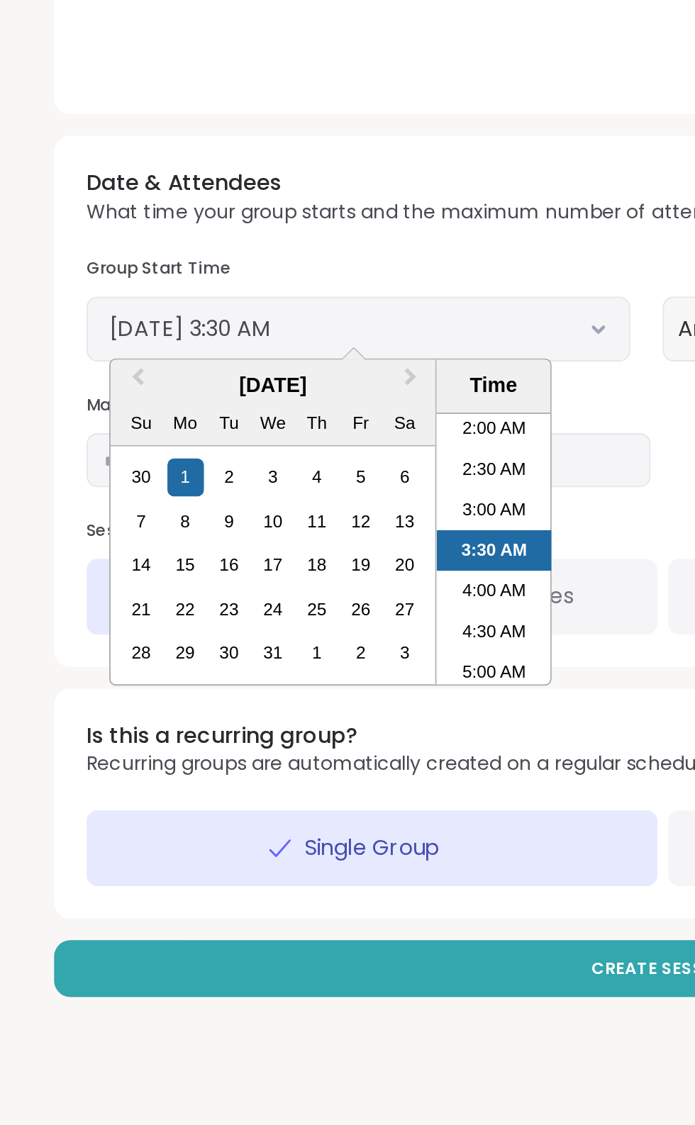
click at [260, 880] on li "5:00 AM" at bounding box center [259, 882] width 60 height 21
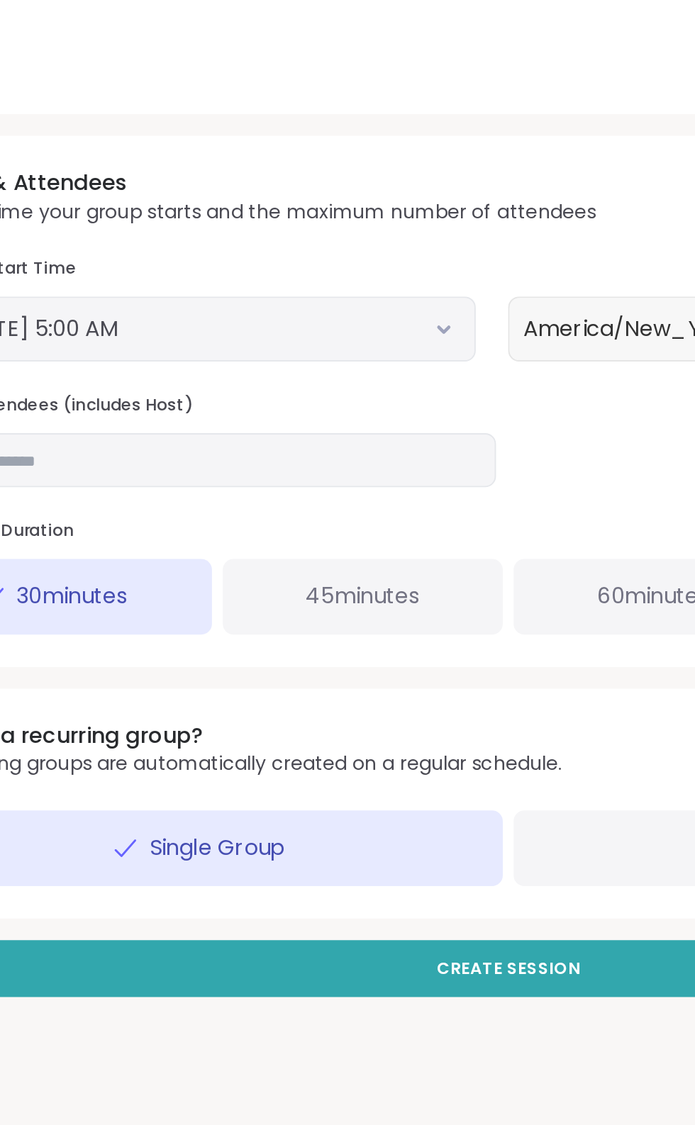
click at [313, 702] on icon at bounding box center [313, 703] width 9 height 6
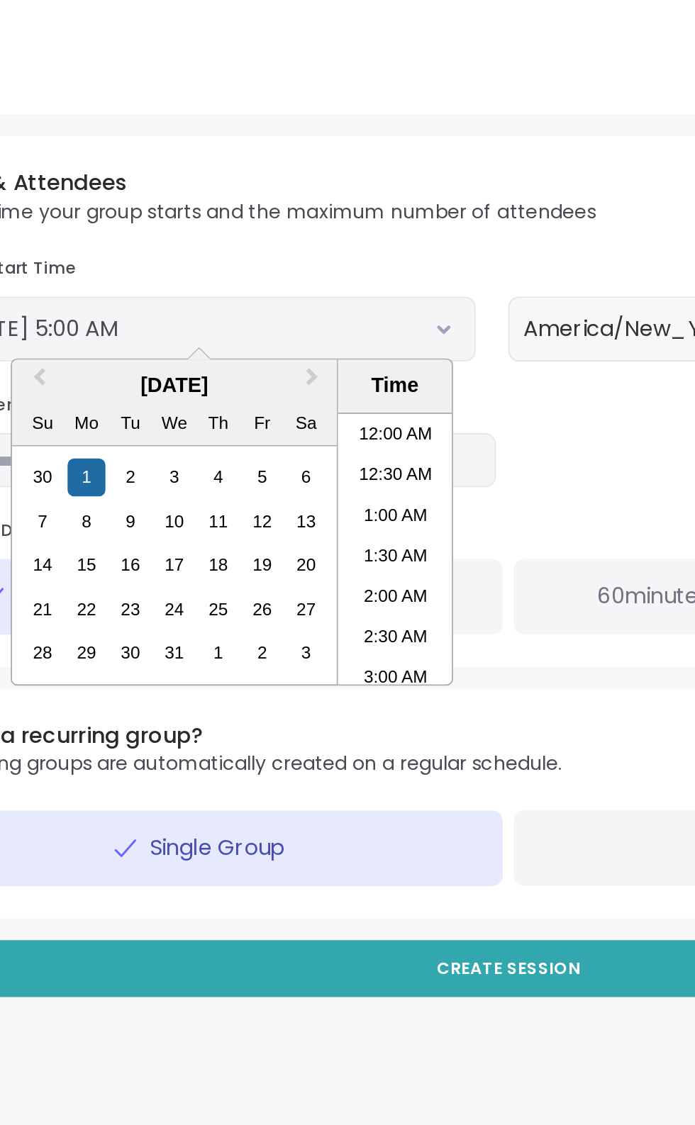
scroll to position [152, 0]
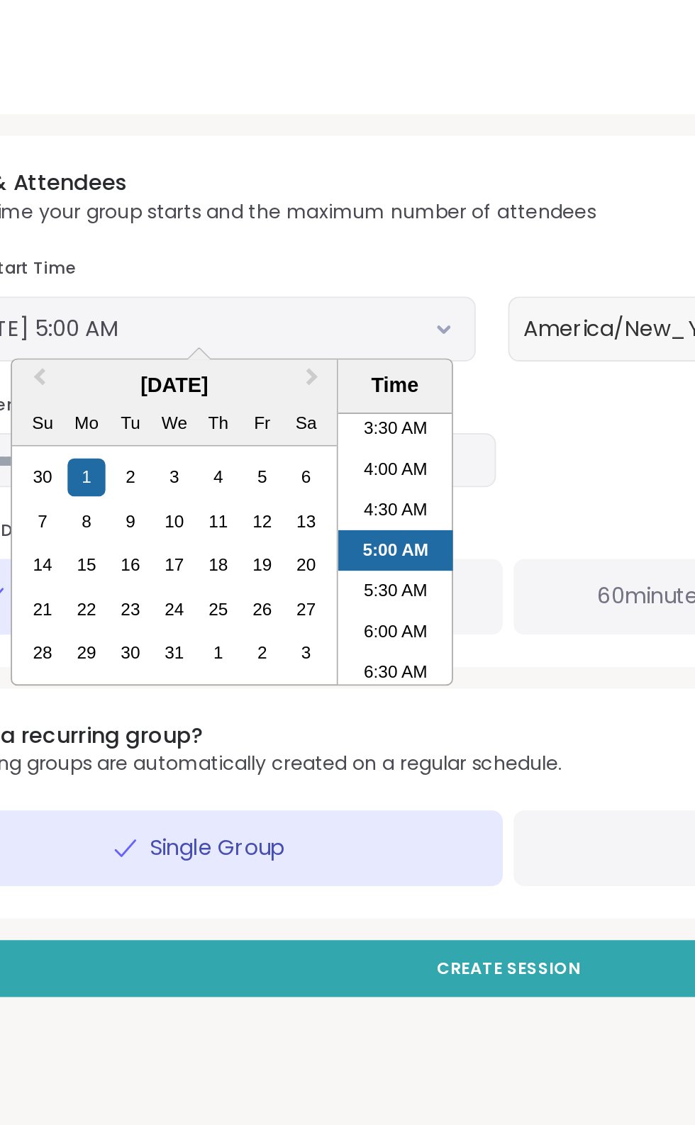
click at [296, 879] on li "6:30 AM" at bounding box center [288, 882] width 60 height 21
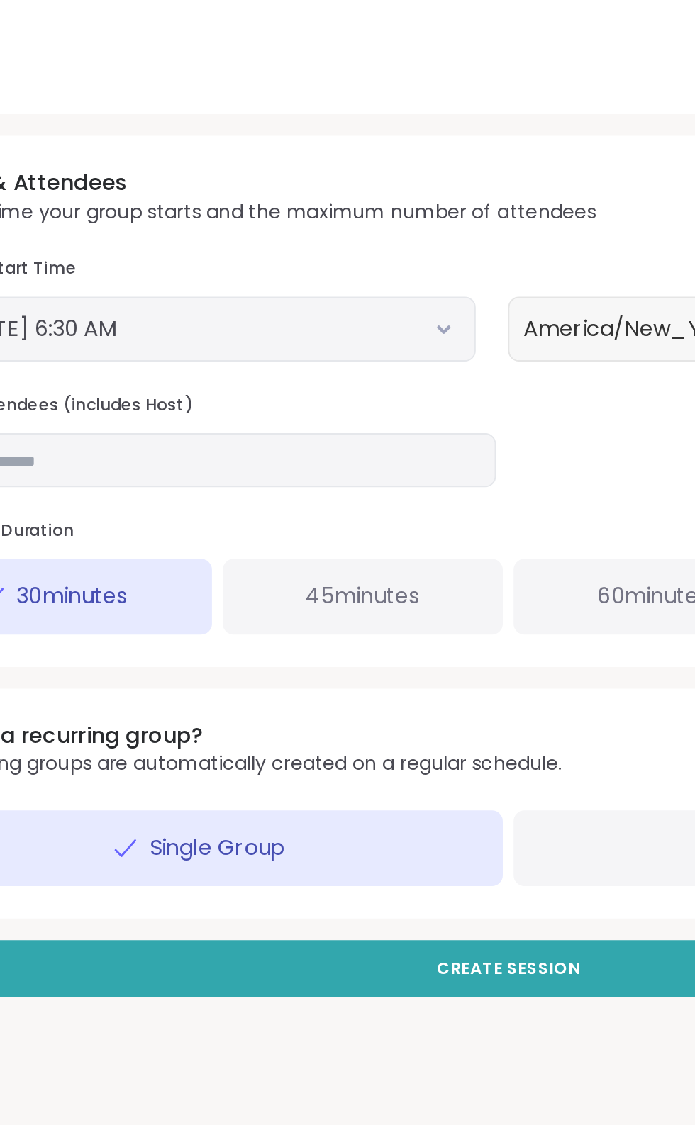
click at [313, 701] on icon at bounding box center [313, 703] width 9 height 6
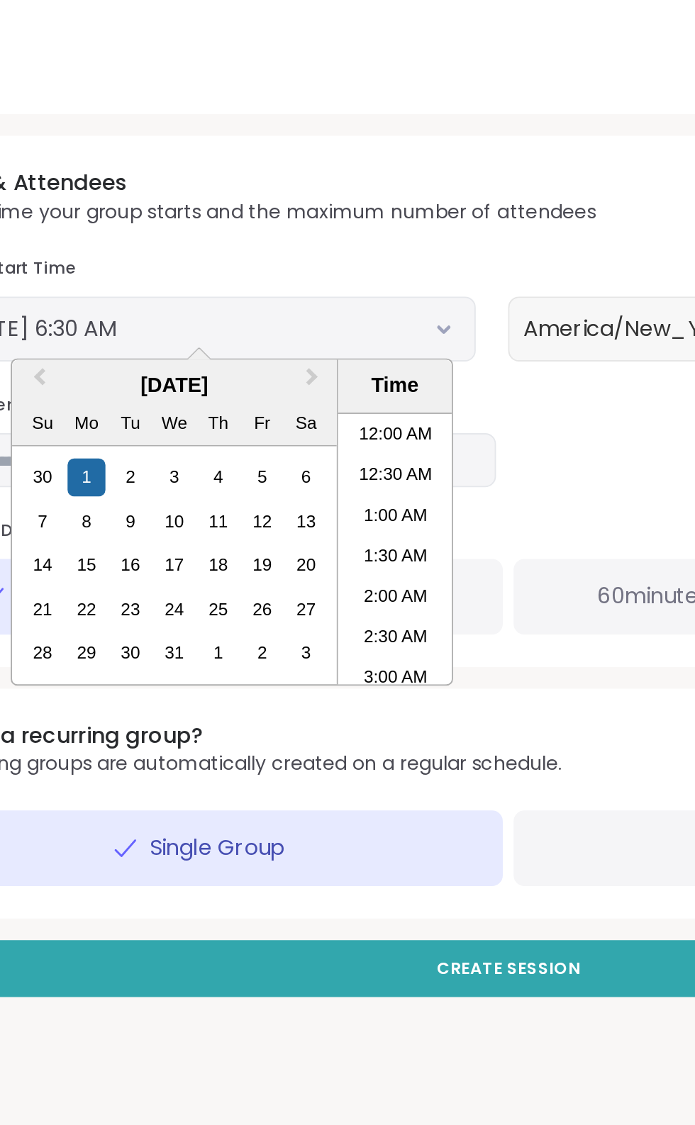
scroll to position [216, 0]
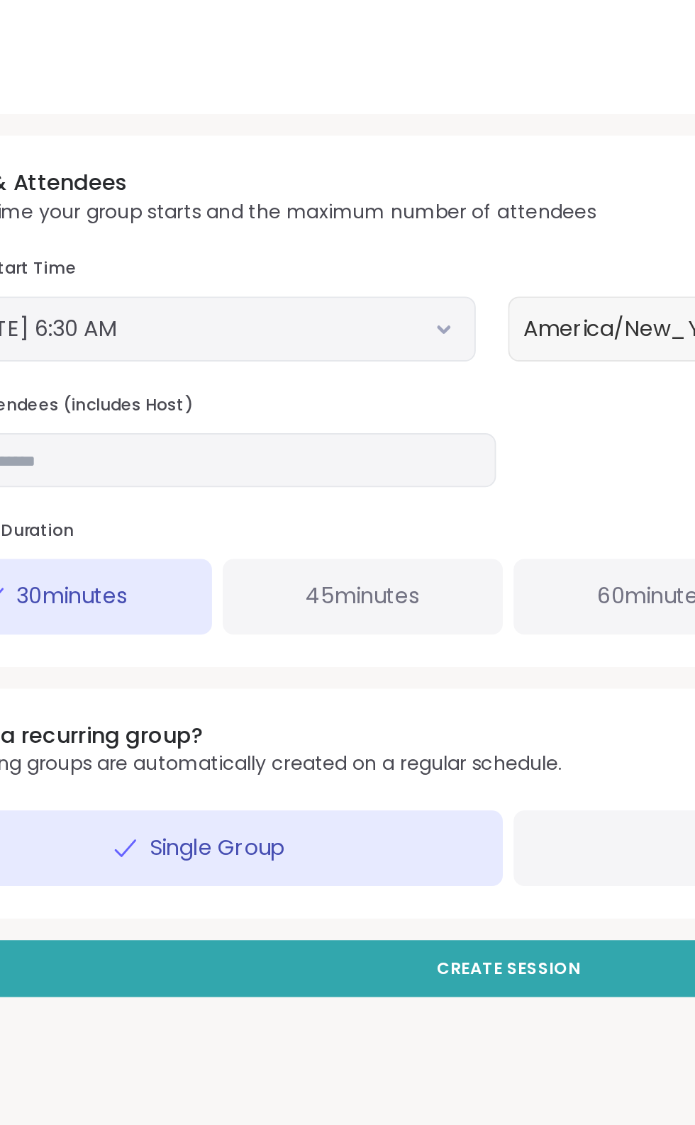
click at [312, 697] on button "December 1, 2025 6:30 AM" at bounding box center [187, 702] width 261 height 17
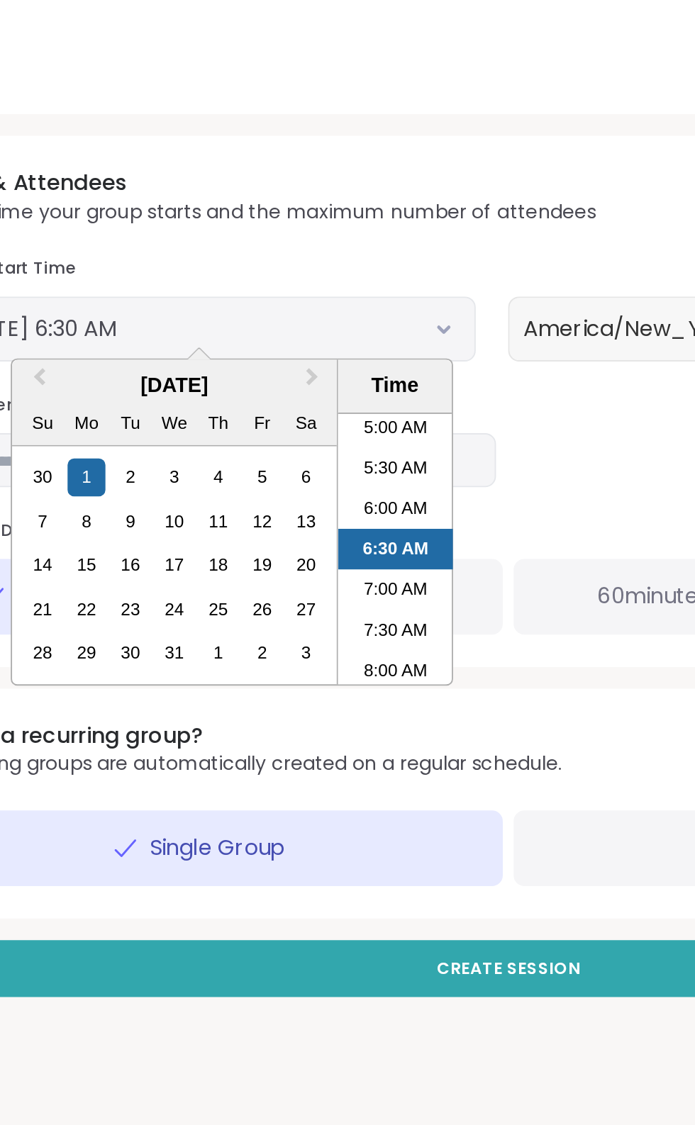
click at [292, 881] on li "8:00 AM" at bounding box center [288, 882] width 60 height 21
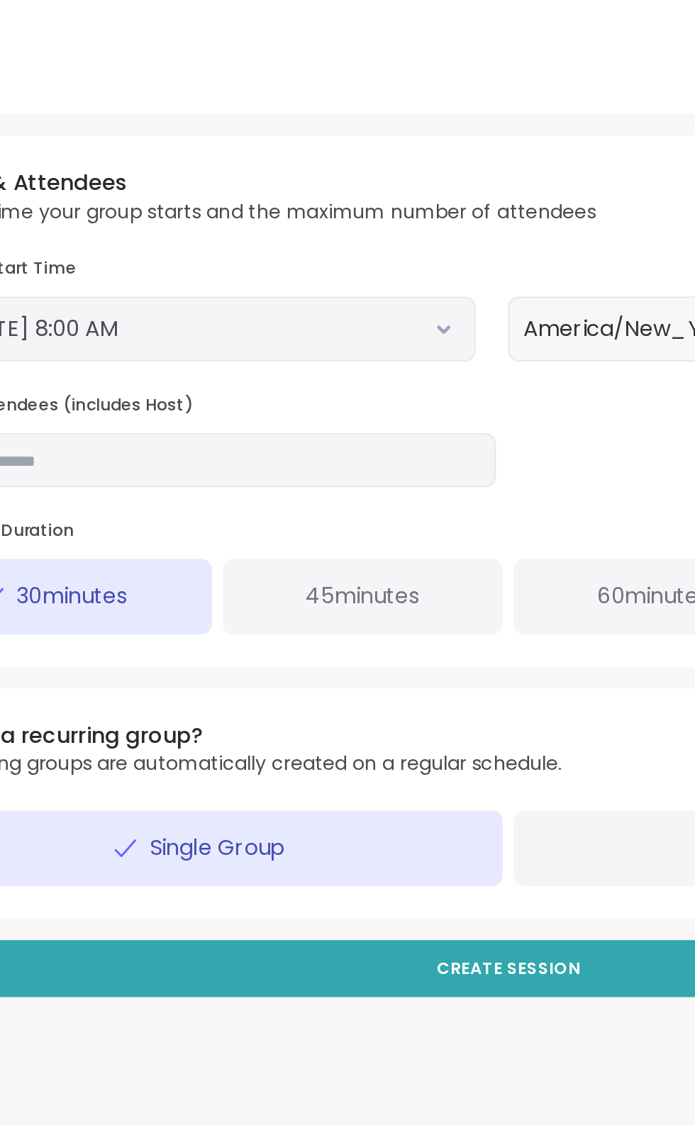
click at [321, 672] on h3 "Group Start Time" at bounding box center [187, 671] width 285 height 12
click at [317, 702] on icon at bounding box center [313, 703] width 9 height 6
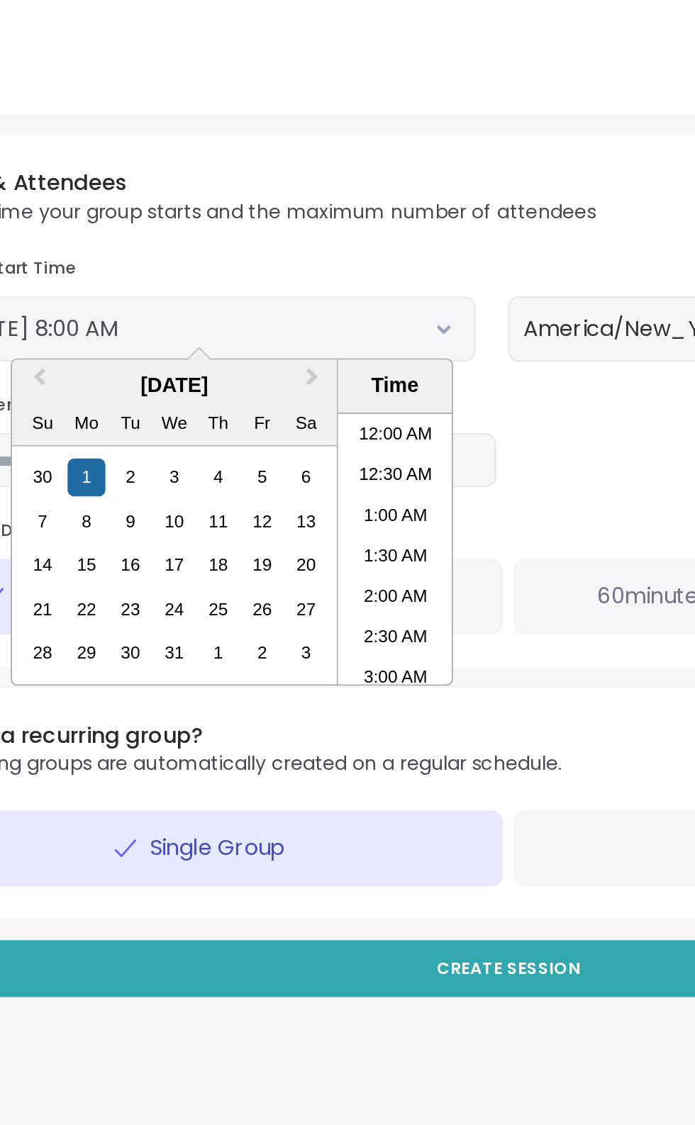
scroll to position [280, 0]
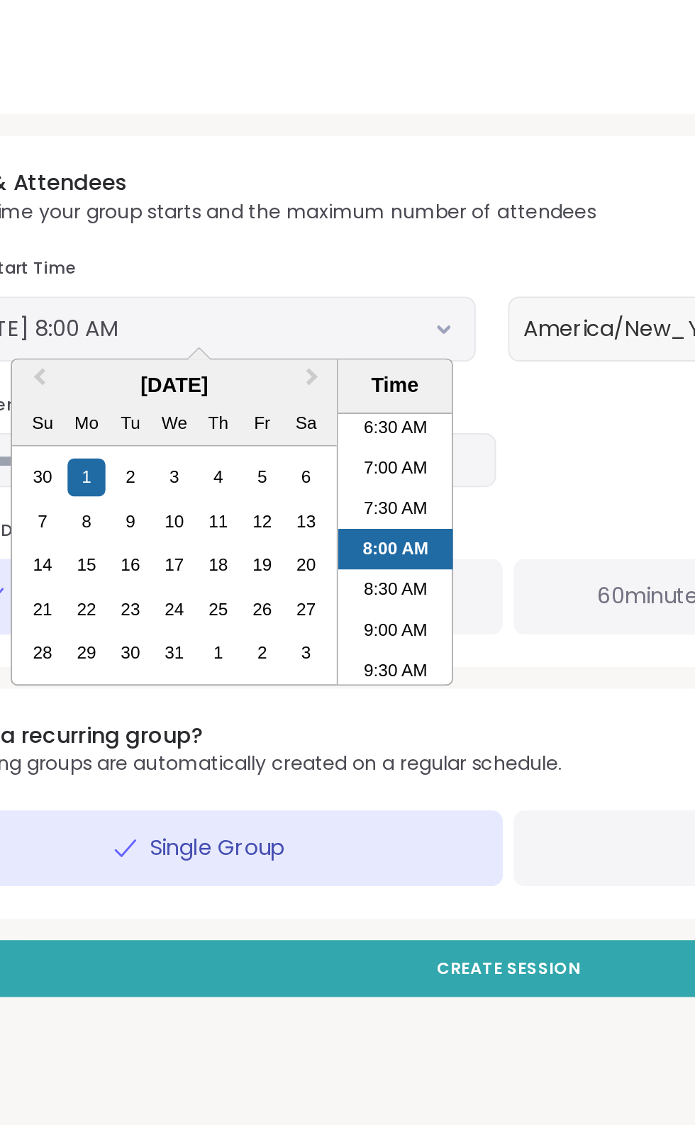
click at [298, 880] on li "9:30 AM" at bounding box center [288, 882] width 60 height 21
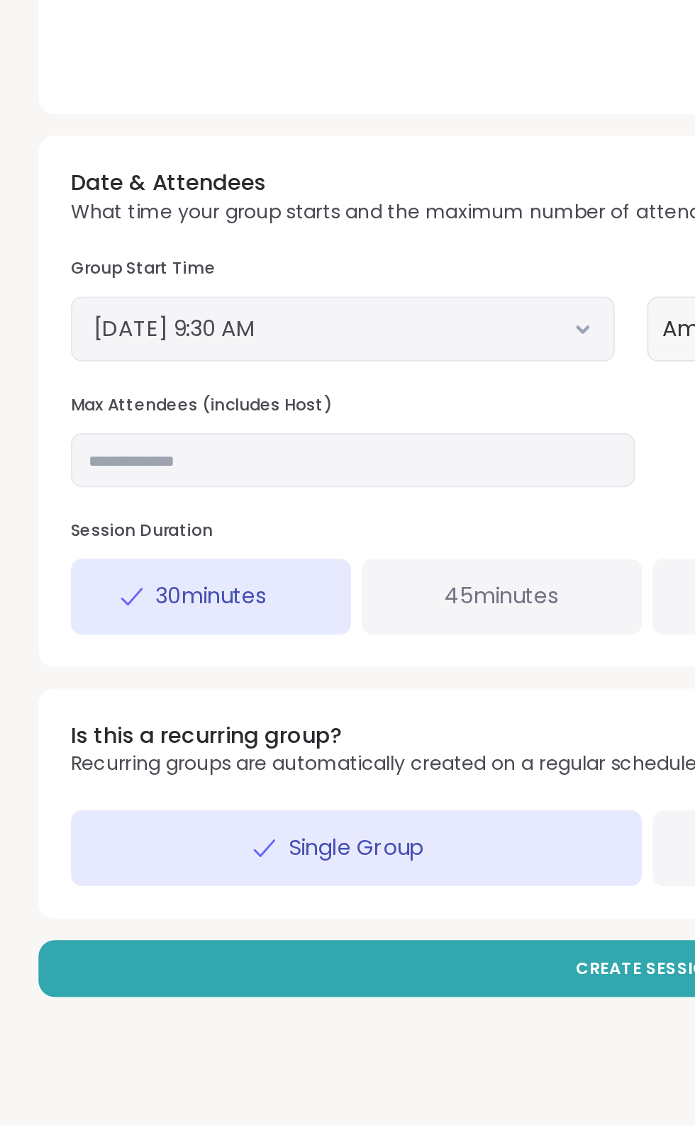
click at [164, 701] on button "December 1, 2025 9:30 AM" at bounding box center [187, 702] width 261 height 17
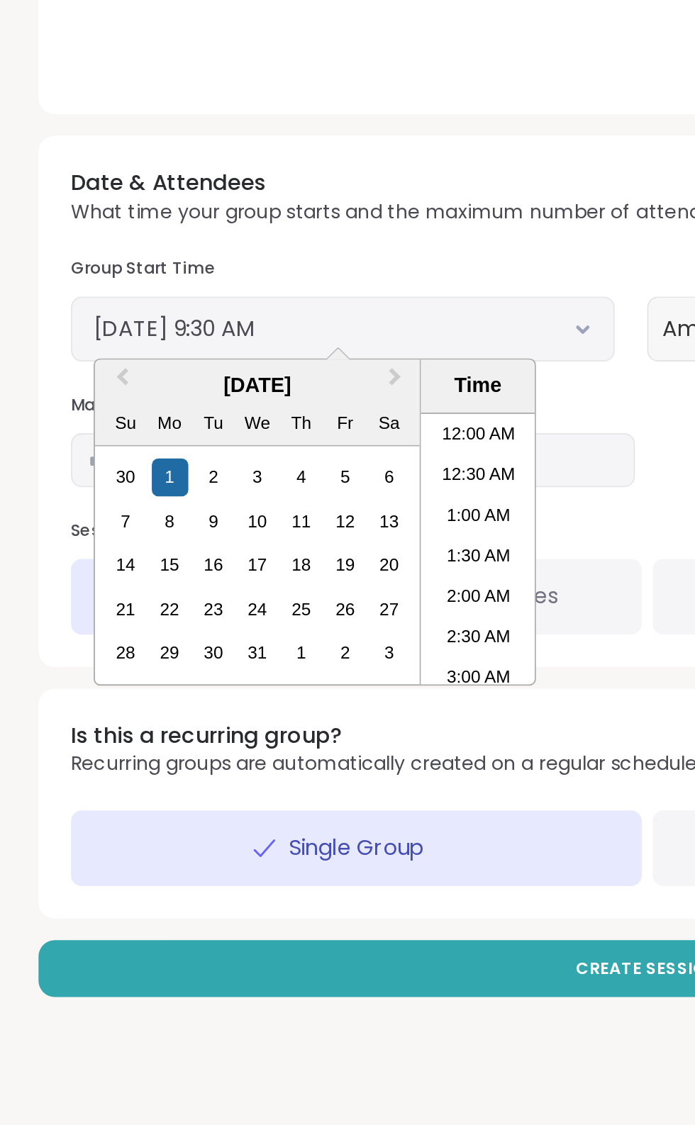
scroll to position [343, 0]
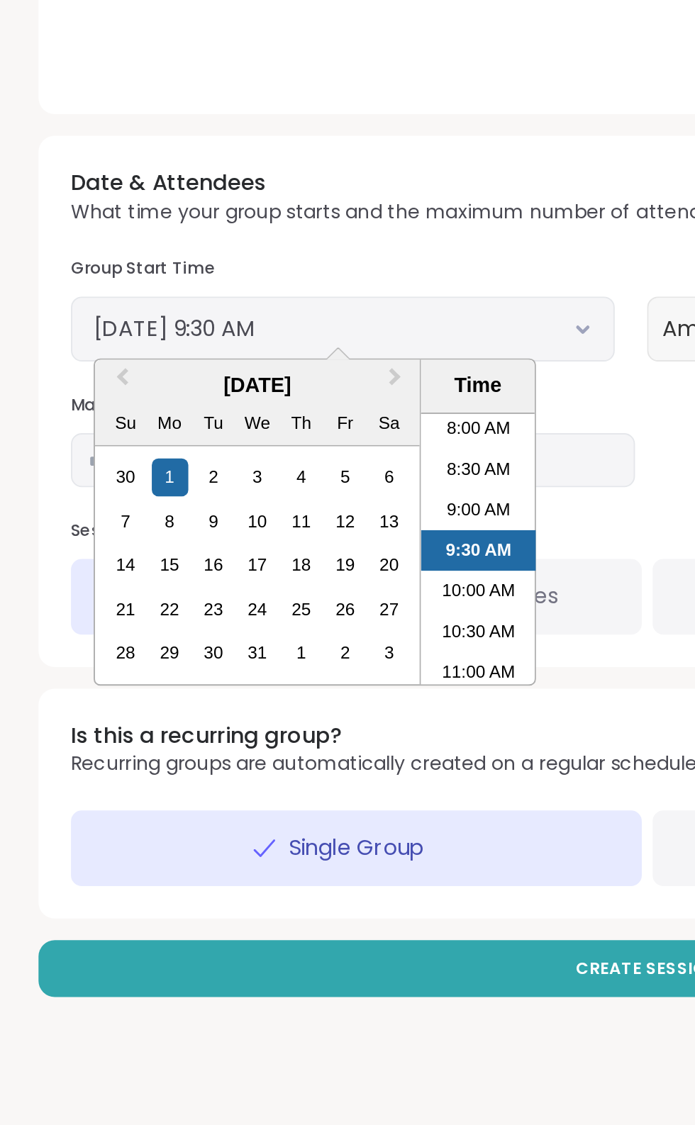
click at [72, 727] on span "Previous Month" at bounding box center [72, 730] width 0 height 21
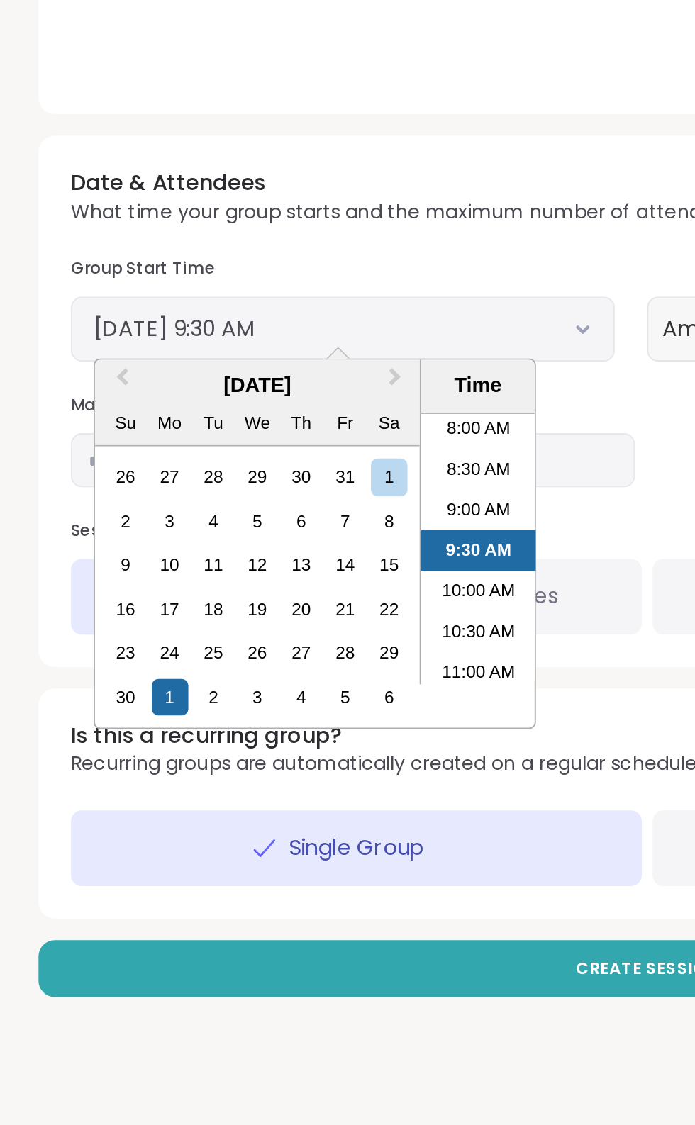
click at [97, 801] on div "3" at bounding box center [96, 803] width 19 height 19
click at [259, 882] on li "11:00 AM" at bounding box center [259, 882] width 60 height 21
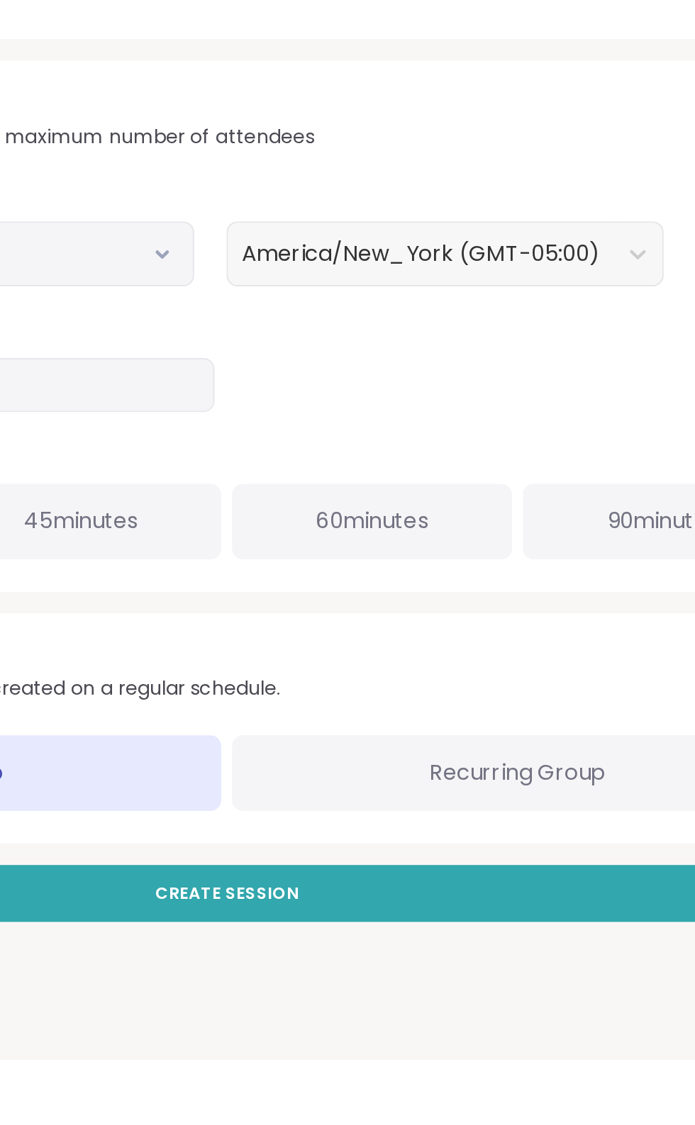
click at [492, 967] on span "Recurring Group" at bounding box center [500, 975] width 92 height 17
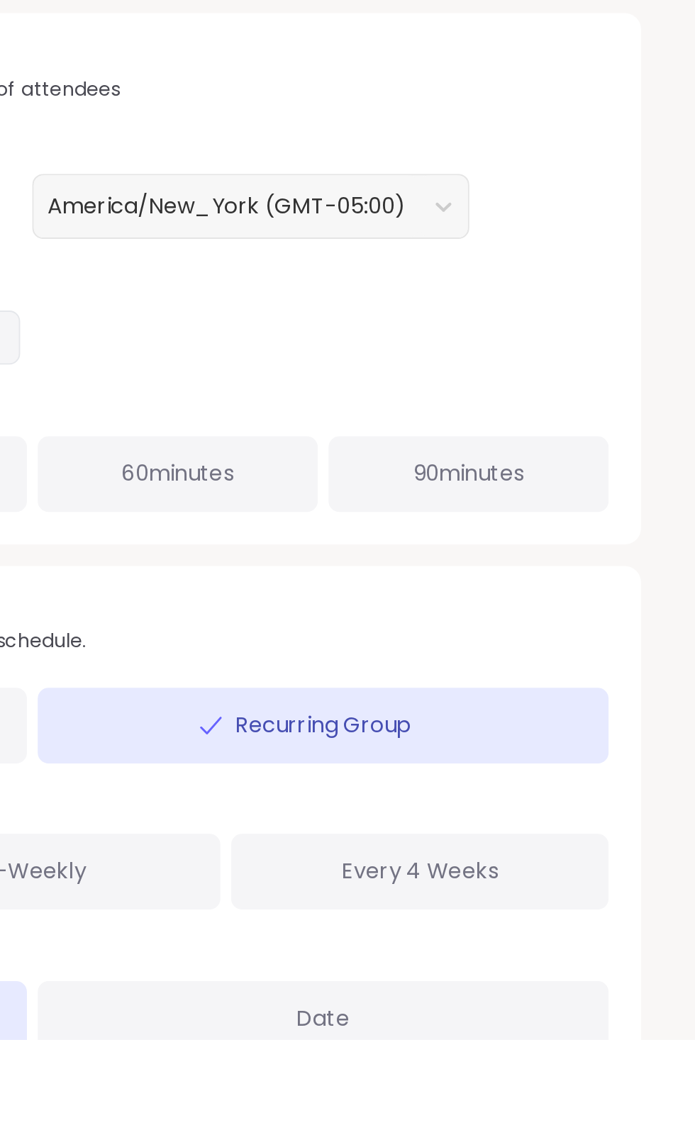
scroll to position [14, 0]
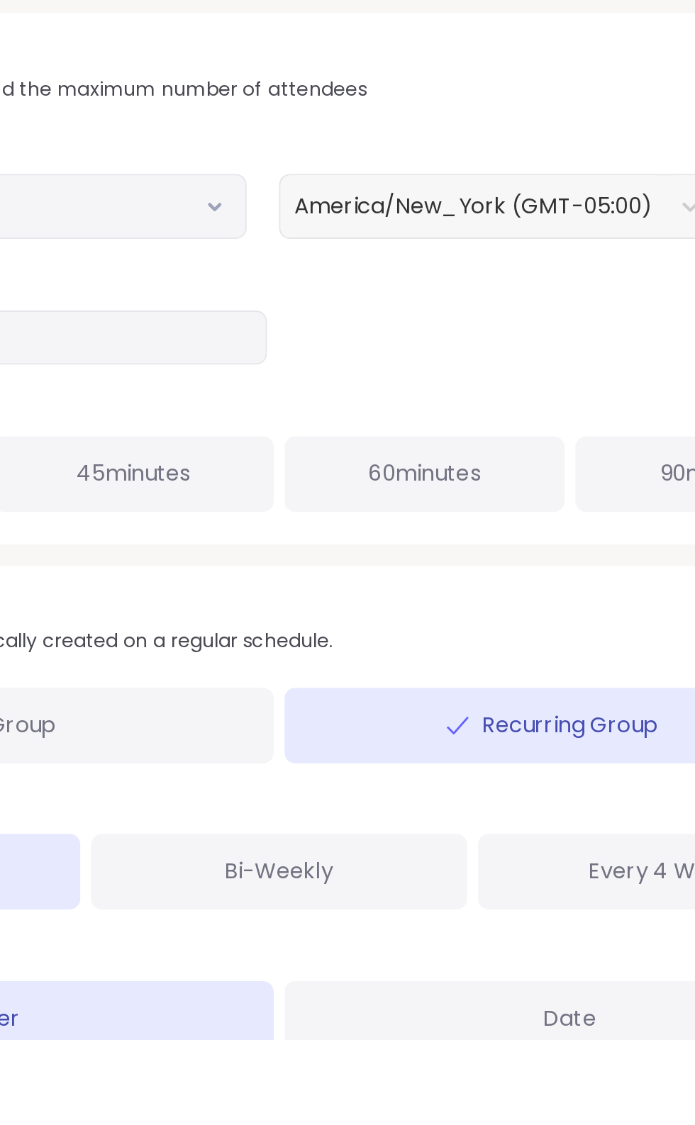
click at [380, 1041] on div "Bi-Weekly" at bounding box center [348, 1038] width 198 height 40
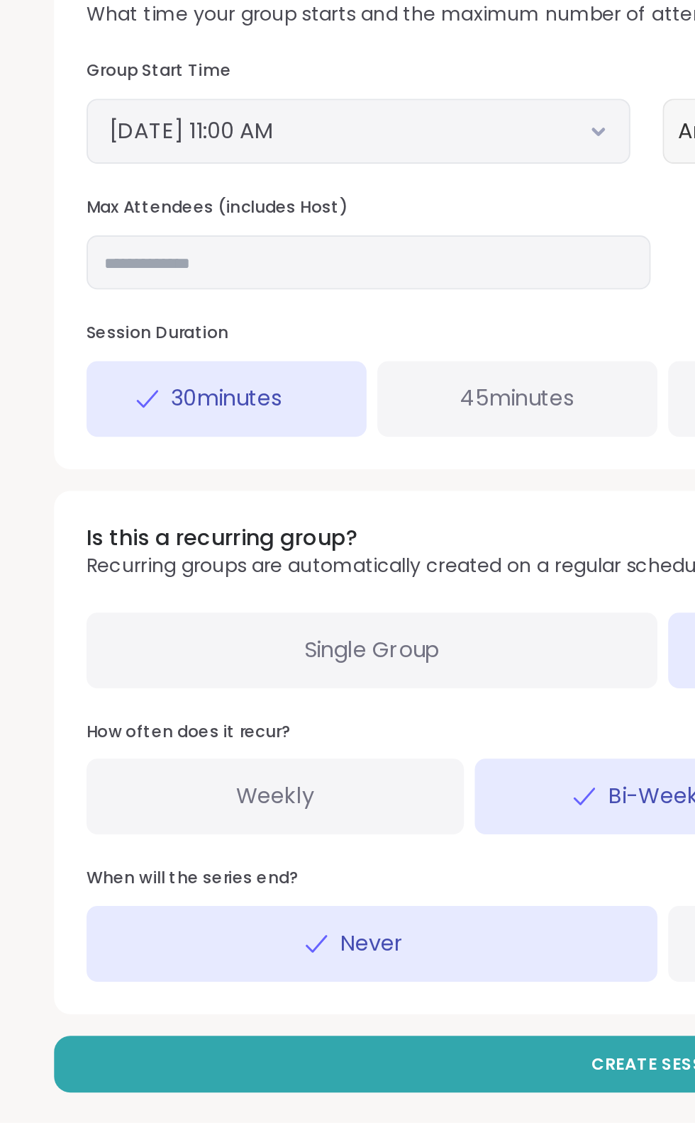
scroll to position [101, 0]
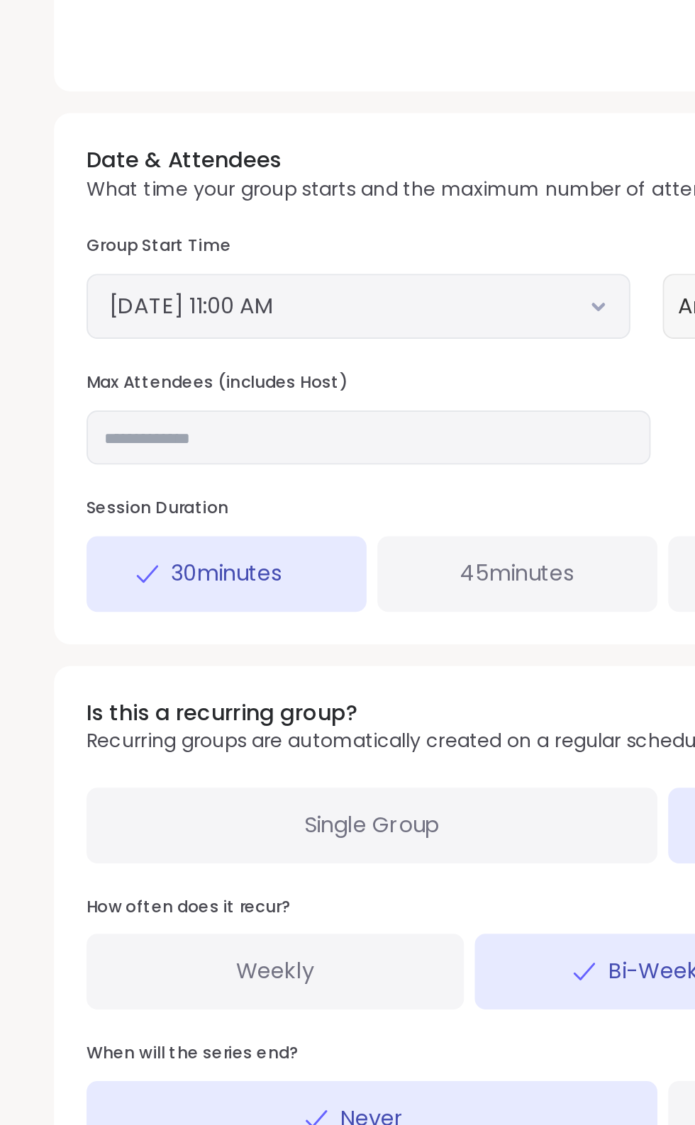
click at [286, 596] on button "November 3, 2025 11:00 AM" at bounding box center [187, 602] width 261 height 17
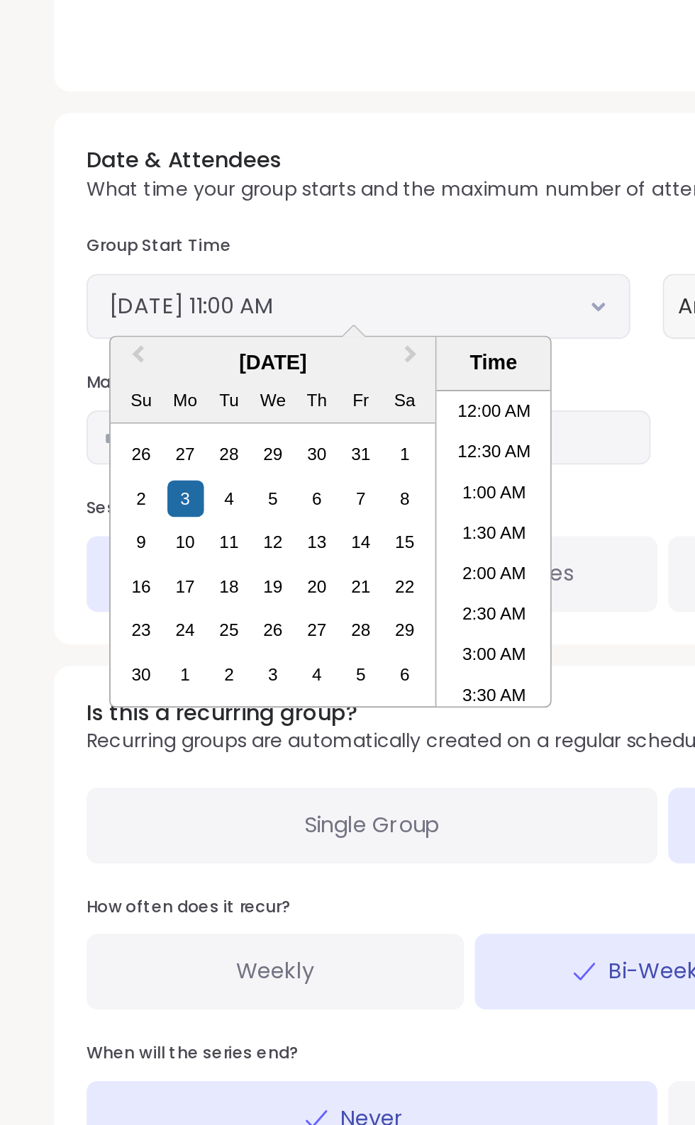
scroll to position [396, 0]
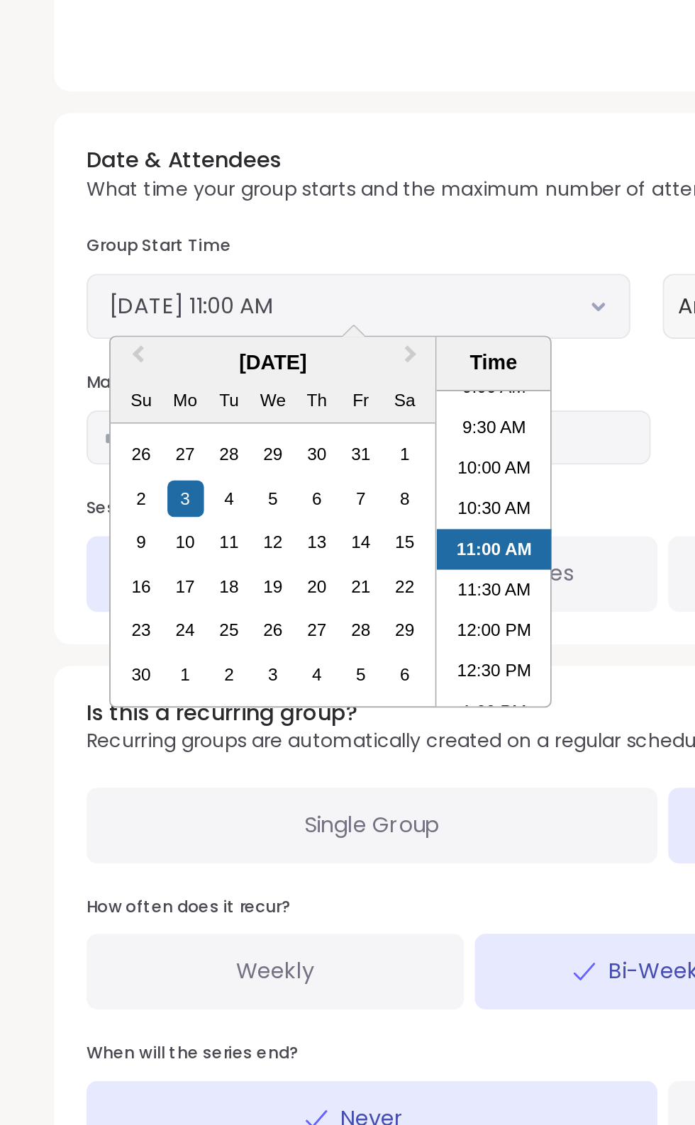
click at [96, 679] on div "27" at bounding box center [96, 679] width 19 height 19
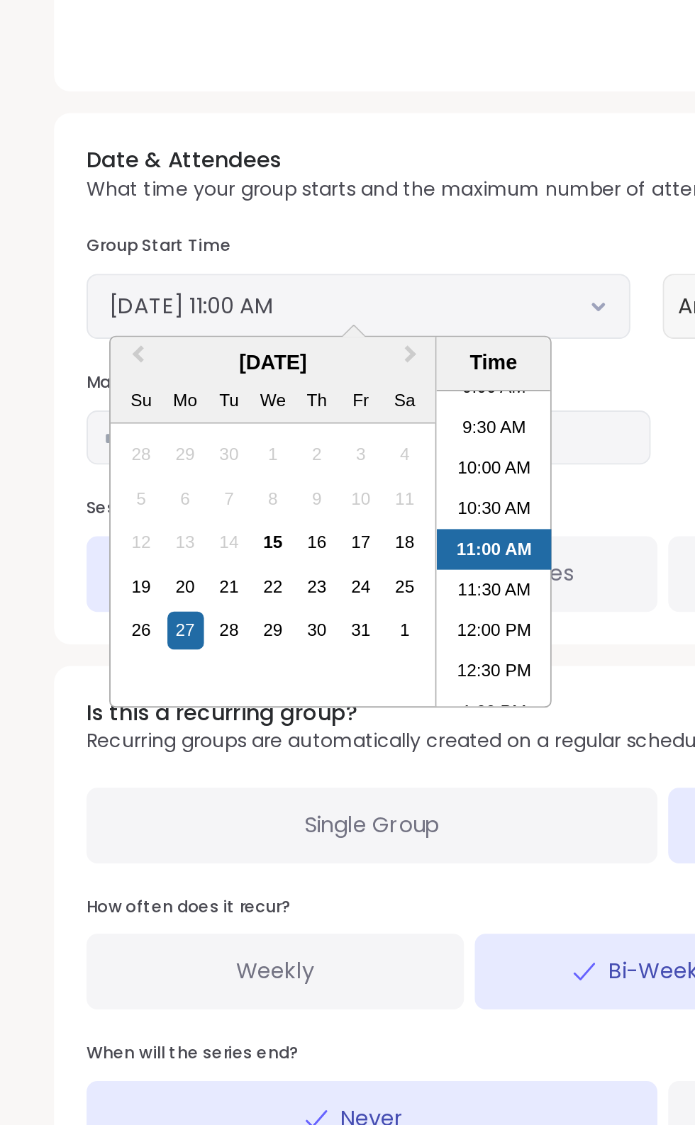
click at [186, 775] on div "31" at bounding box center [188, 771] width 19 height 19
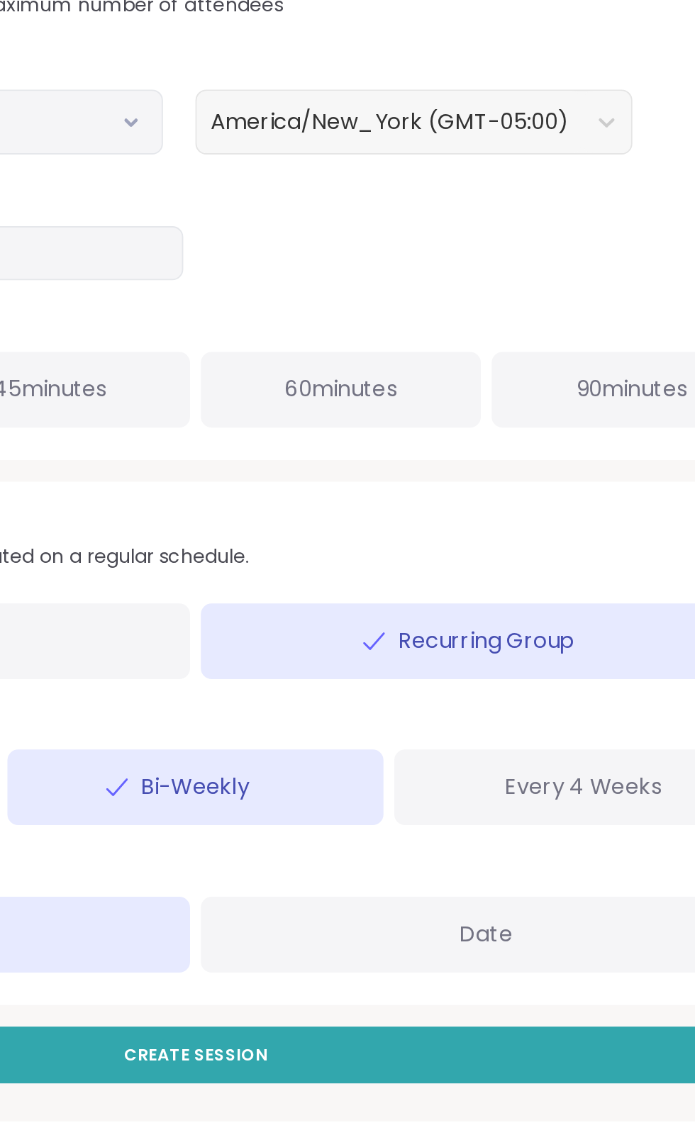
scroll to position [106, 0]
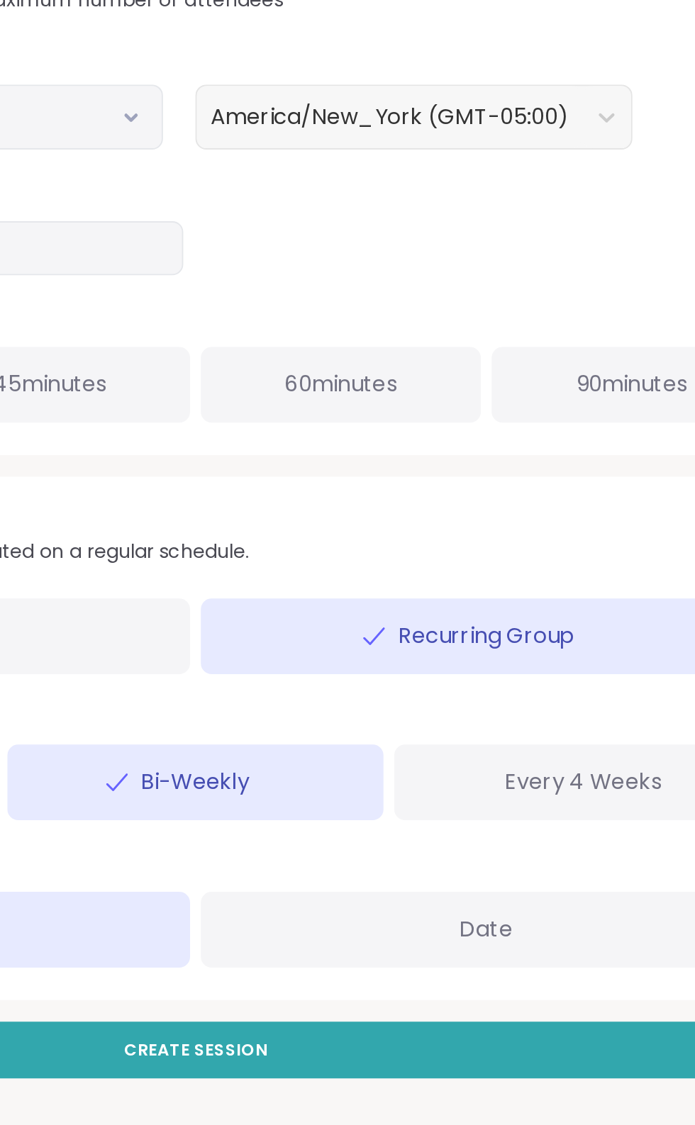
click at [401, 1096] on button "Create Session" at bounding box center [347, 1086] width 638 height 30
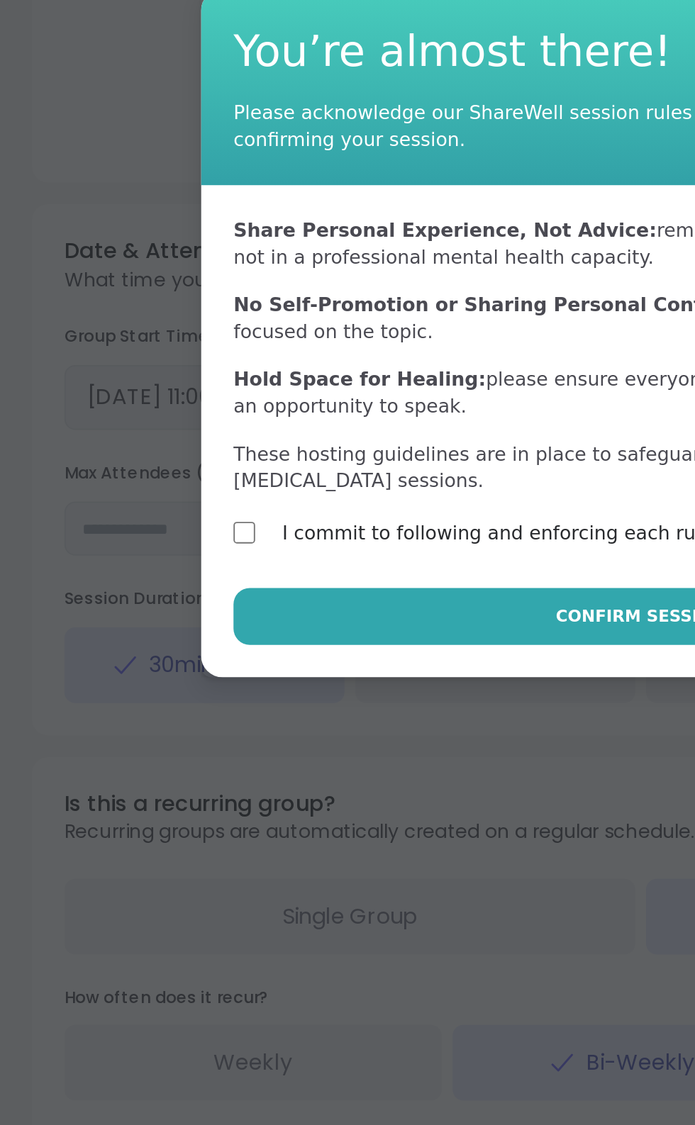
click at [212, 700] on button "Confirm Session" at bounding box center [347, 711] width 427 height 30
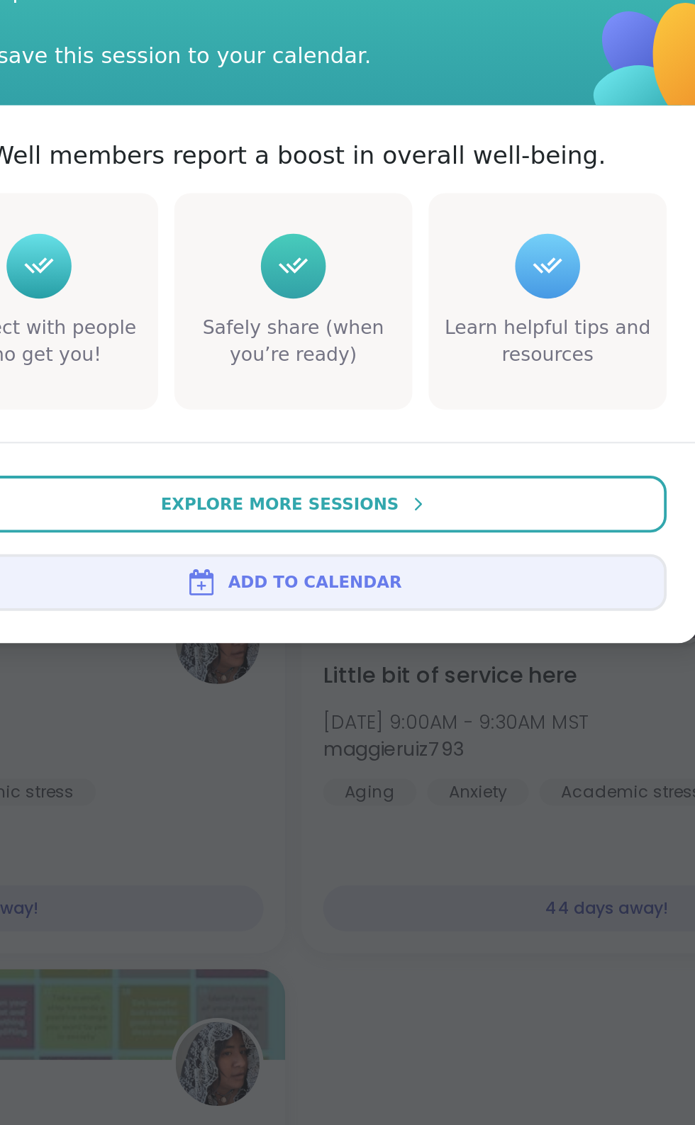
click at [389, 740] on span "Add to Calendar" at bounding box center [358, 743] width 91 height 13
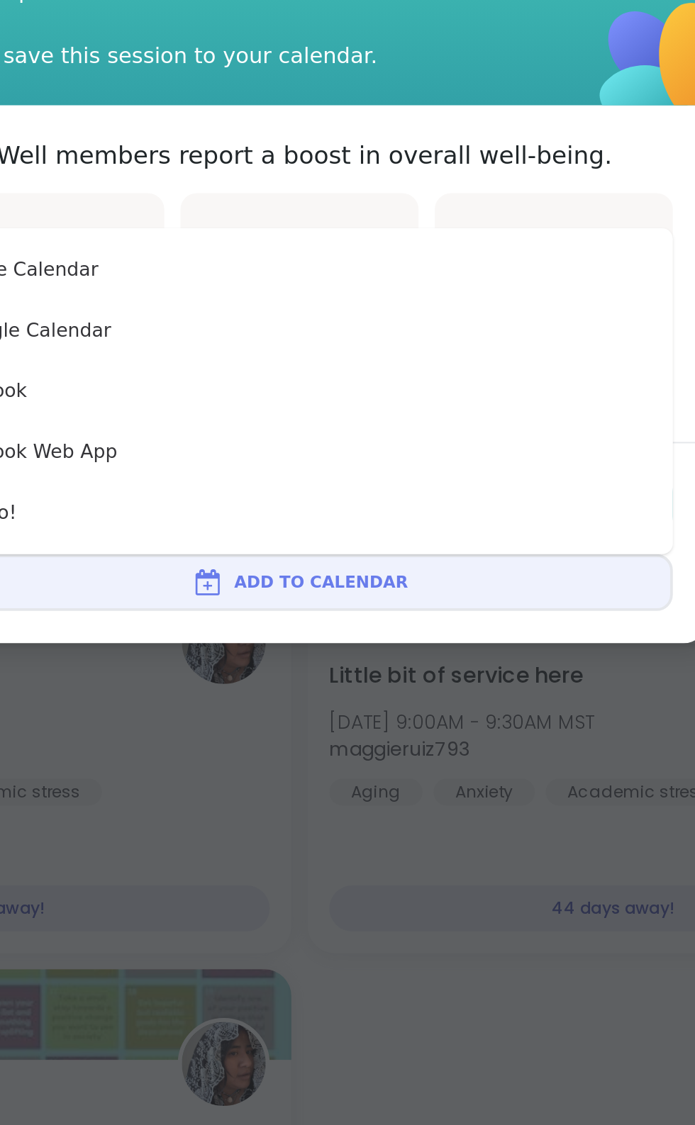
click at [360, 743] on span "Add to Calendar" at bounding box center [358, 743] width 91 height 13
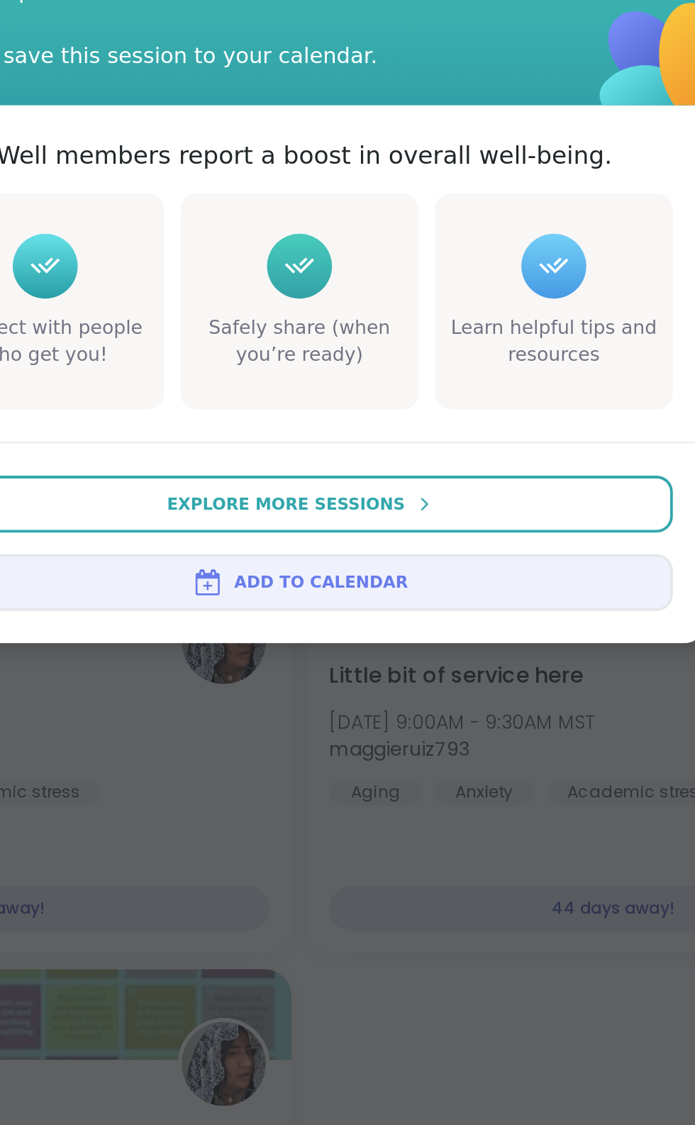
click at [375, 746] on span "Add to Calendar" at bounding box center [358, 743] width 91 height 13
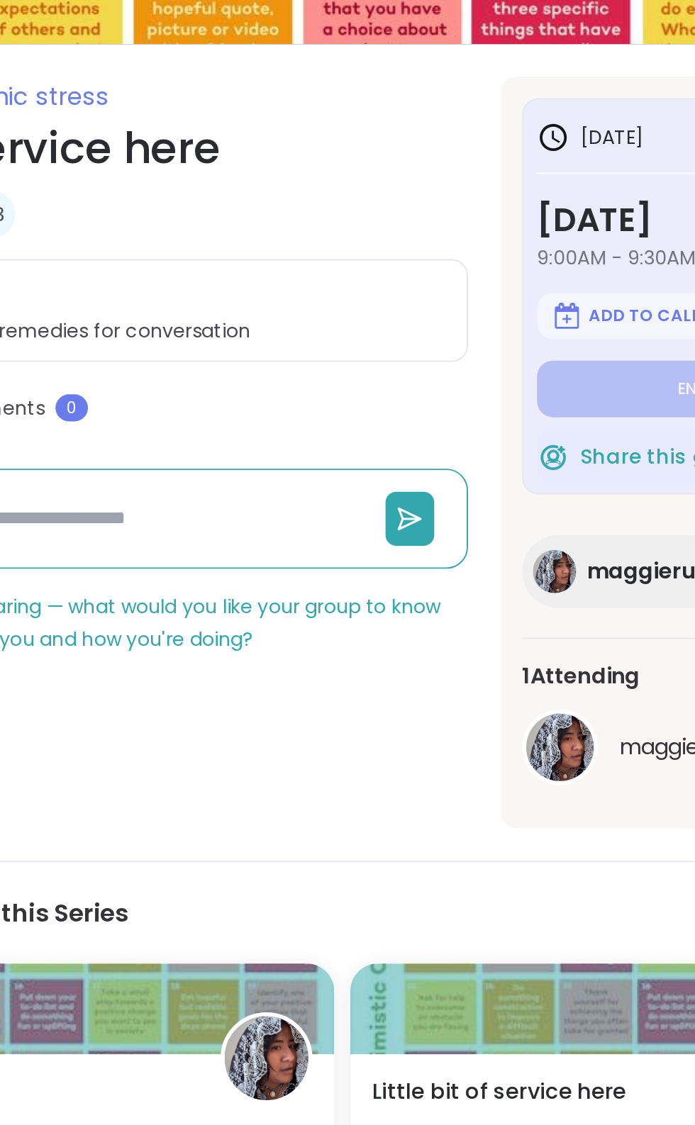
scroll to position [71, 0]
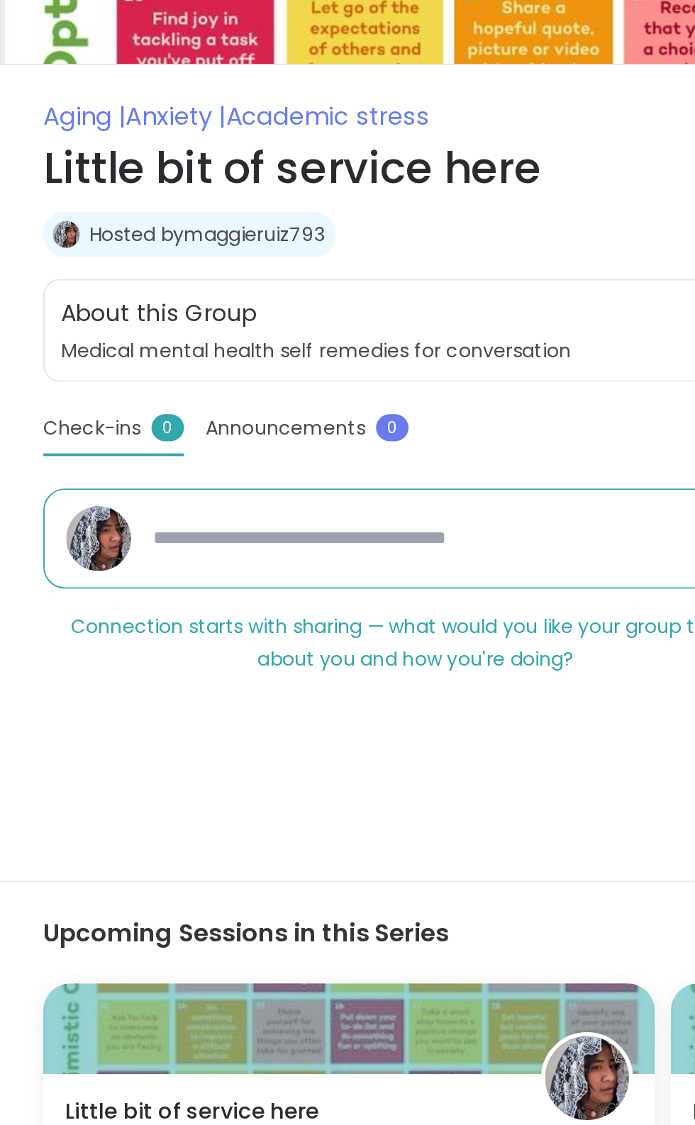
click at [163, 360] on span "Announcements" at bounding box center [150, 362] width 84 height 15
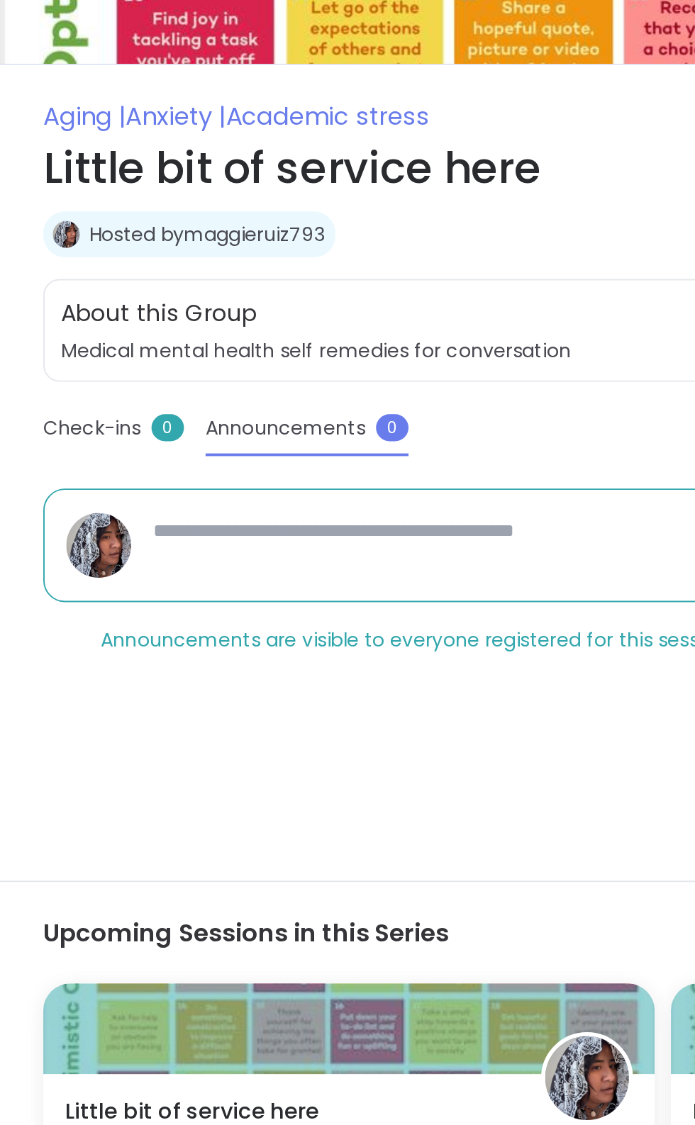
click at [62, 355] on span "Check-ins" at bounding box center [48, 362] width 51 height 15
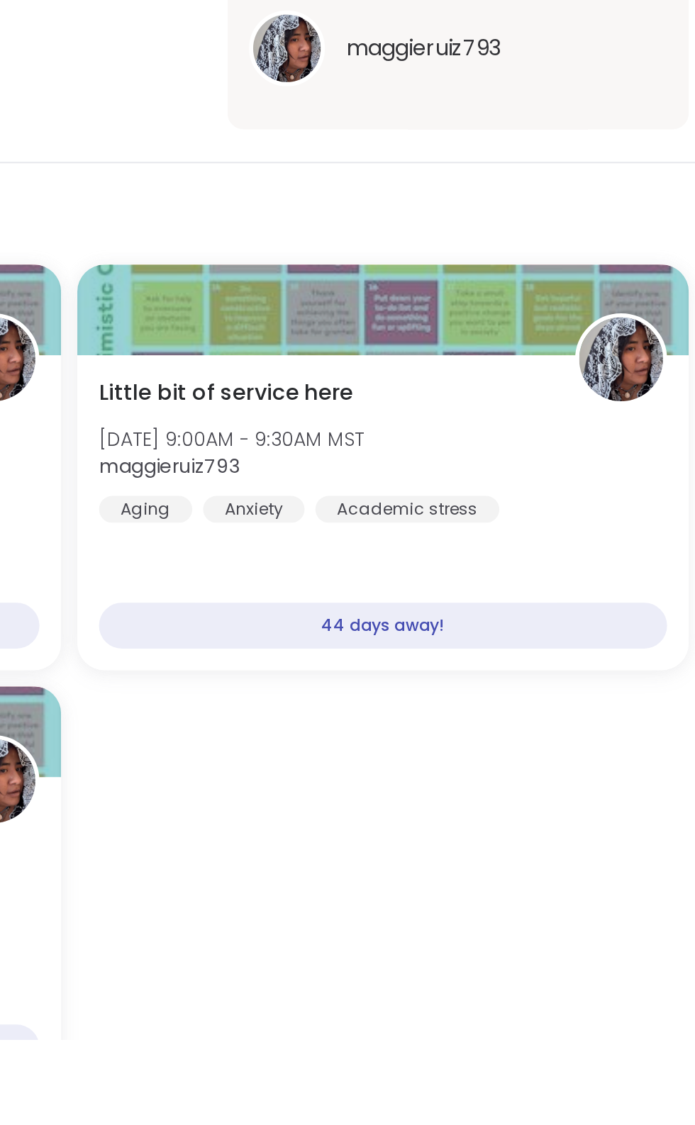
scroll to position [57, 0]
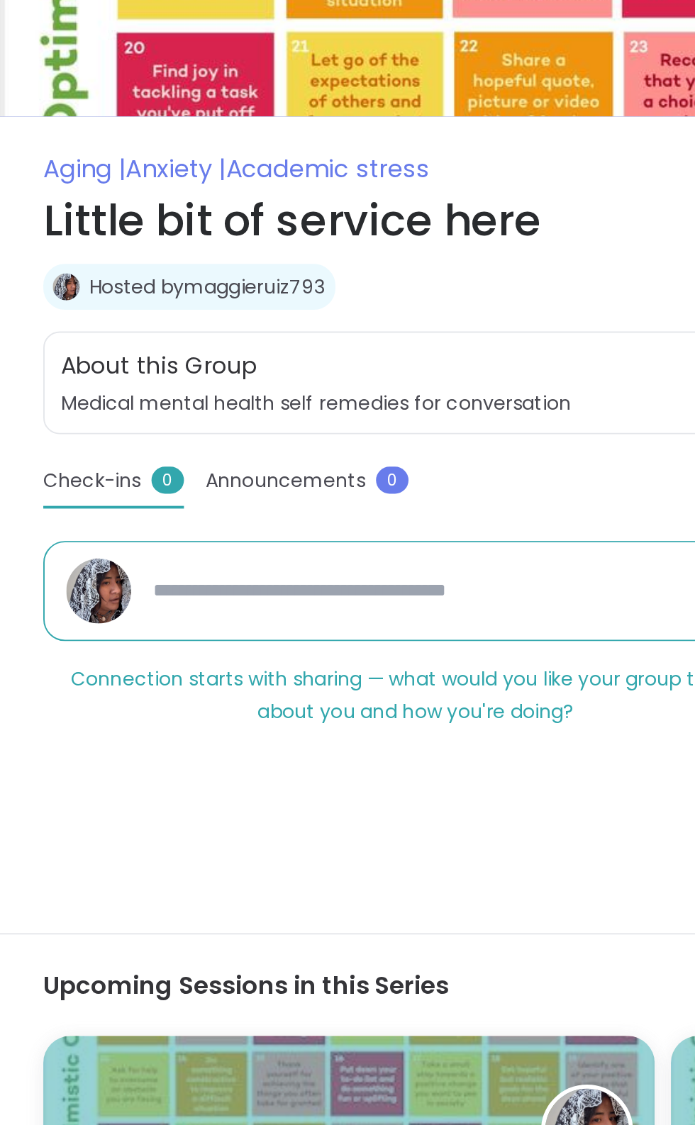
type textarea "*"
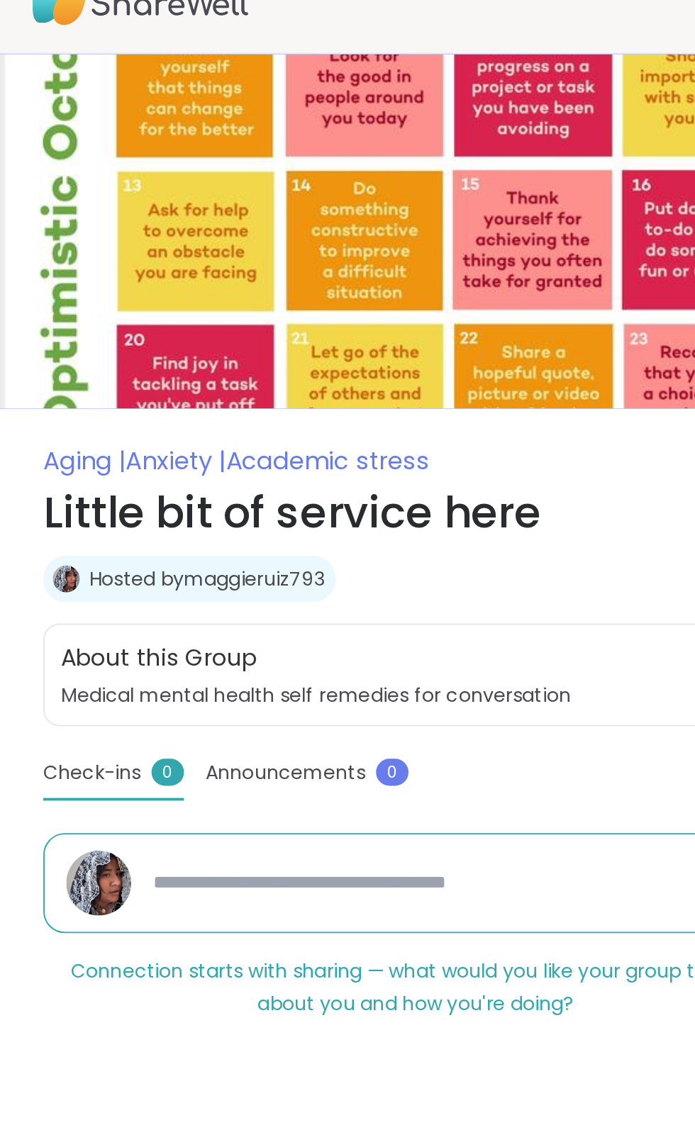
scroll to position [0, 0]
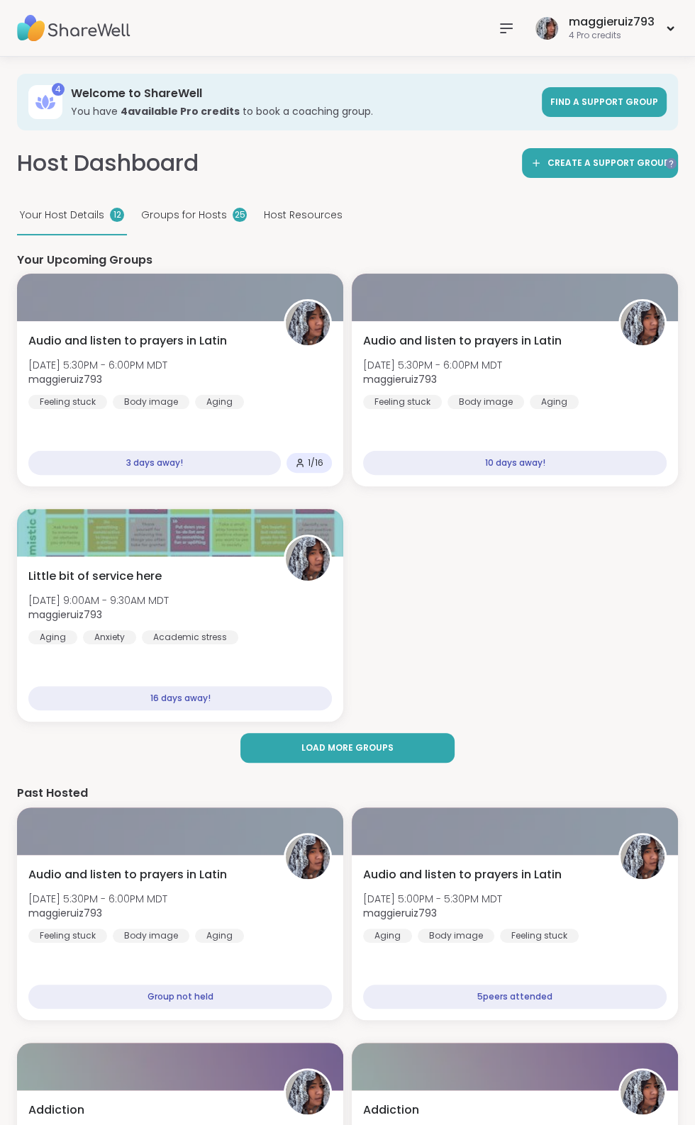
click at [621, 35] on div "4 Pro credits" at bounding box center [612, 36] width 86 height 12
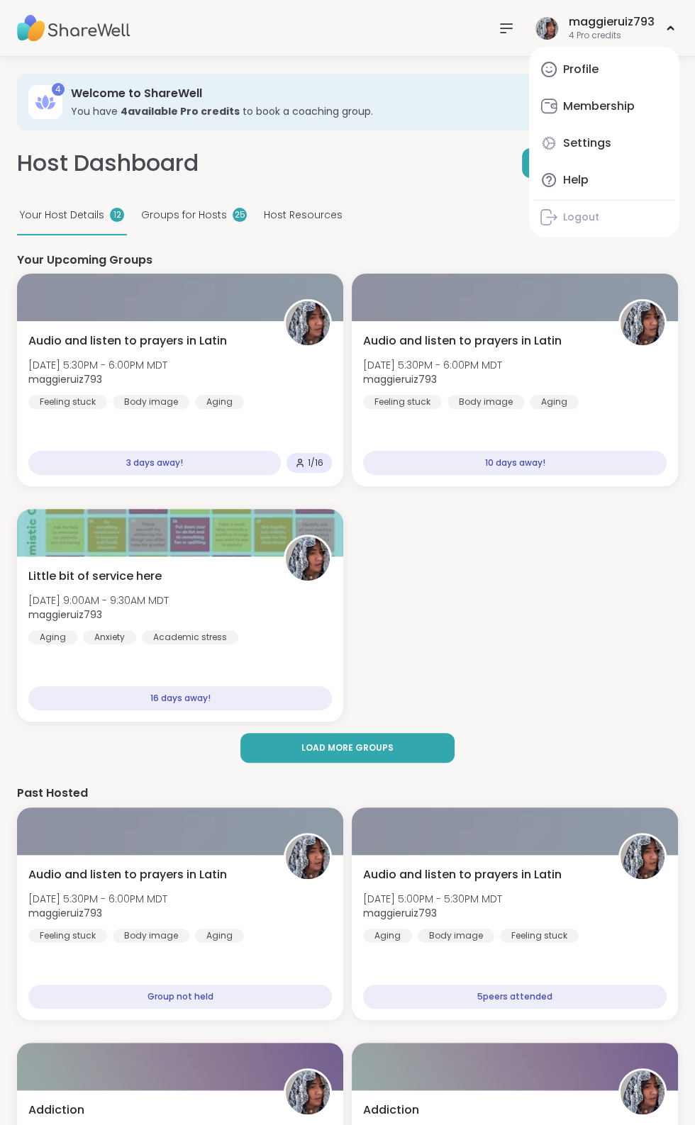
click at [626, 110] on div "Membership" at bounding box center [599, 107] width 72 height 16
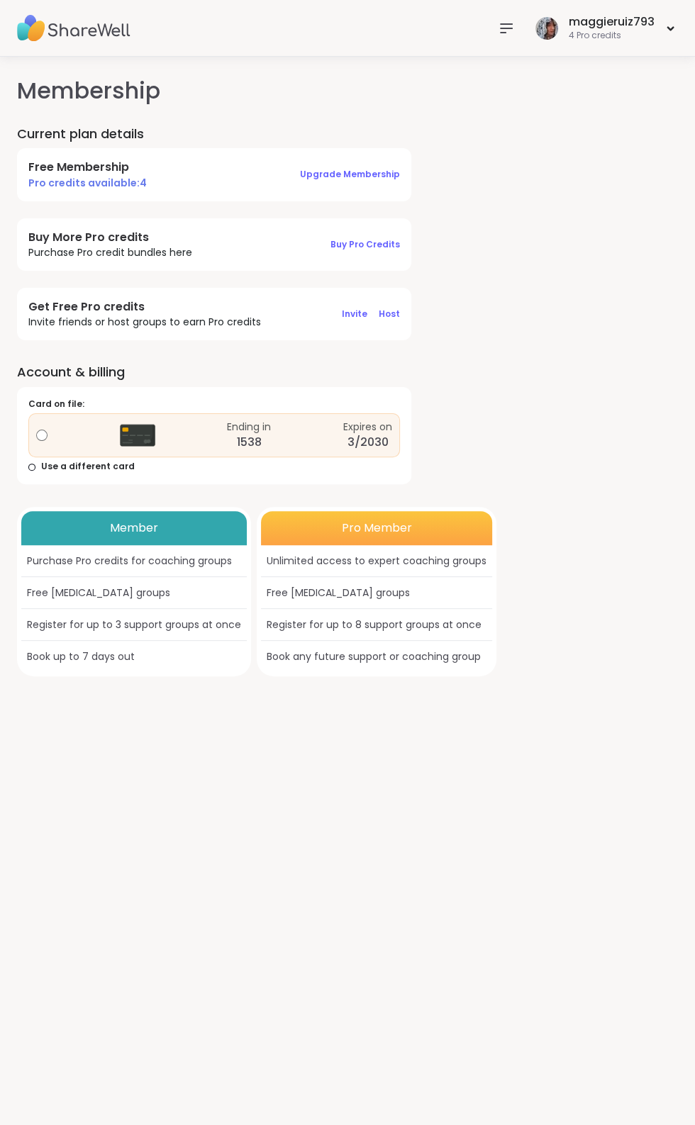
click at [615, 36] on div "4 Pro credits" at bounding box center [612, 36] width 86 height 12
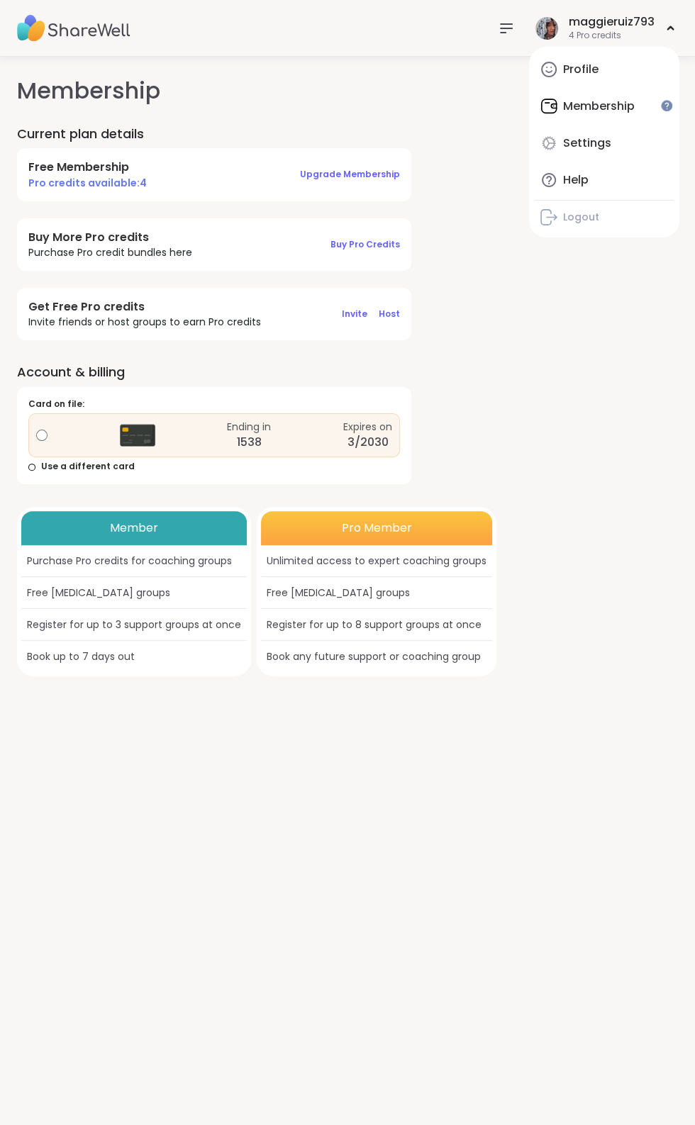
click at [599, 151] on link "Settings" at bounding box center [604, 143] width 139 height 34
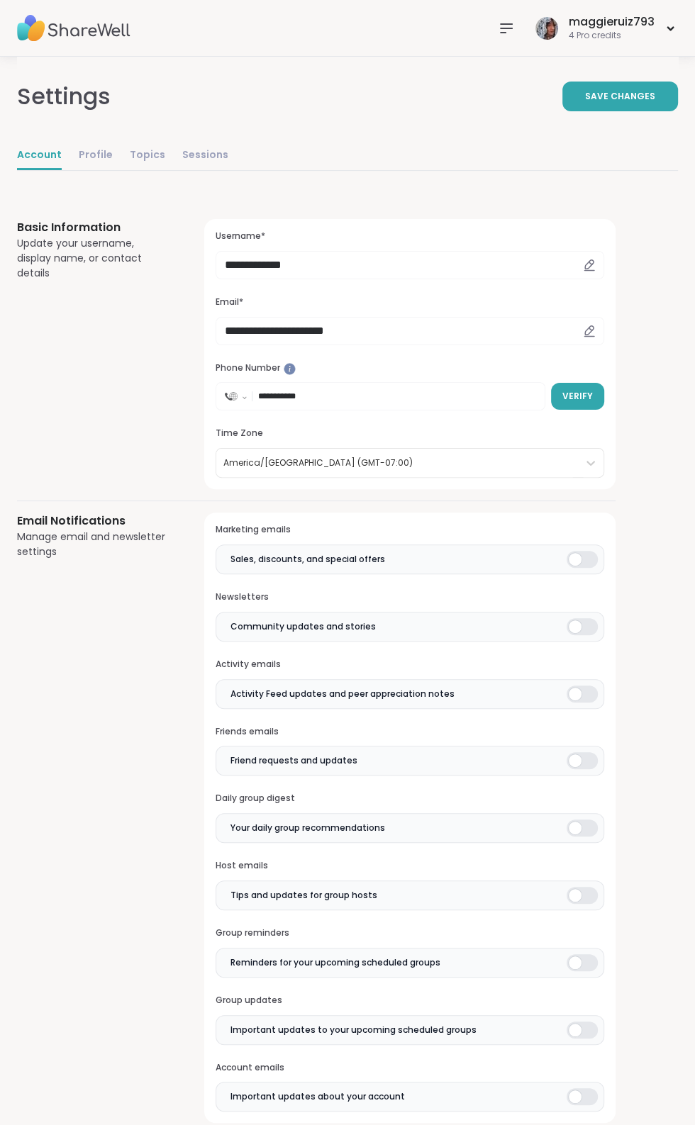
click at [579, 396] on span "Verify" at bounding box center [577, 396] width 30 height 13
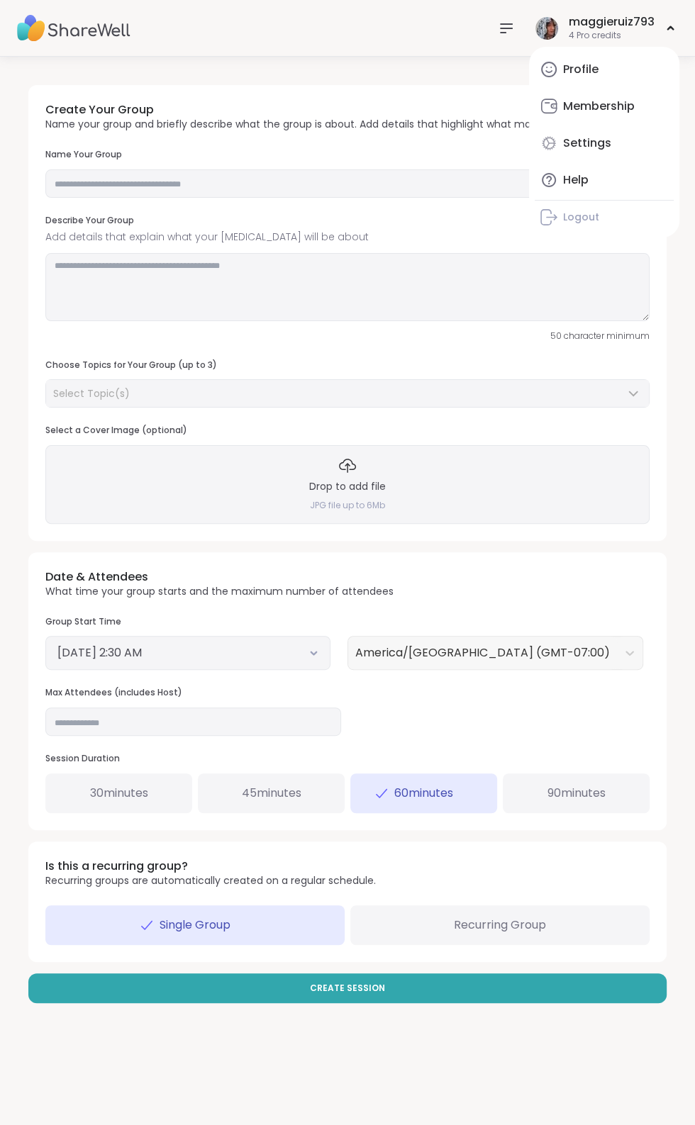
click at [586, 69] on div "Profile" at bounding box center [580, 70] width 35 height 16
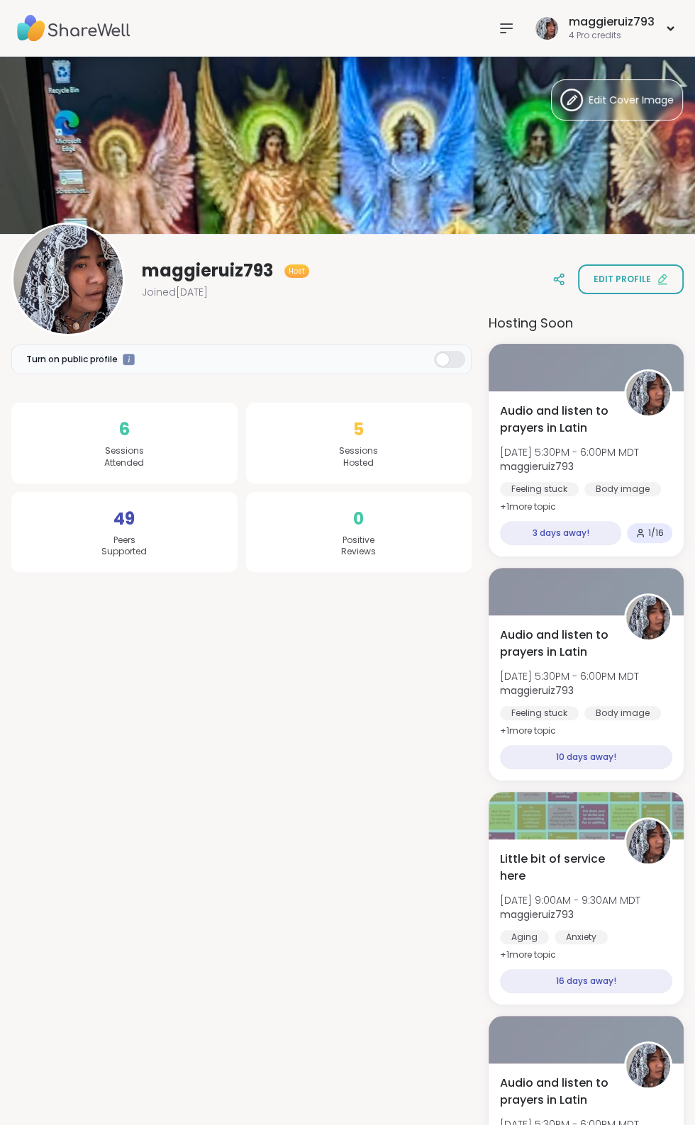
click at [612, 99] on span "Edit Cover Image" at bounding box center [631, 100] width 85 height 15
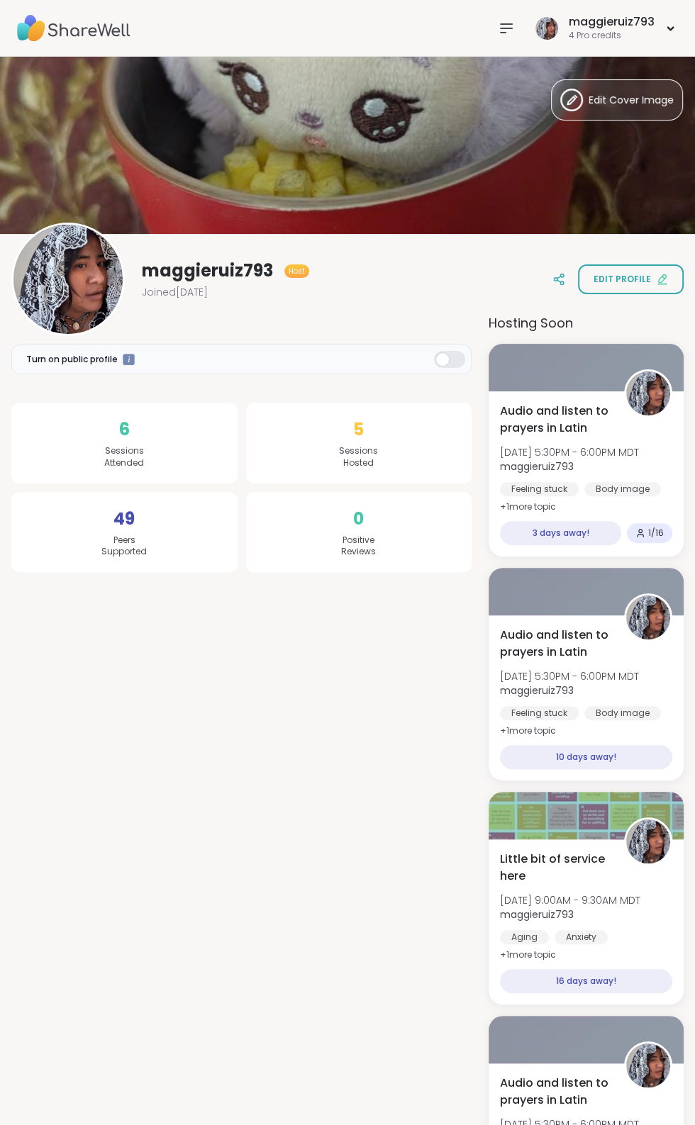
click at [81, 272] on div at bounding box center [67, 279] width 113 height 113
